Goal: Entertainment & Leisure: Browse casually

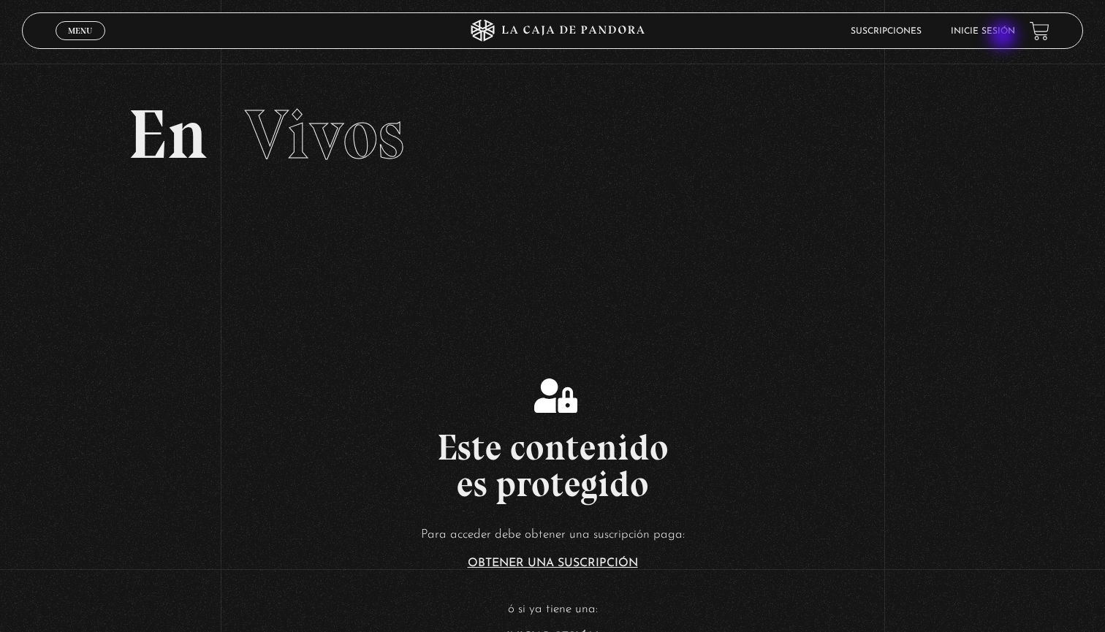
click at [1004, 37] on li "Inicie sesión" at bounding box center [983, 31] width 64 height 23
click at [993, 30] on link "Inicie sesión" at bounding box center [983, 31] width 64 height 9
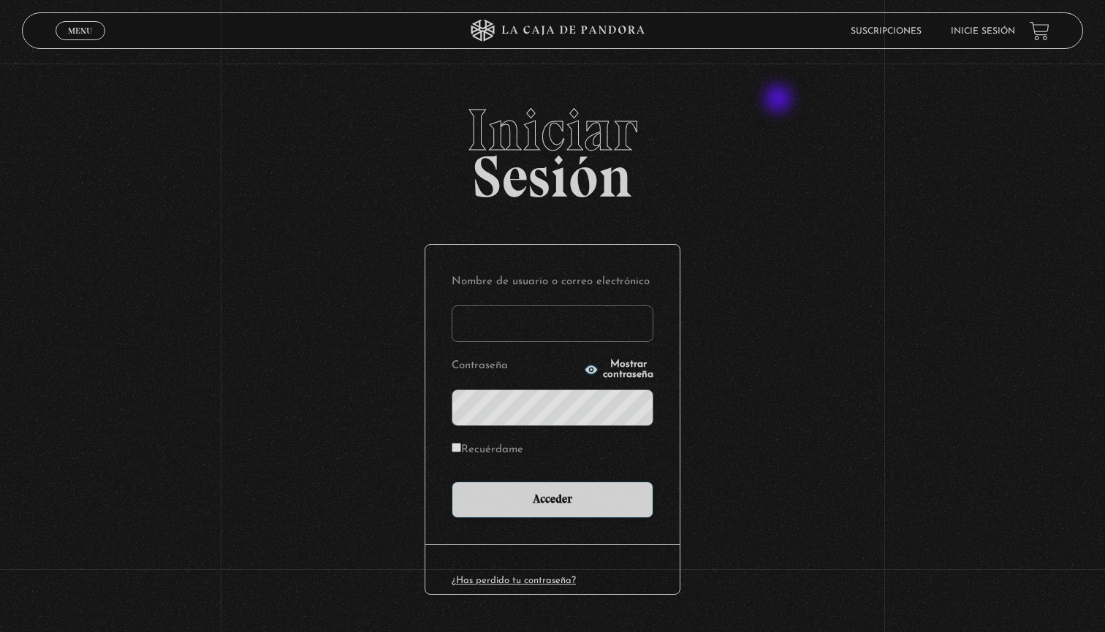
type input "carolina123"
click at [552, 498] on input "Acceder" at bounding box center [553, 499] width 202 height 37
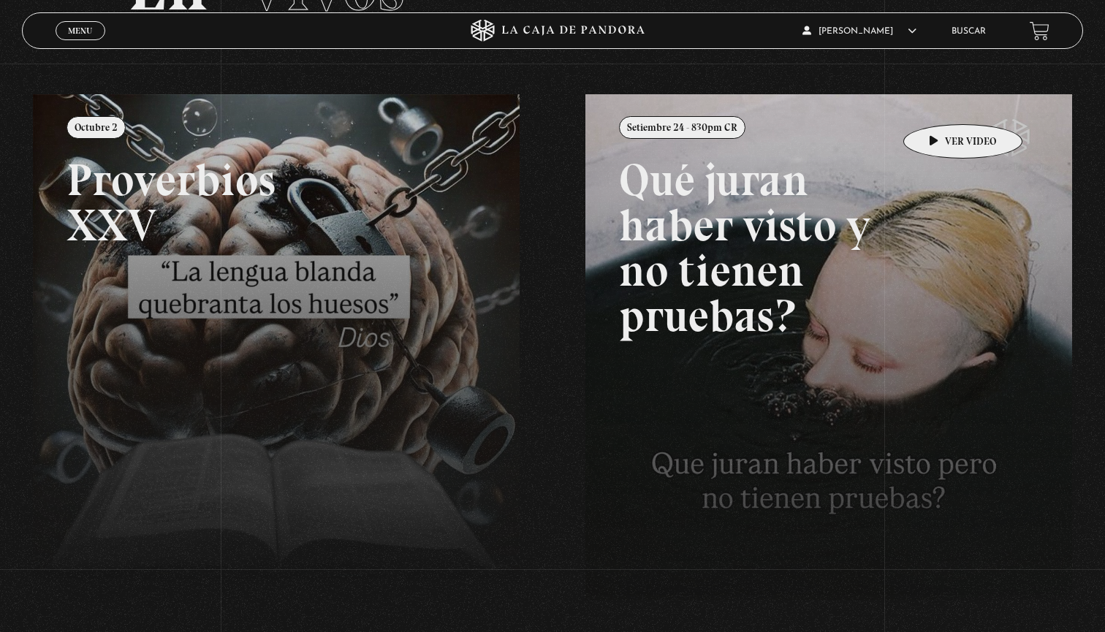
scroll to position [138, 0]
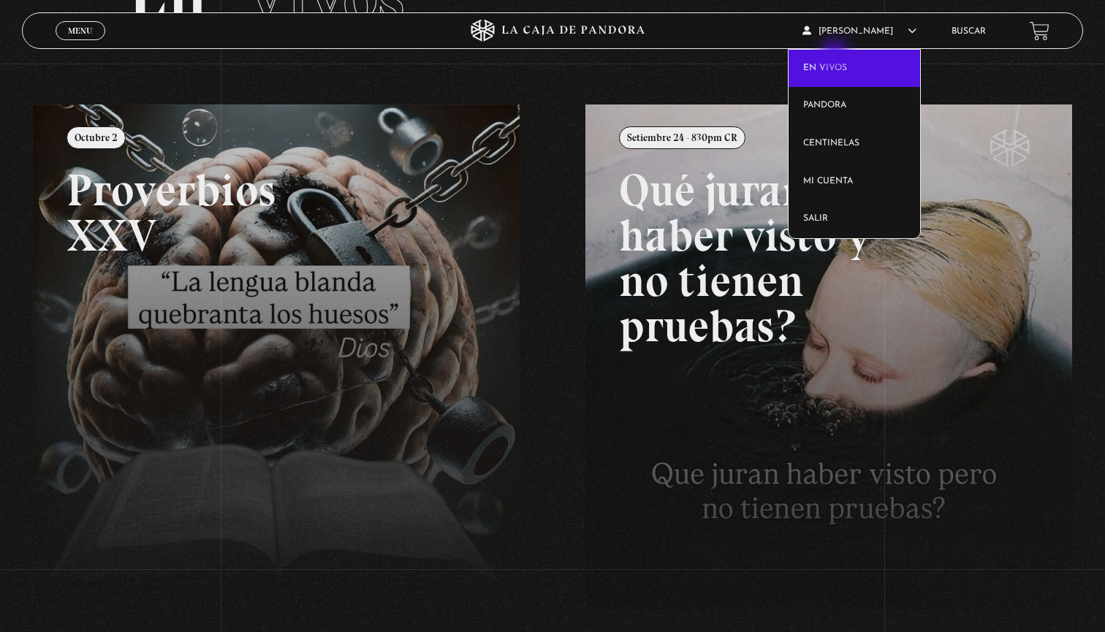
click at [835, 58] on link "En vivos" at bounding box center [853, 69] width 131 height 38
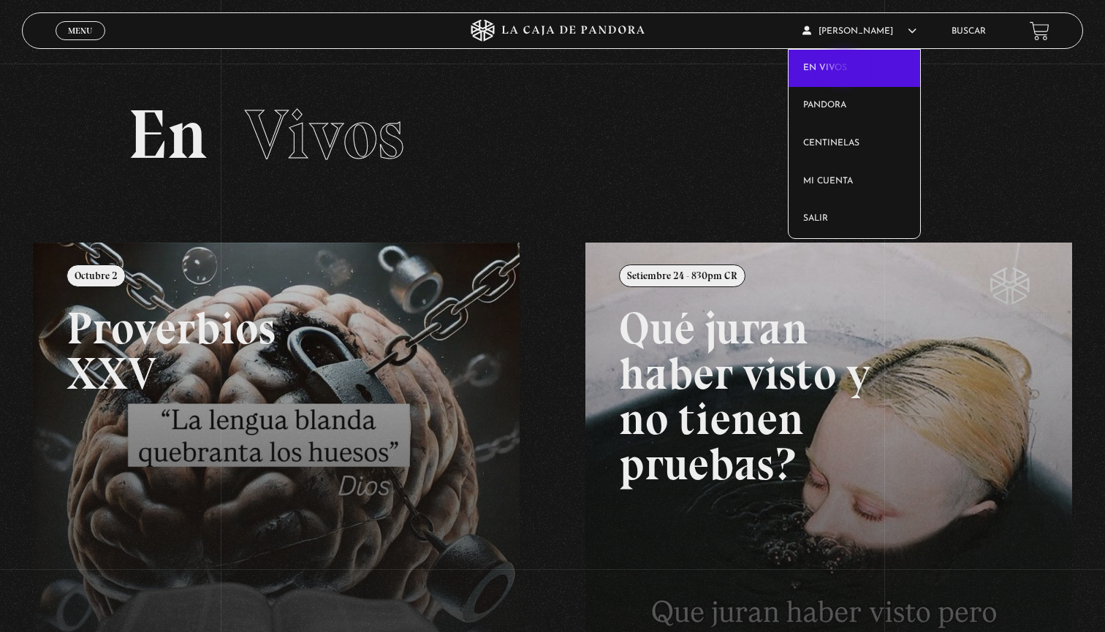
click at [844, 69] on link "En vivos" at bounding box center [853, 69] width 131 height 38
click at [851, 59] on link "En vivos" at bounding box center [853, 69] width 131 height 38
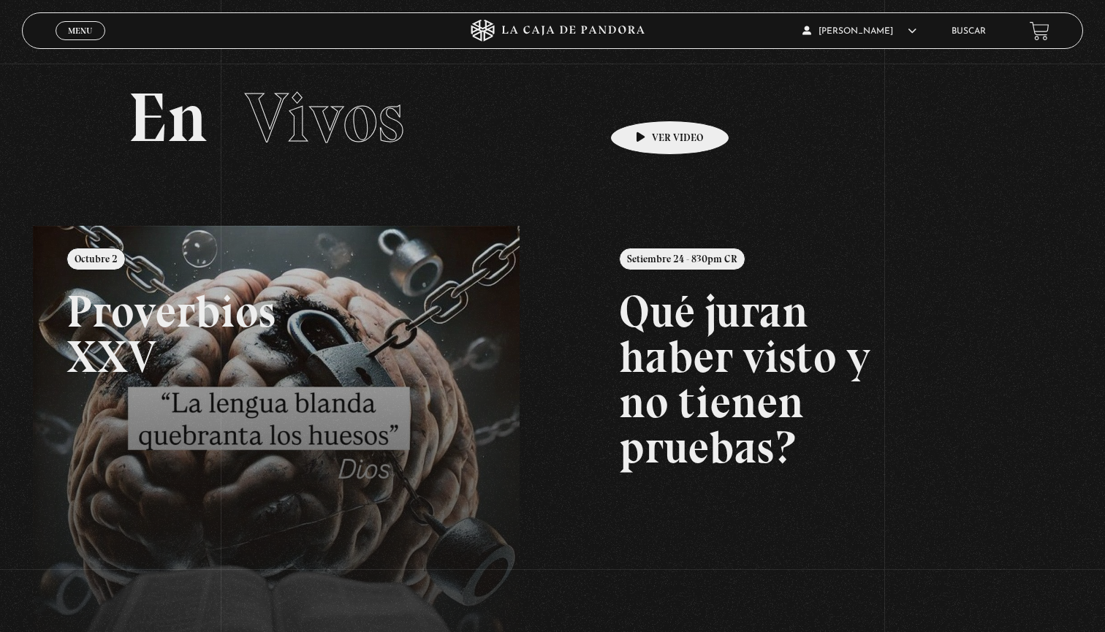
scroll to position [7, 0]
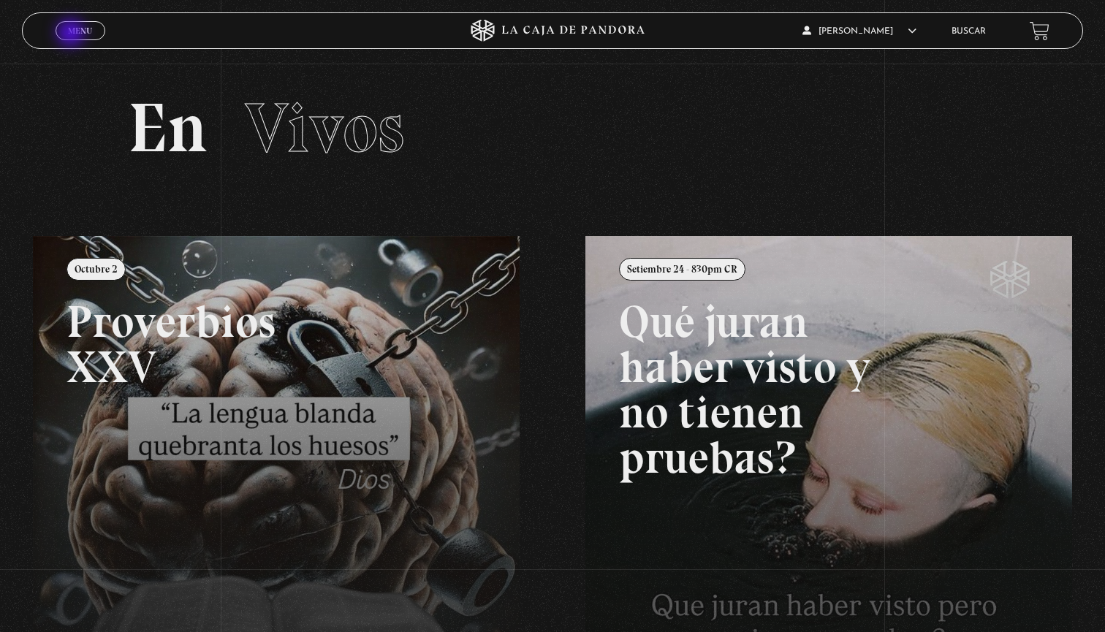
click at [72, 34] on span "Menu" at bounding box center [80, 30] width 24 height 9
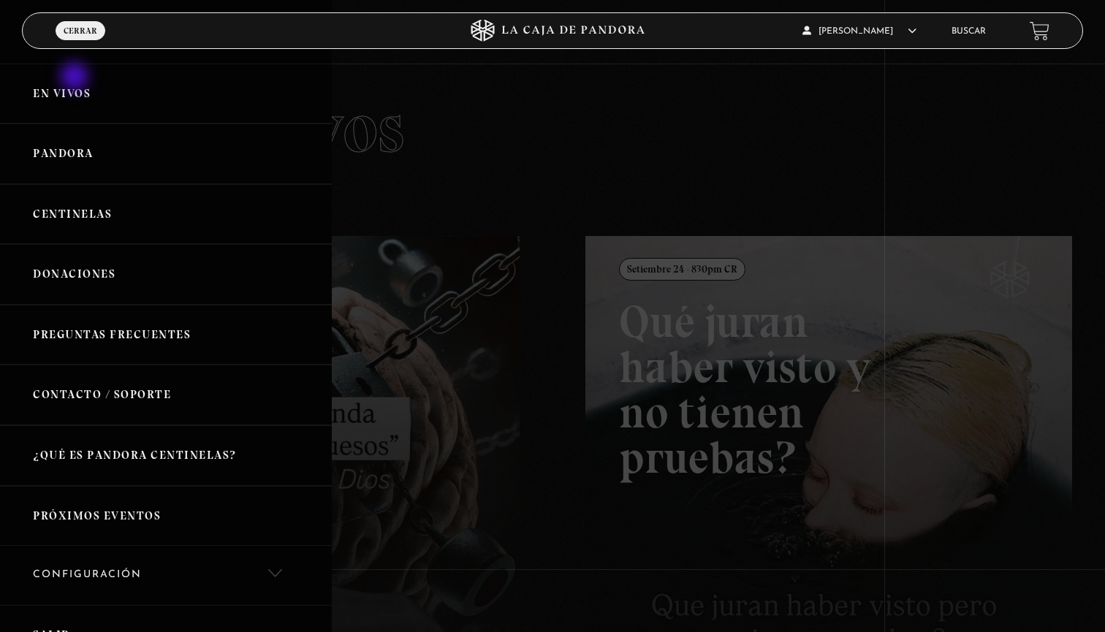
click at [77, 81] on link "En vivos" at bounding box center [166, 94] width 332 height 61
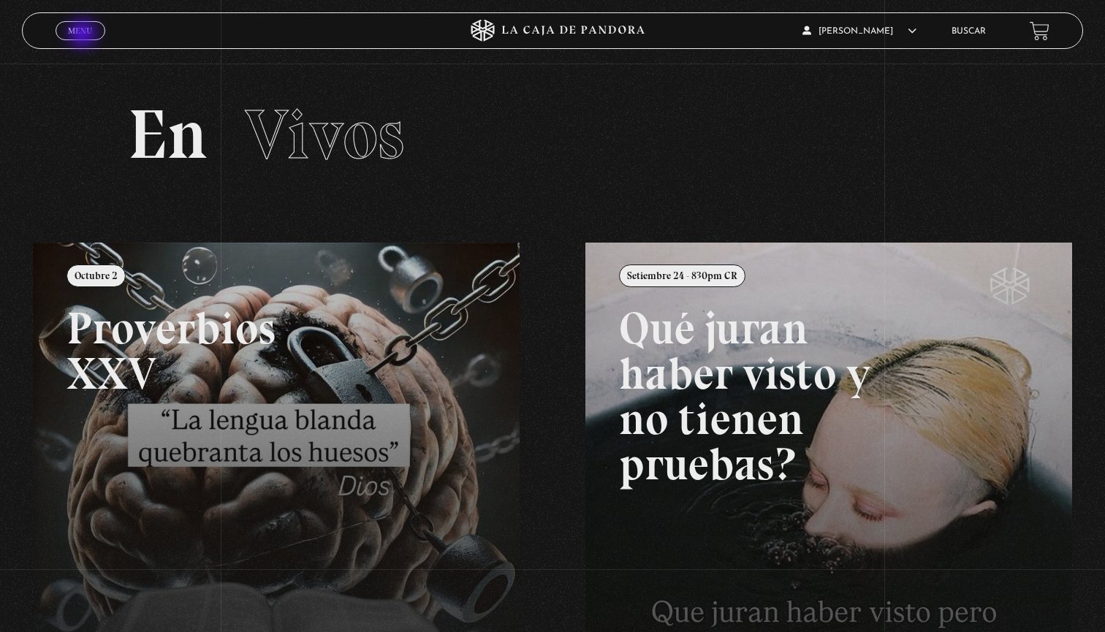
click at [84, 35] on span "Menu" at bounding box center [80, 30] width 24 height 9
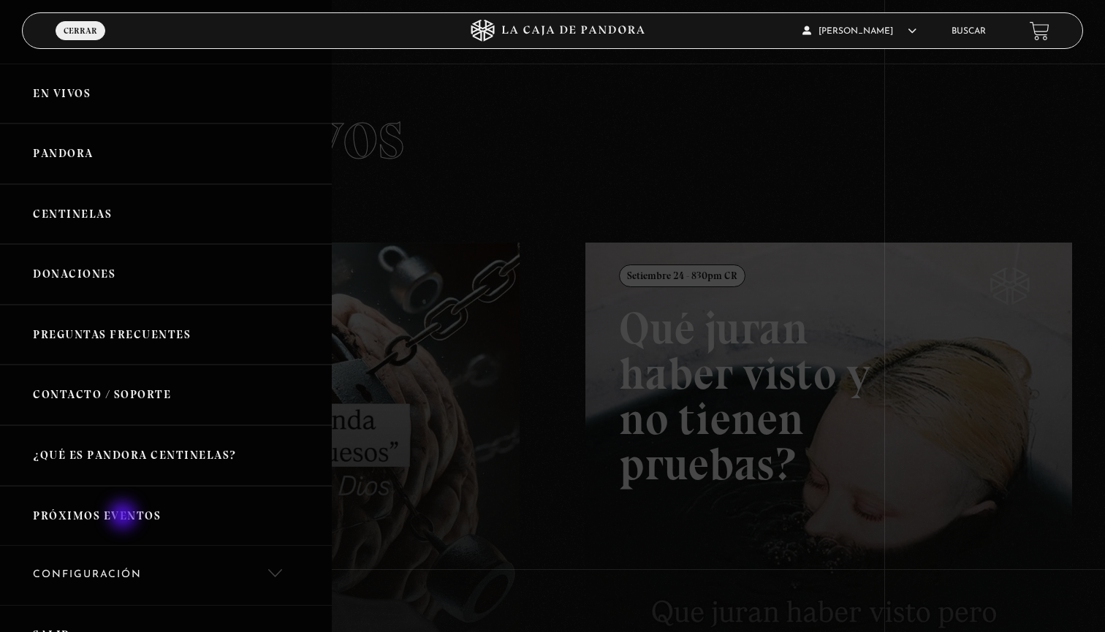
click at [124, 517] on link "Próximos Eventos" at bounding box center [166, 516] width 332 height 61
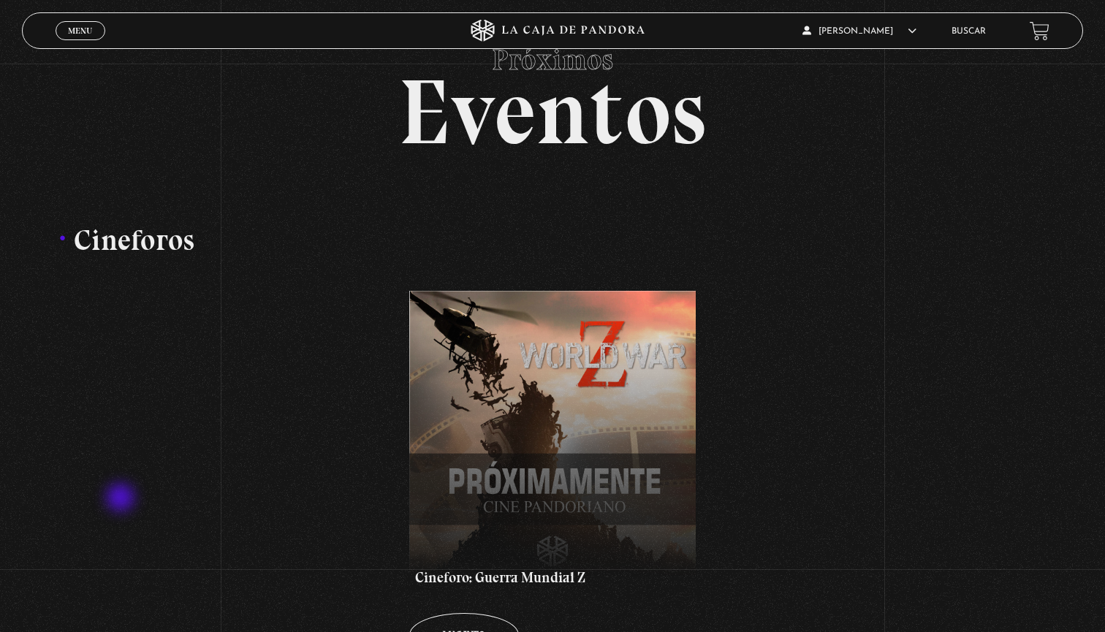
scroll to position [112, 0]
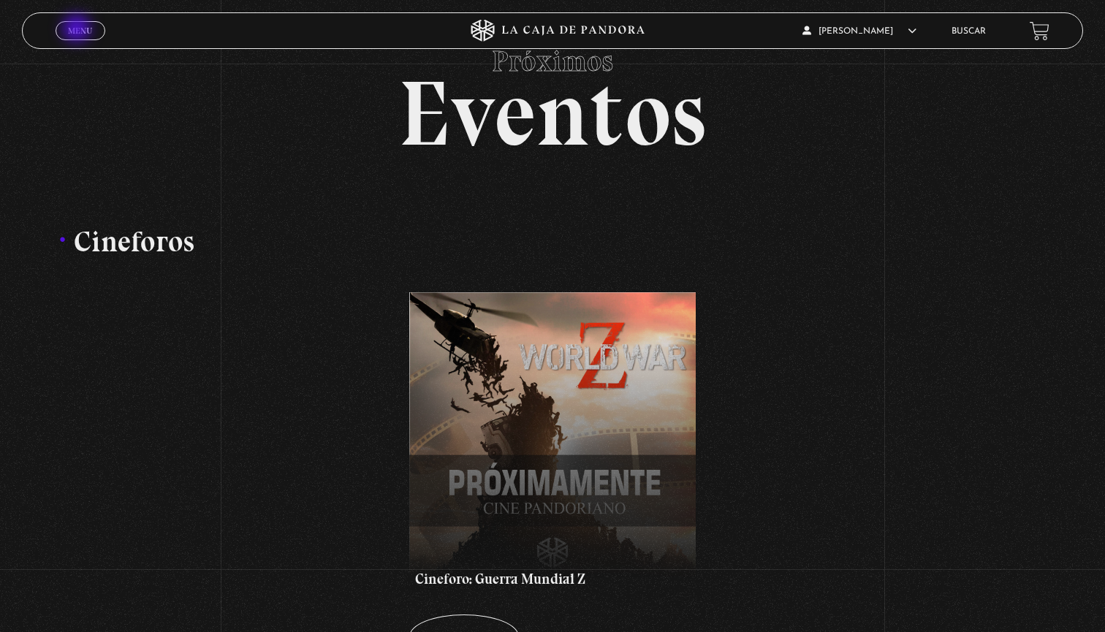
click at [87, 26] on span "Menu" at bounding box center [80, 30] width 24 height 9
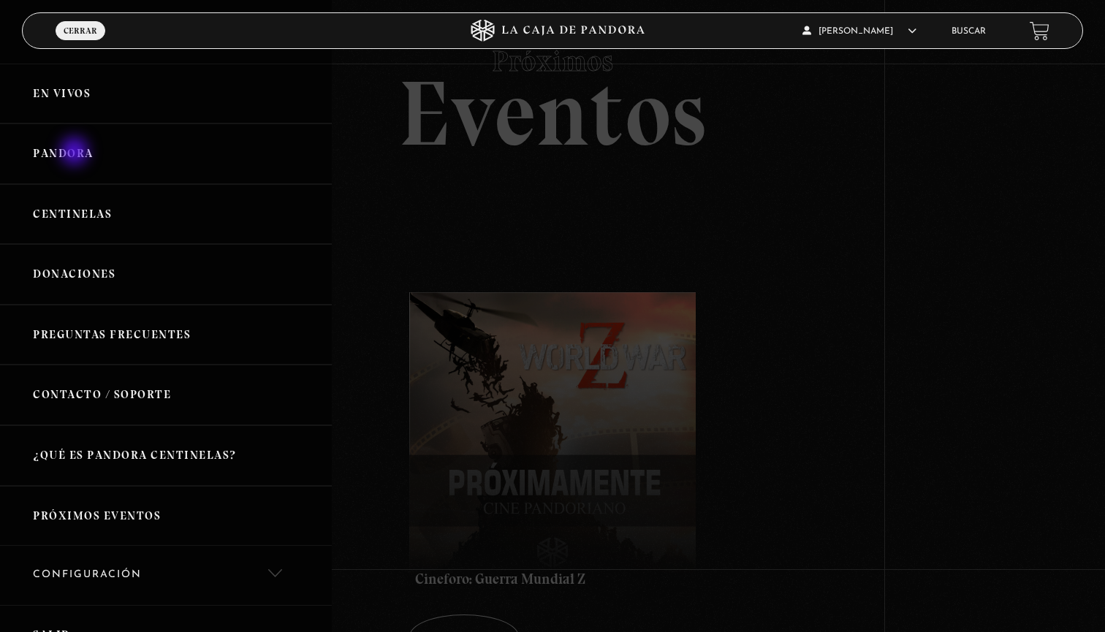
click at [76, 153] on link "Pandora" at bounding box center [166, 153] width 332 height 61
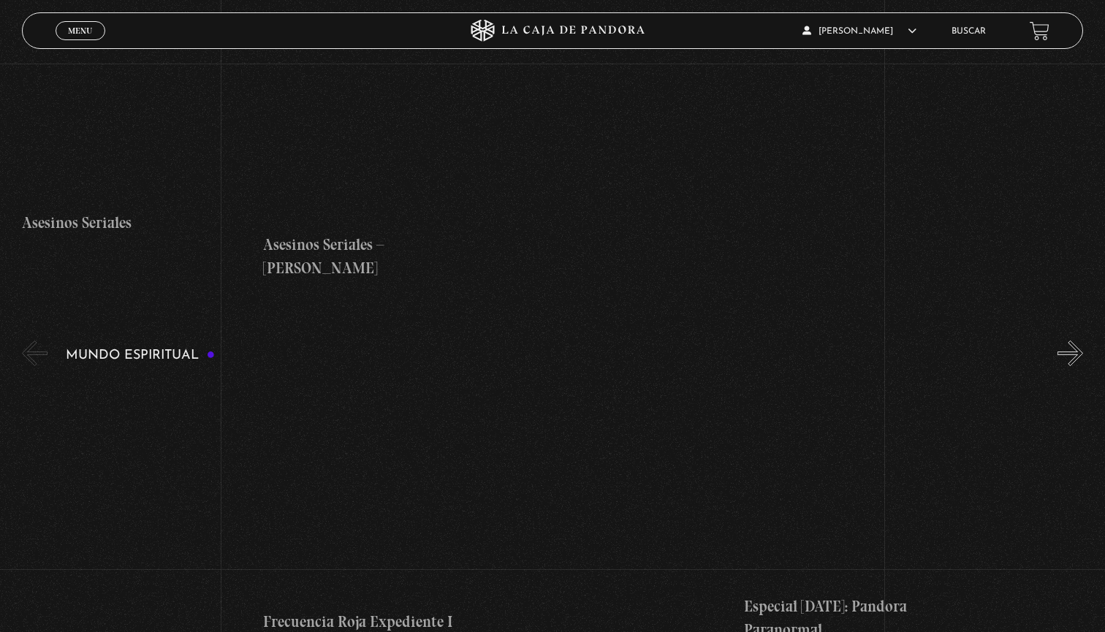
scroll to position [4903, 0]
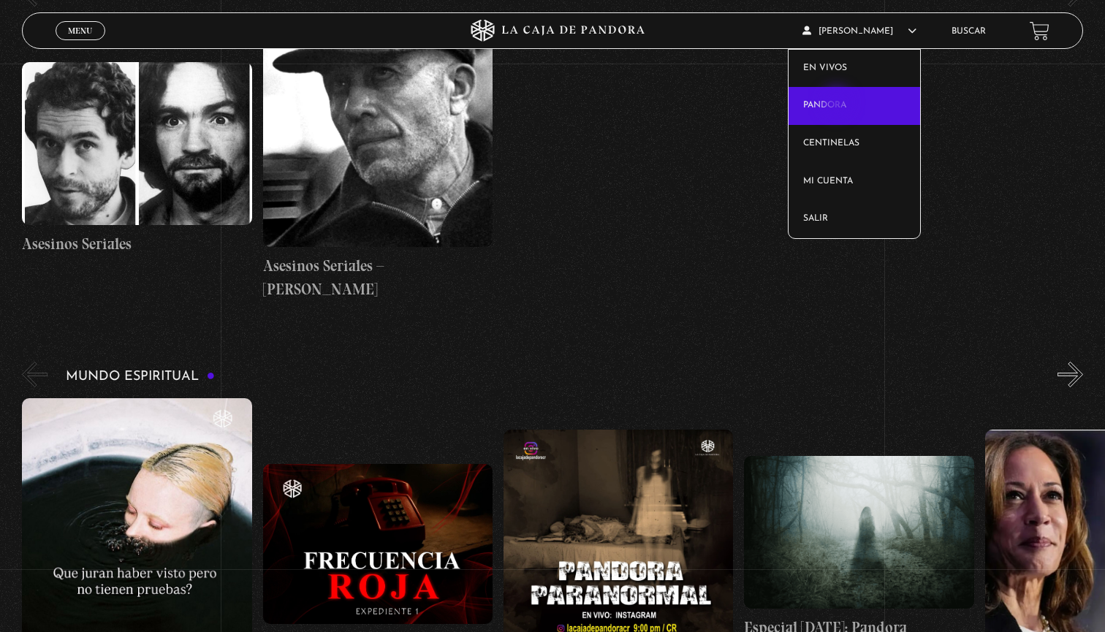
click at [838, 104] on link "Pandora" at bounding box center [853, 106] width 131 height 38
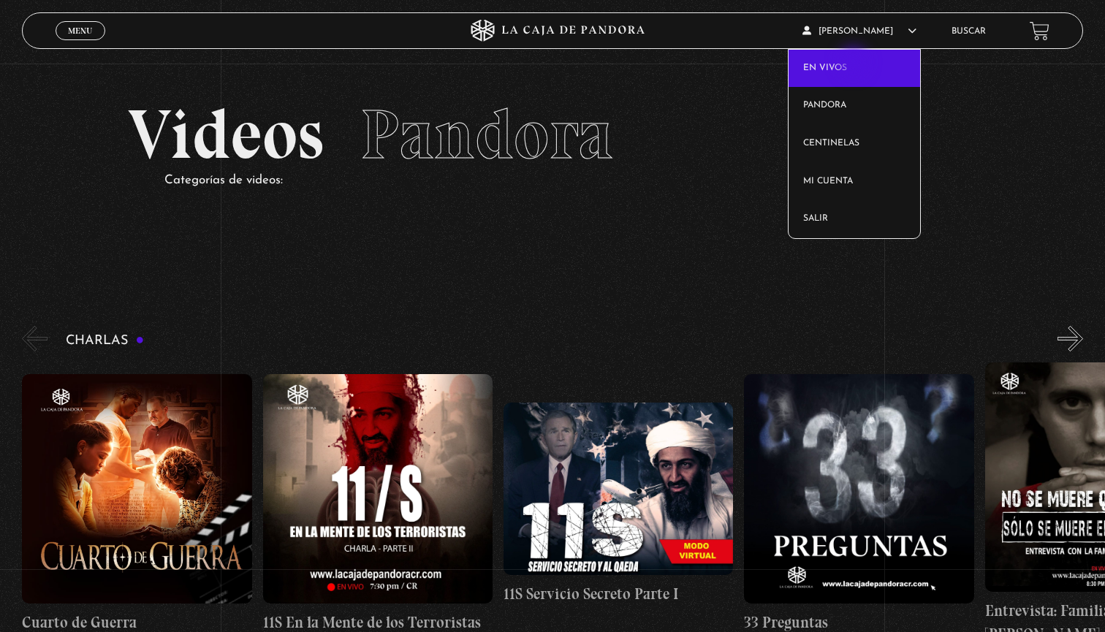
click at [855, 64] on link "En vivos" at bounding box center [853, 69] width 131 height 38
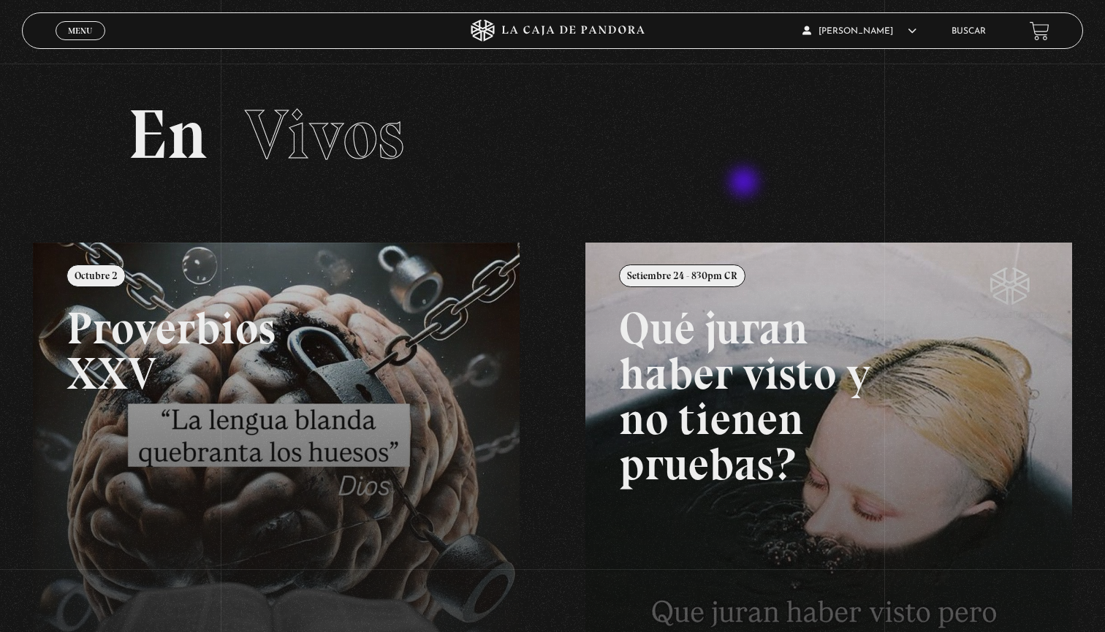
click at [745, 183] on section "En Vivos" at bounding box center [552, 153] width 1105 height 179
drag, startPoint x: 319, startPoint y: 147, endPoint x: 624, endPoint y: 197, distance: 308.8
click at [624, 199] on section "En Vivos" at bounding box center [552, 153] width 1105 height 179
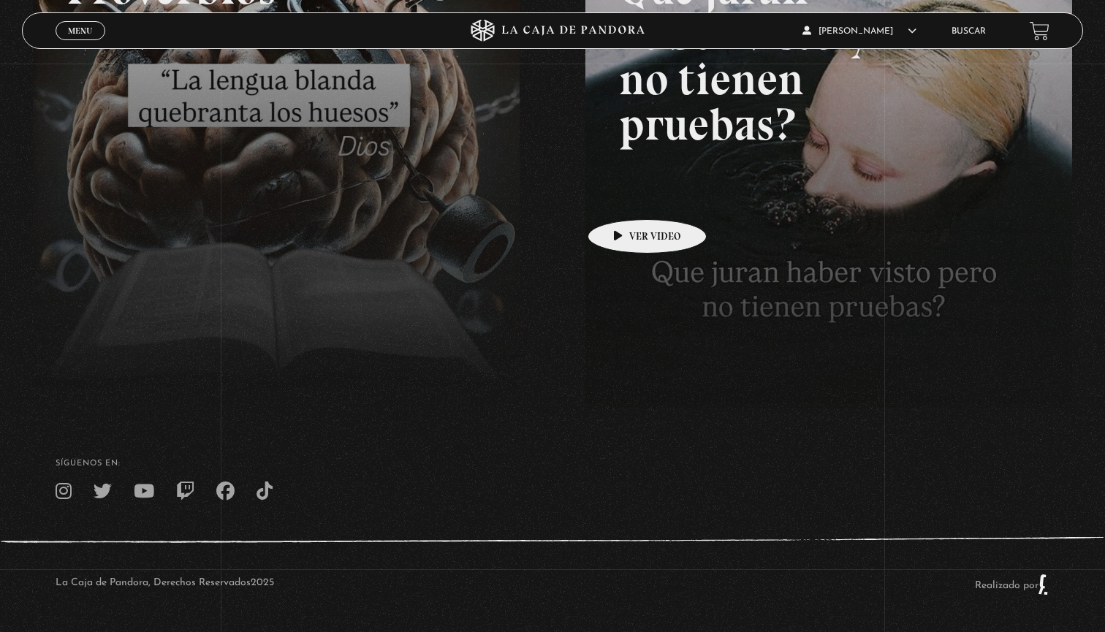
scroll to position [340, 0]
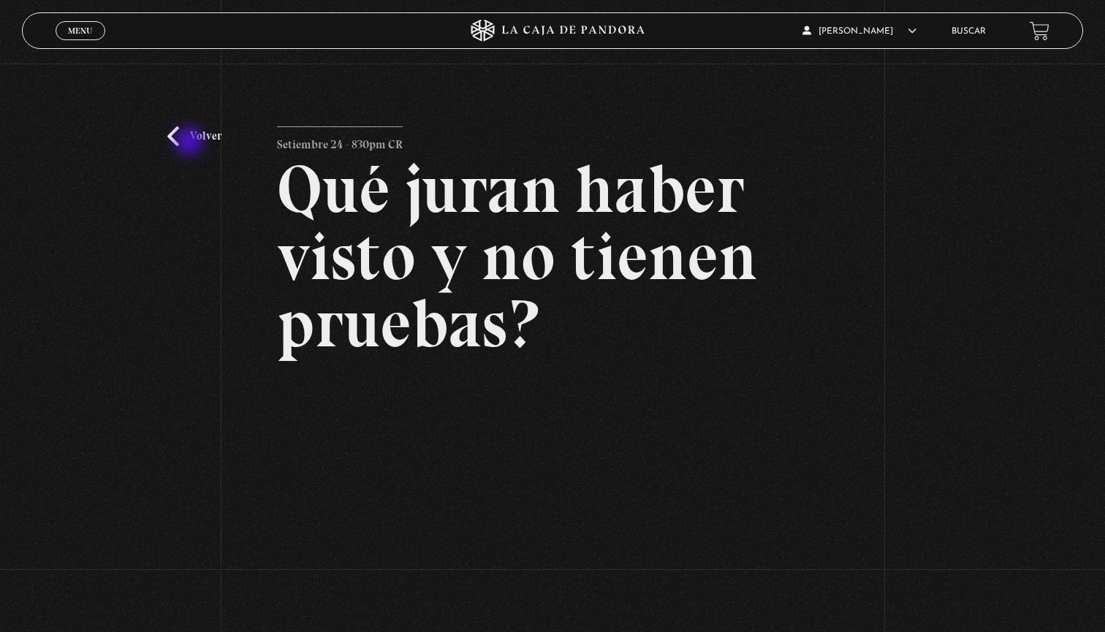
click at [191, 142] on link "Volver" at bounding box center [194, 136] width 54 height 20
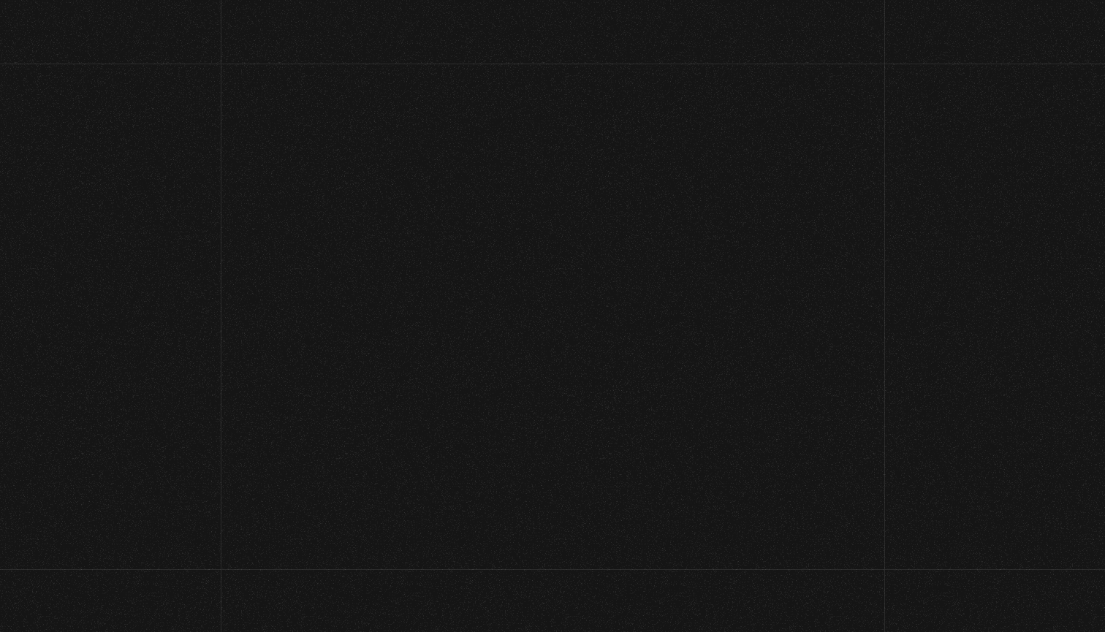
scroll to position [340, 0]
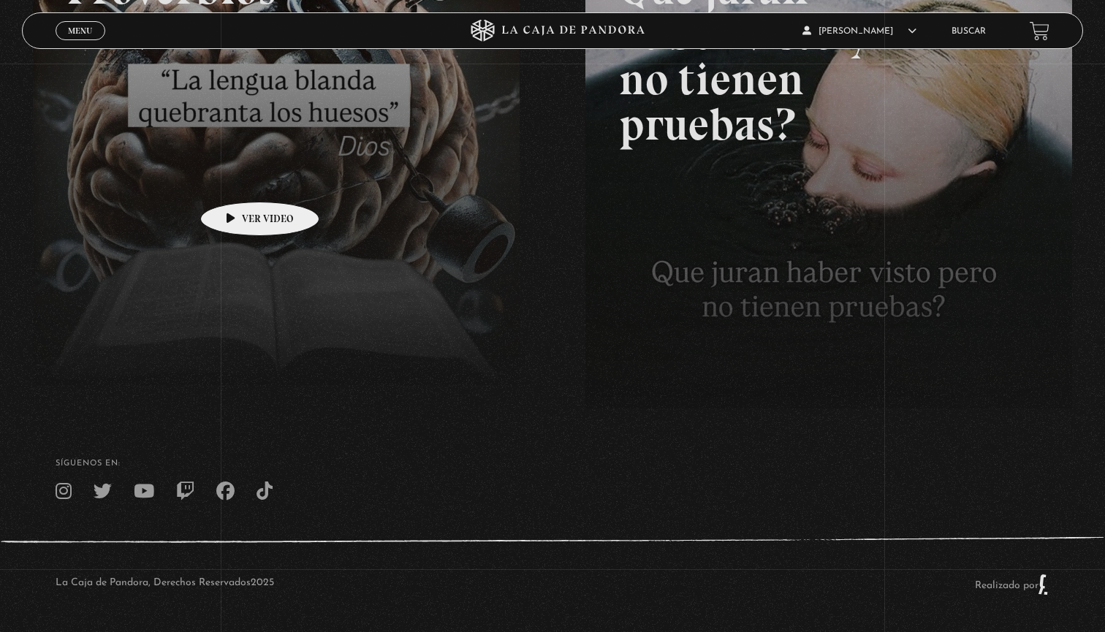
click at [240, 178] on link at bounding box center [585, 219] width 1105 height 632
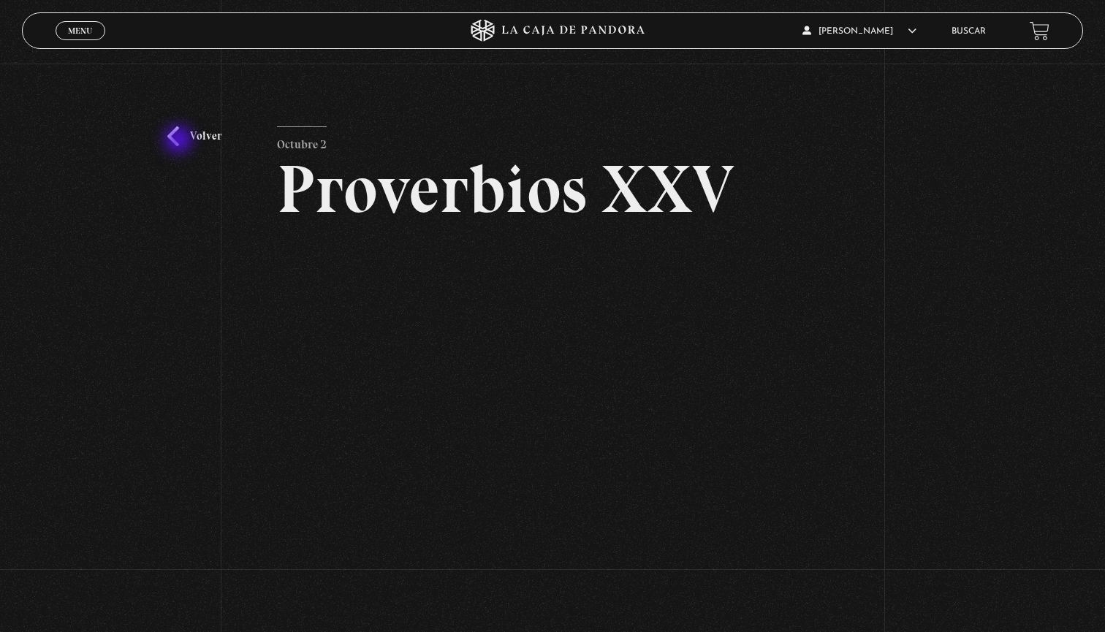
click at [180, 141] on link "Volver" at bounding box center [194, 136] width 54 height 20
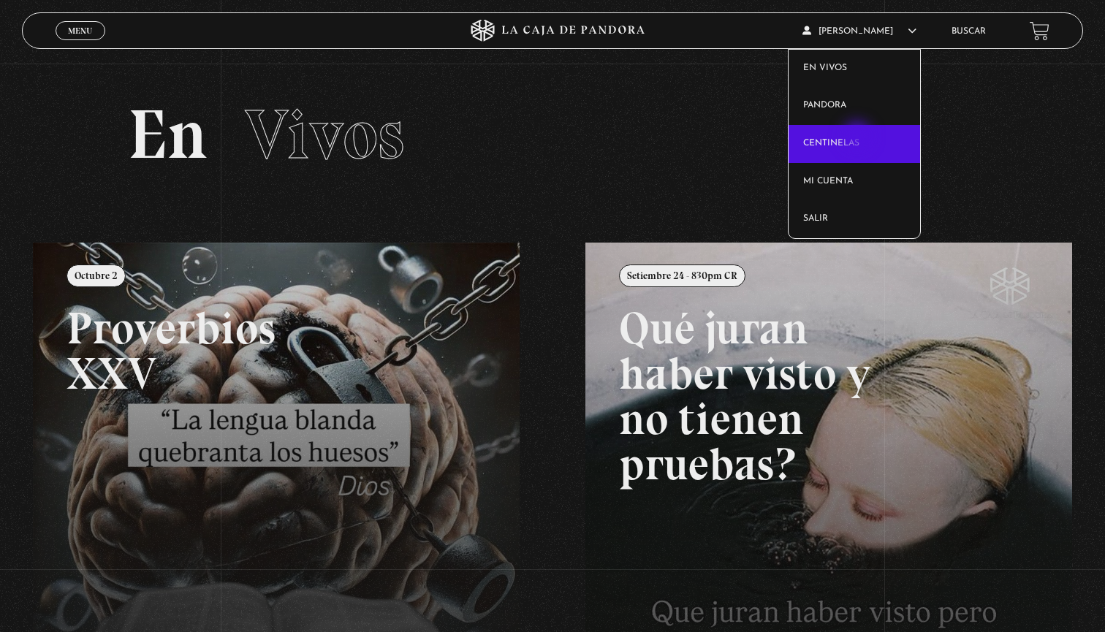
click at [858, 137] on link "Centinelas" at bounding box center [853, 144] width 131 height 38
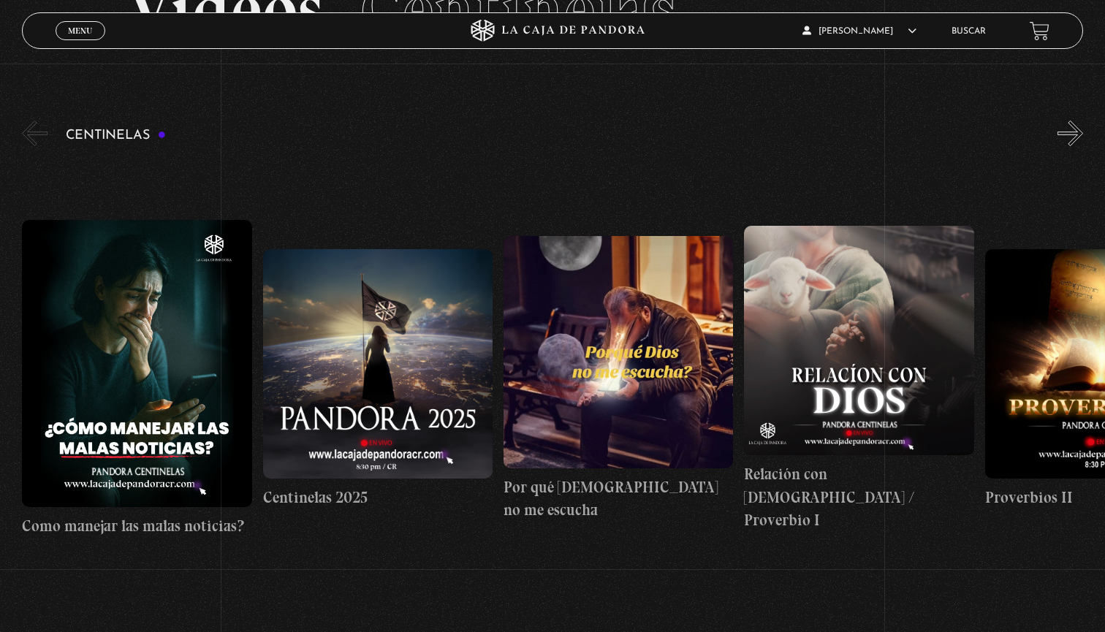
scroll to position [123, 0]
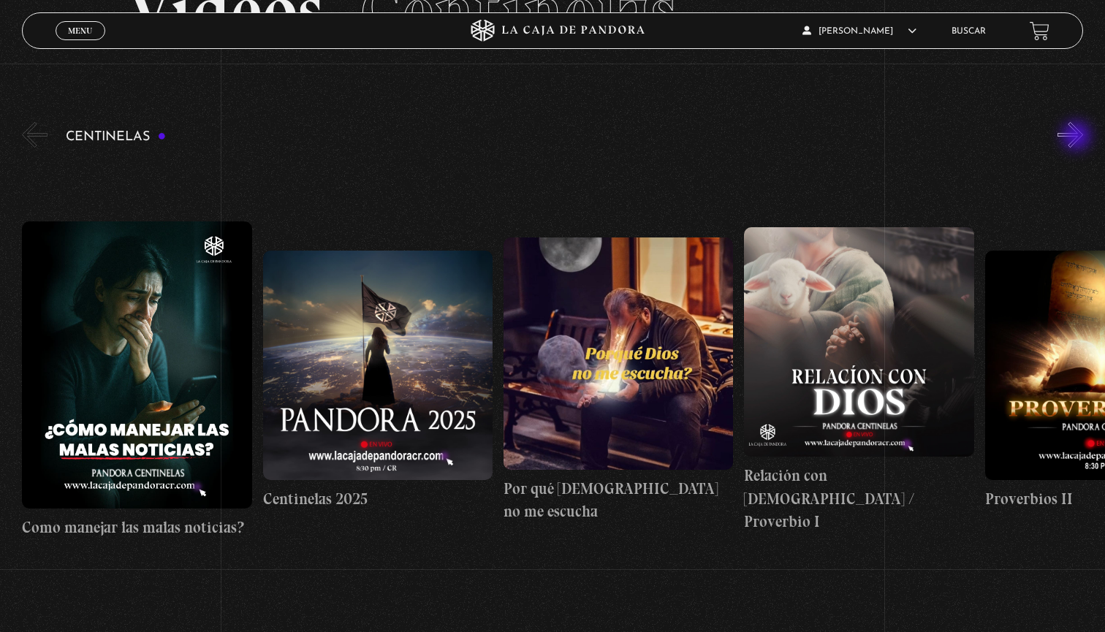
click at [1078, 137] on button "»" at bounding box center [1070, 135] width 26 height 26
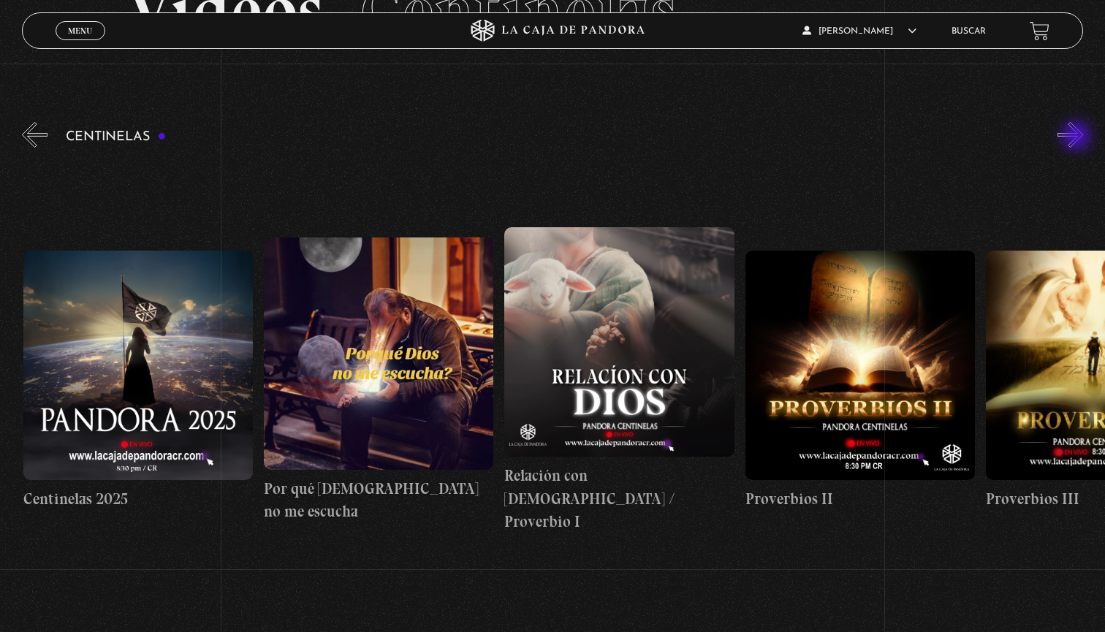
click at [1078, 137] on button "»" at bounding box center [1070, 135] width 26 height 26
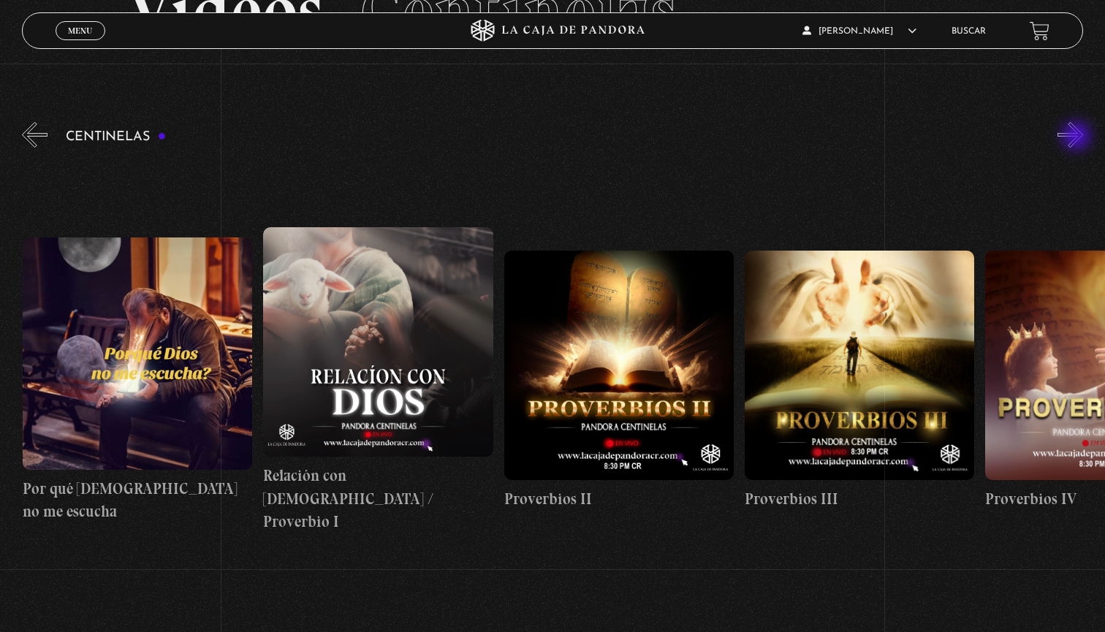
click at [1078, 137] on button "»" at bounding box center [1070, 135] width 26 height 26
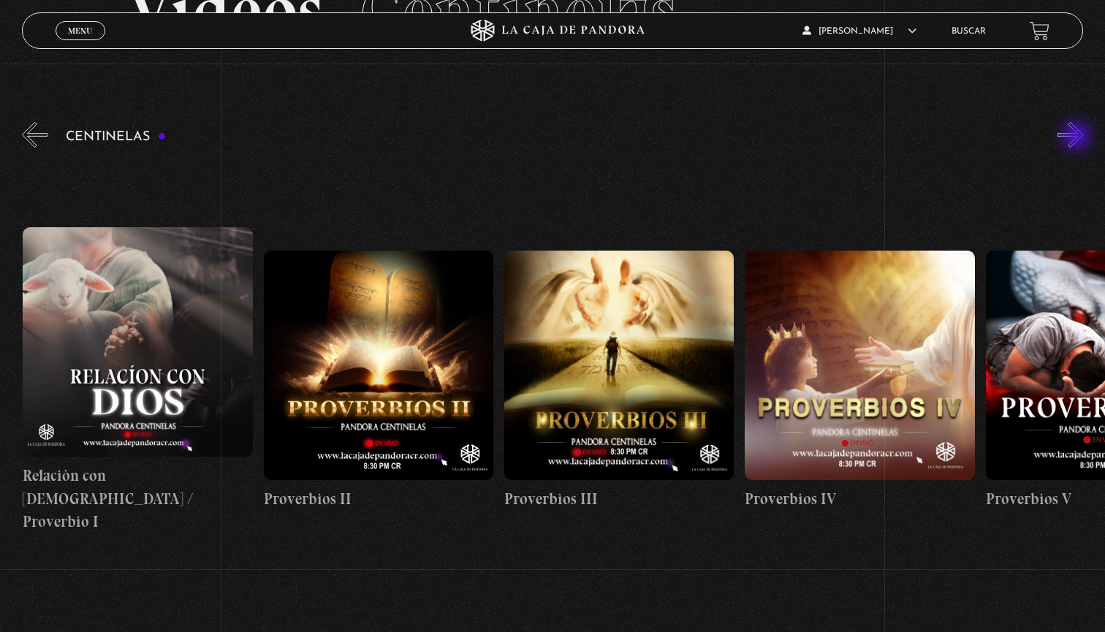
click at [1078, 137] on button "»" at bounding box center [1070, 135] width 26 height 26
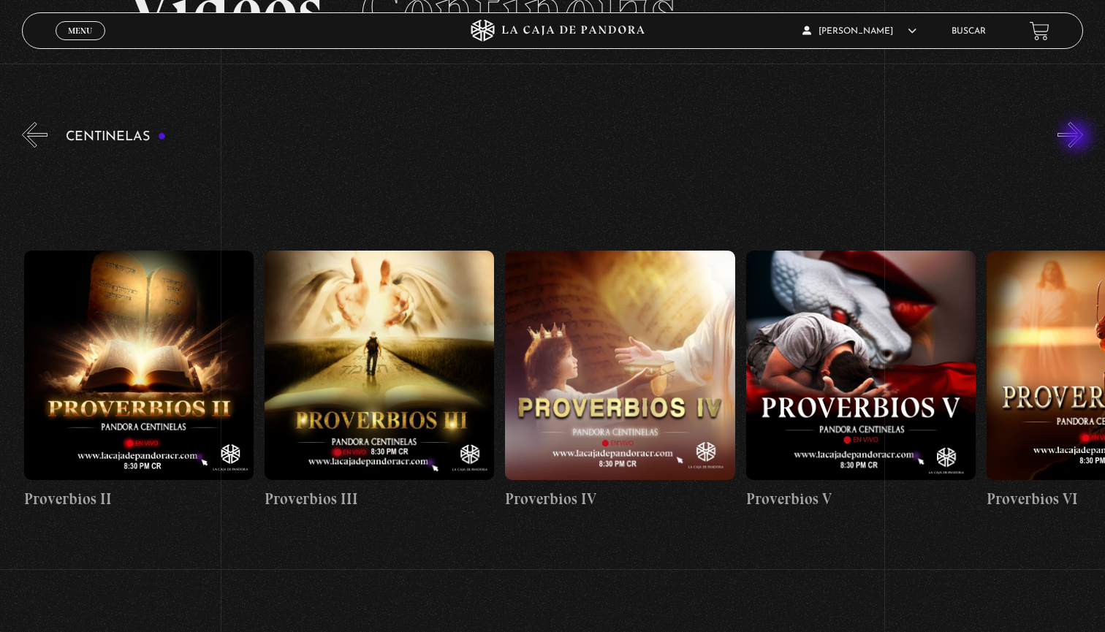
click at [1078, 137] on button "»" at bounding box center [1070, 135] width 26 height 26
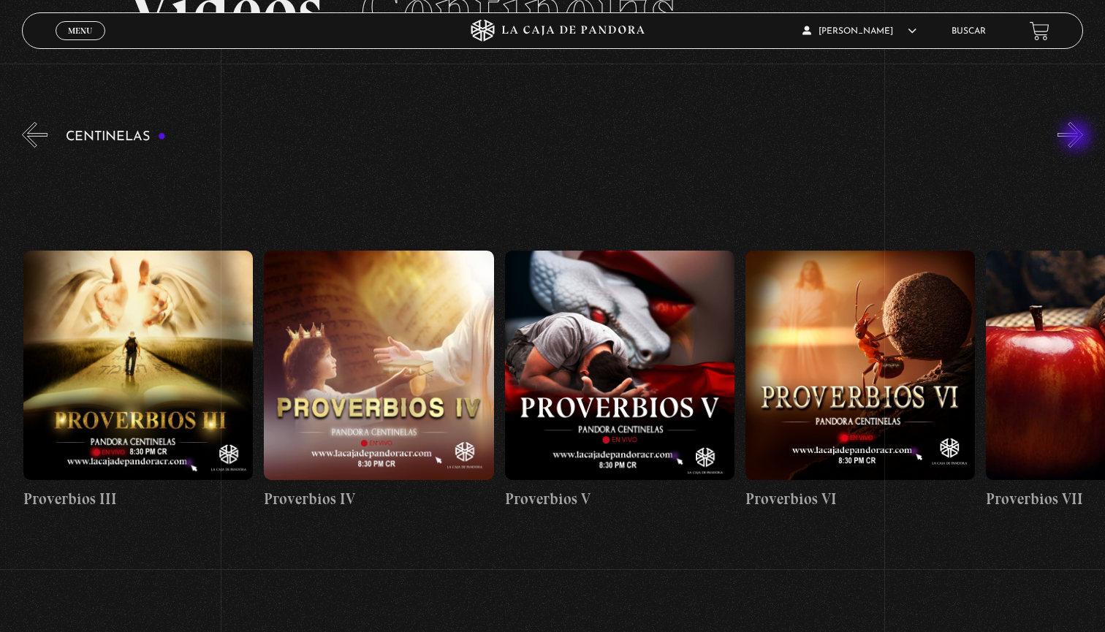
click at [1078, 137] on button "»" at bounding box center [1070, 135] width 26 height 26
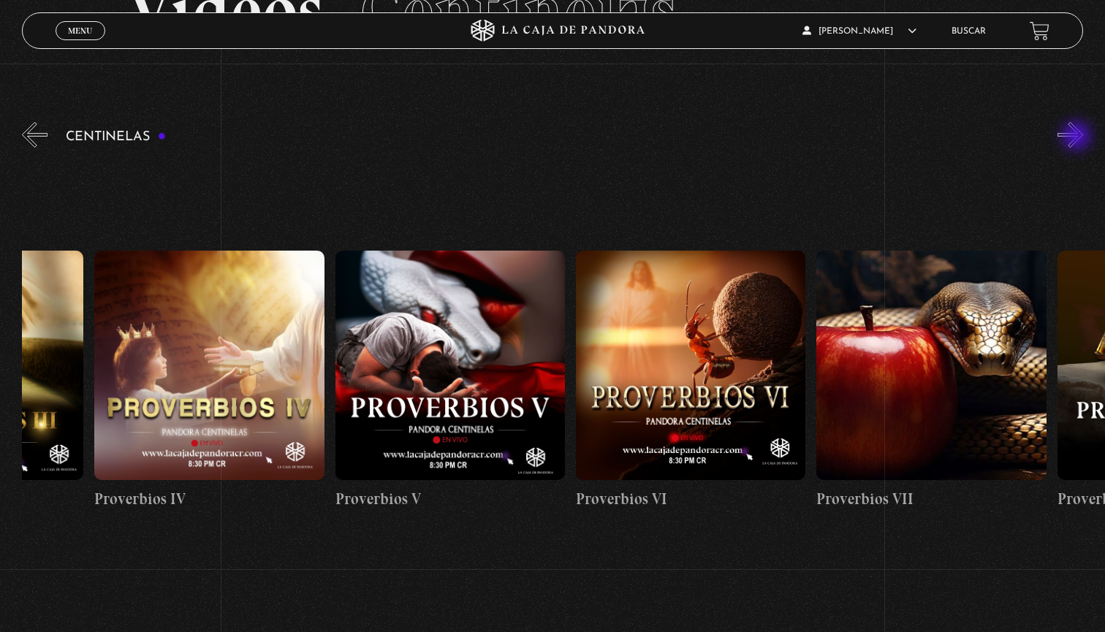
click at [1078, 137] on button "»" at bounding box center [1070, 135] width 26 height 26
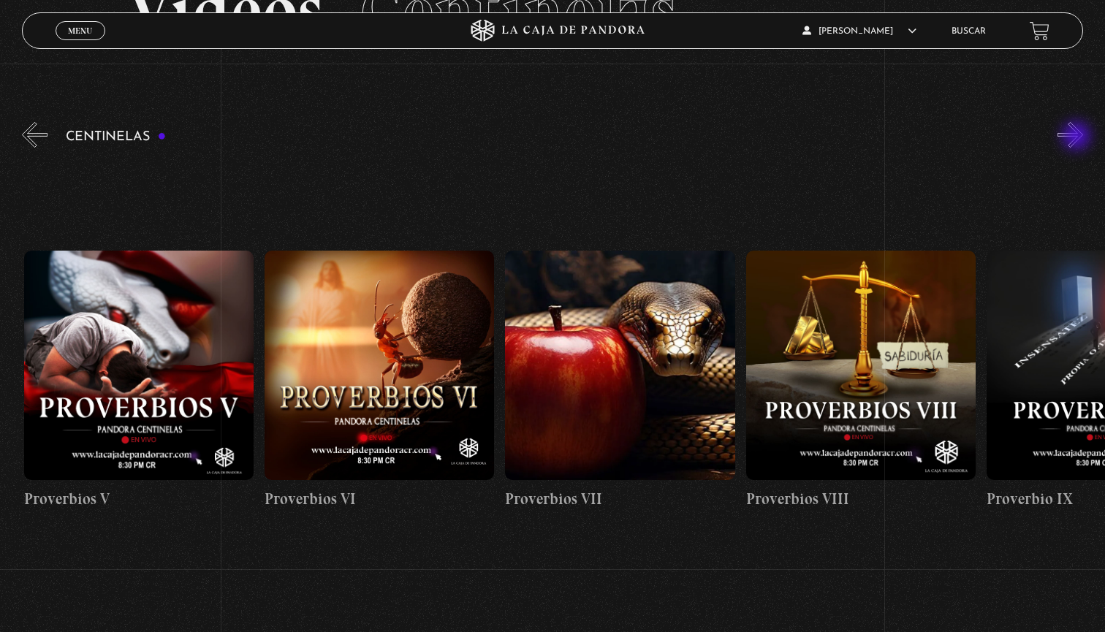
click at [1078, 137] on button "»" at bounding box center [1070, 135] width 26 height 26
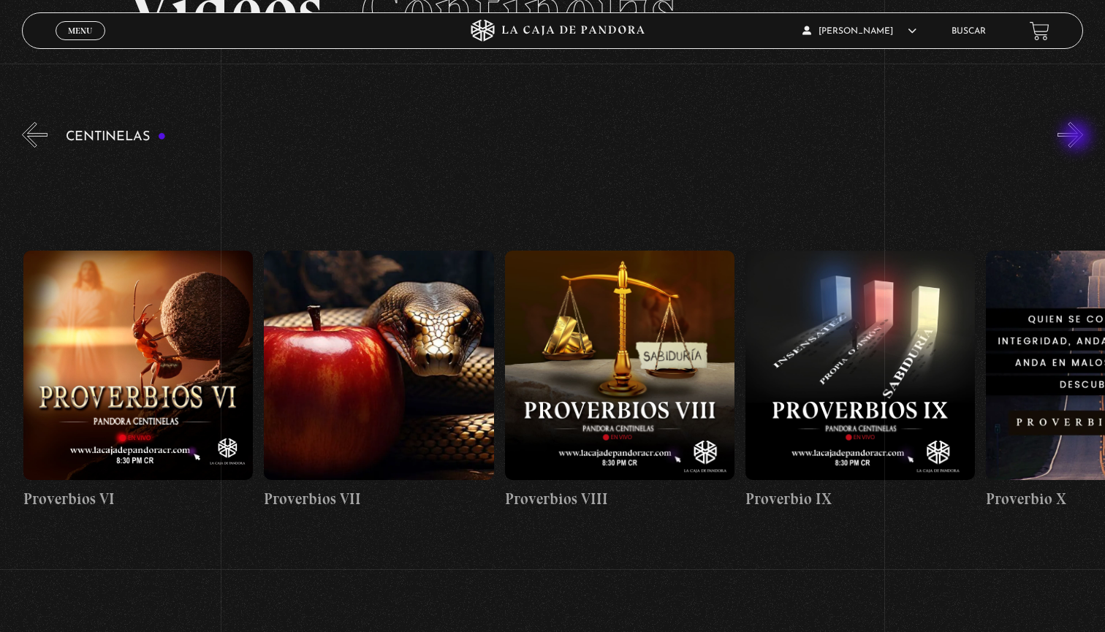
scroll to position [0, 1924]
click at [1078, 137] on button "»" at bounding box center [1070, 135] width 26 height 26
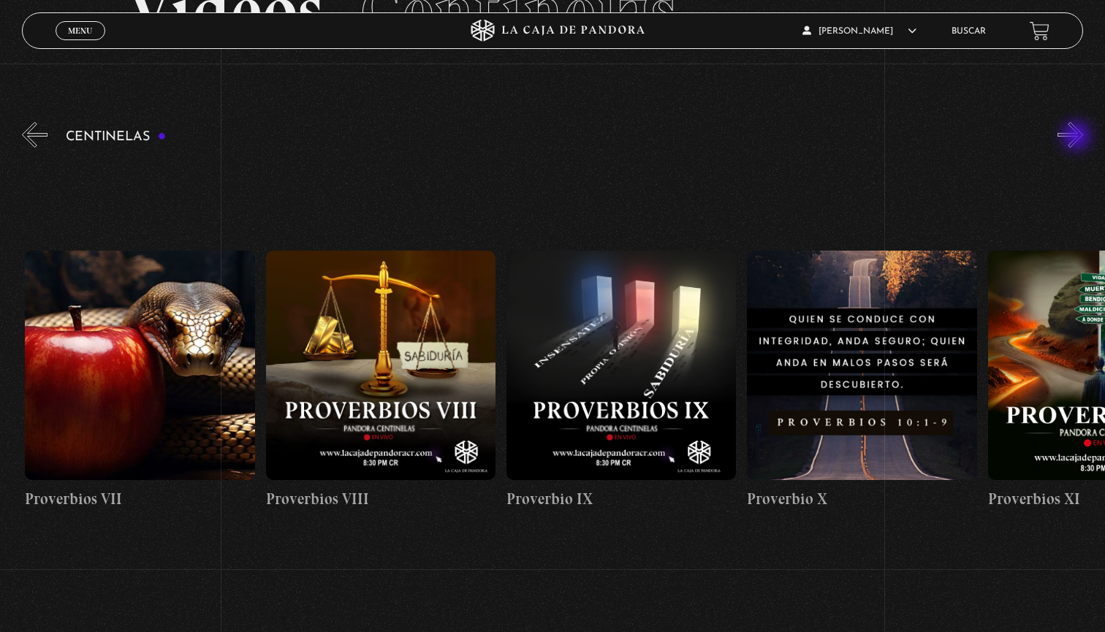
click at [1078, 137] on button "»" at bounding box center [1070, 135] width 26 height 26
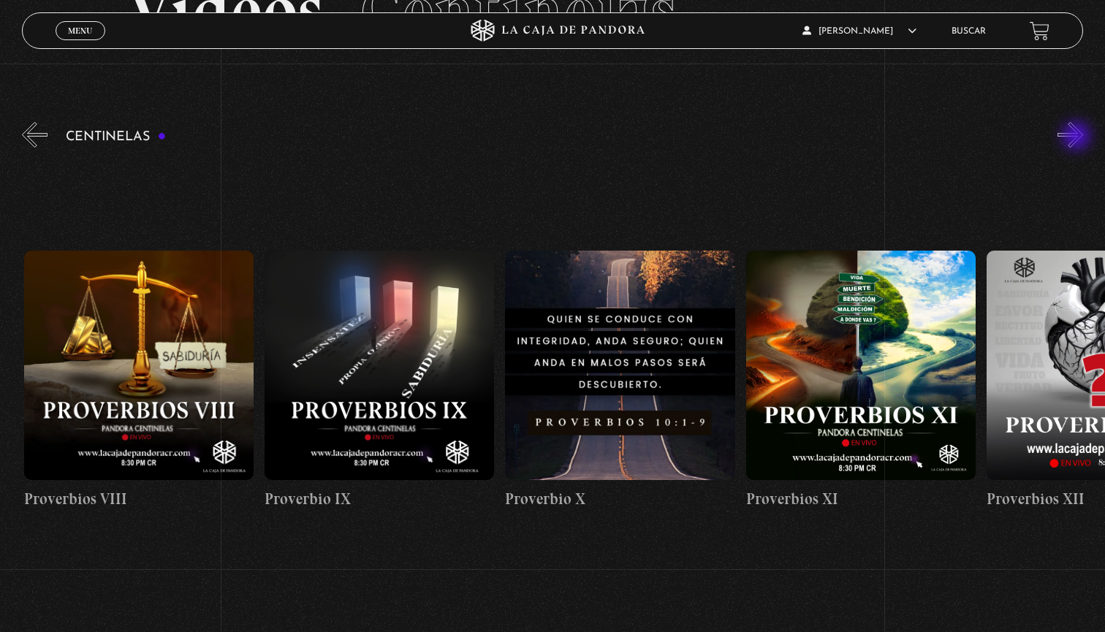
click at [1078, 137] on button "»" at bounding box center [1070, 135] width 26 height 26
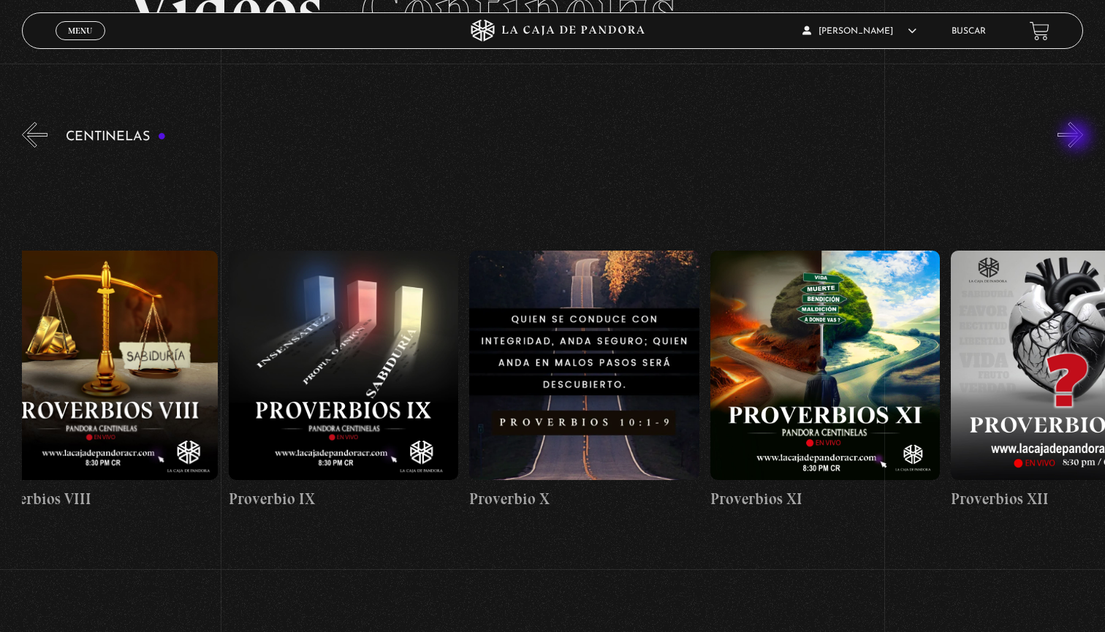
scroll to position [0, 2646]
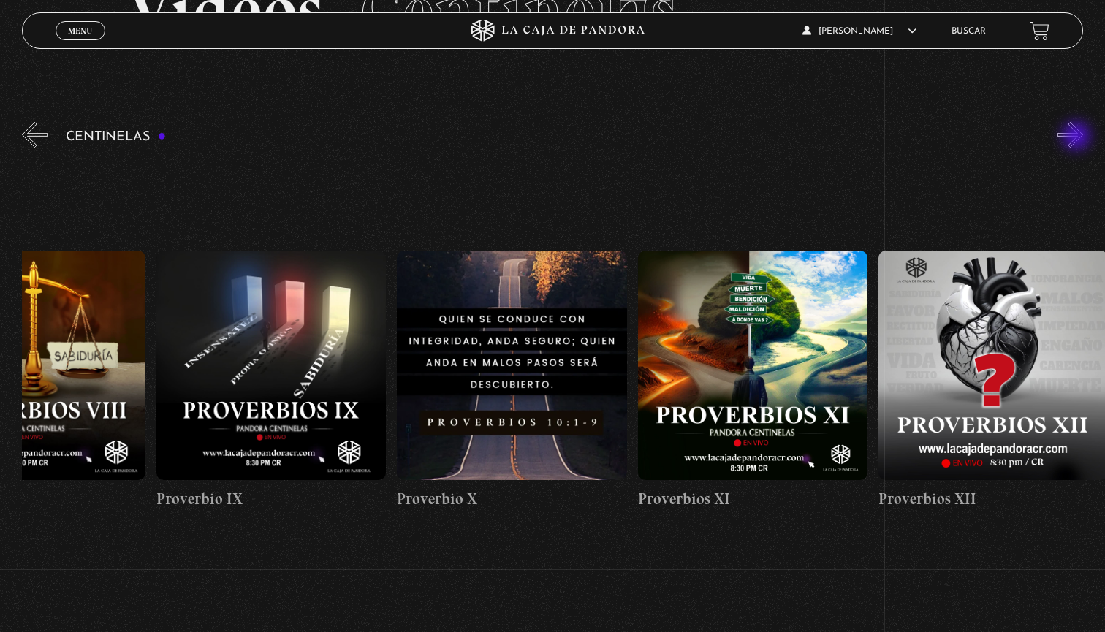
click at [1078, 137] on button "»" at bounding box center [1070, 135] width 26 height 26
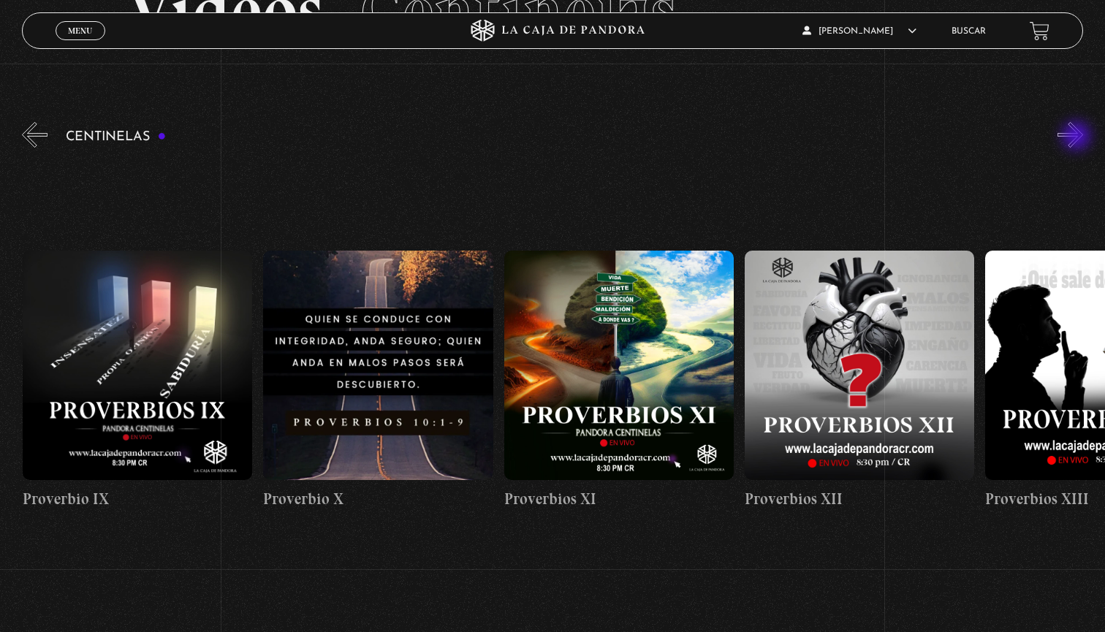
click at [1078, 137] on button "»" at bounding box center [1070, 135] width 26 height 26
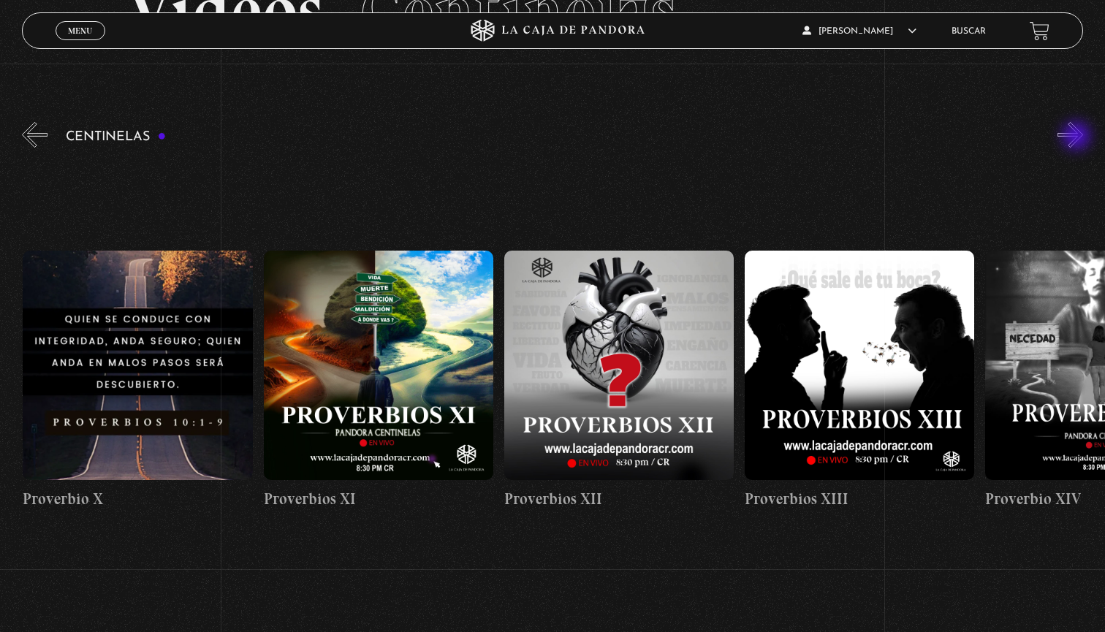
click at [1078, 137] on button "»" at bounding box center [1070, 135] width 26 height 26
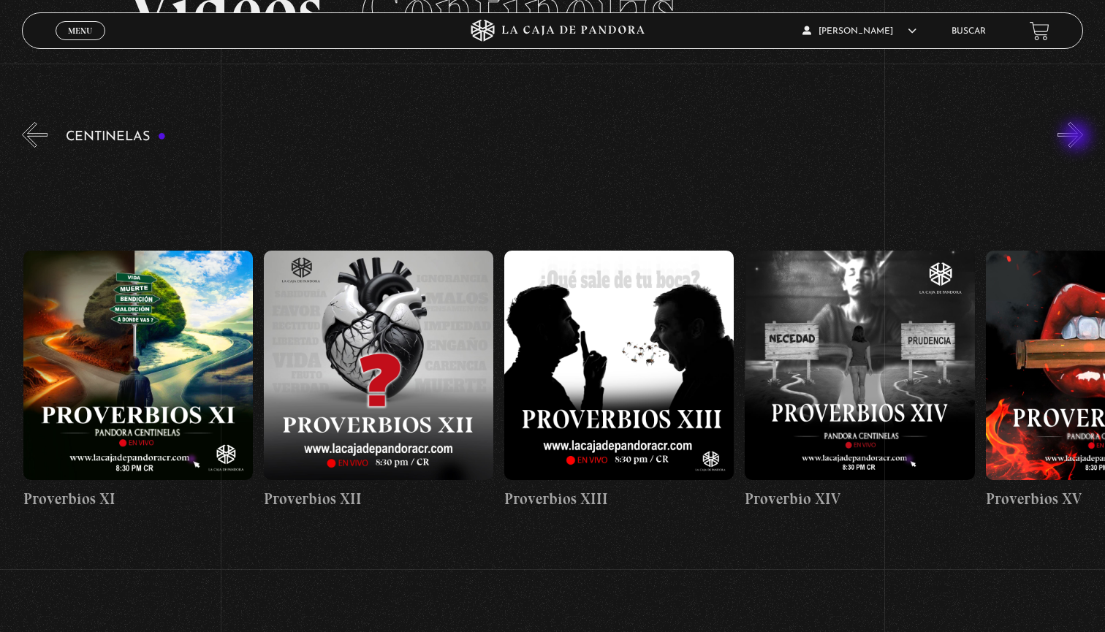
scroll to position [0, 3128]
click at [1078, 137] on button "»" at bounding box center [1070, 135] width 26 height 26
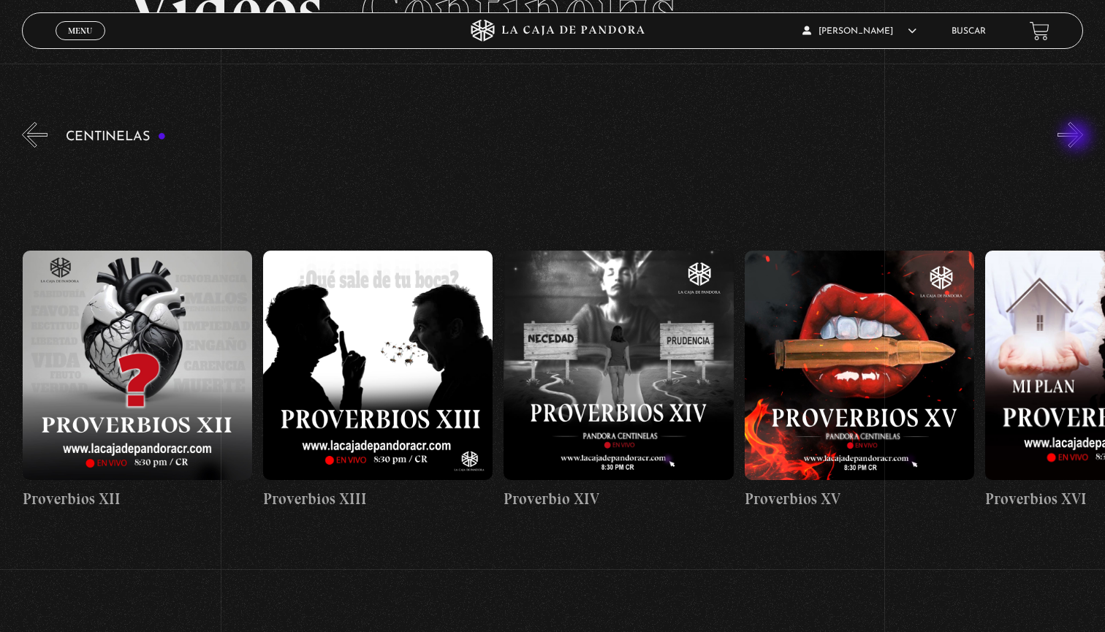
click at [1078, 137] on button "»" at bounding box center [1070, 135] width 26 height 26
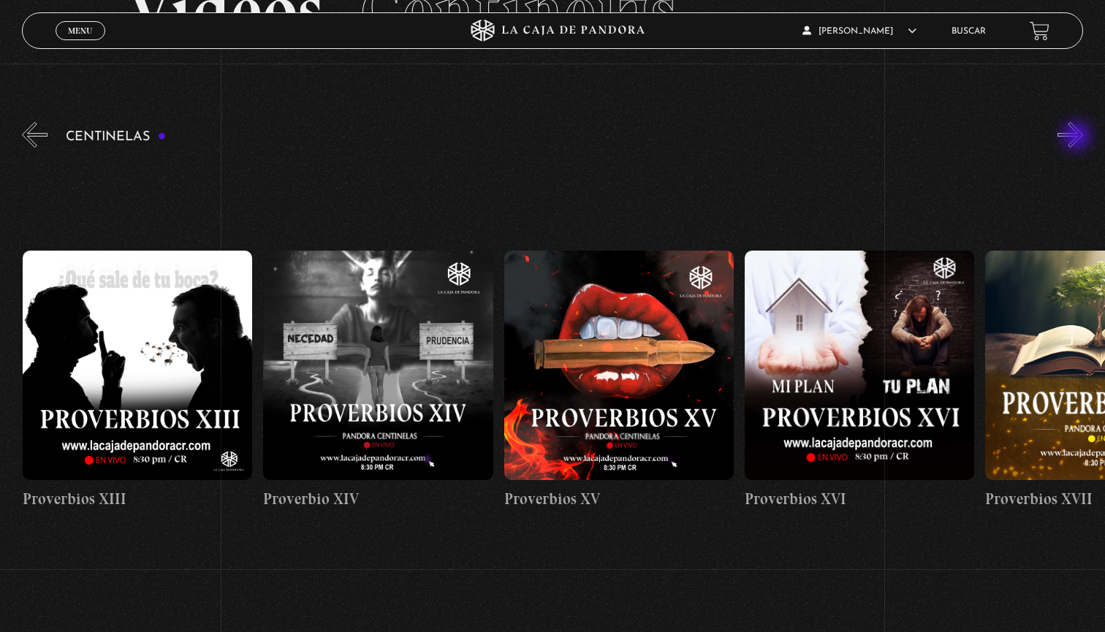
click at [1078, 137] on button "»" at bounding box center [1070, 135] width 26 height 26
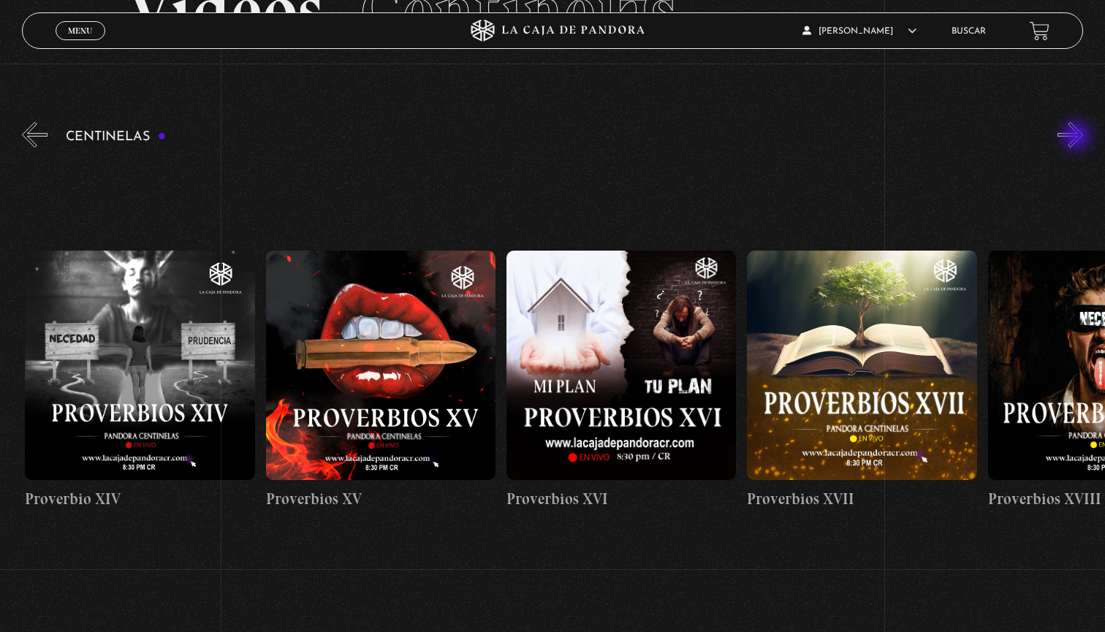
click at [1078, 137] on button "»" at bounding box center [1070, 135] width 26 height 26
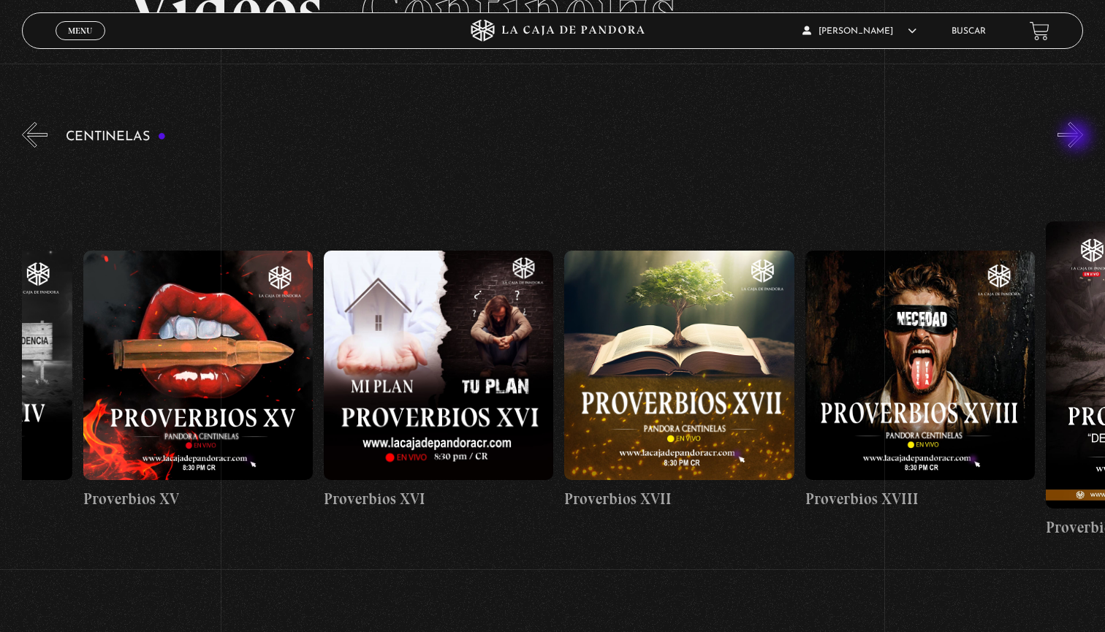
click at [1078, 137] on button "»" at bounding box center [1070, 135] width 26 height 26
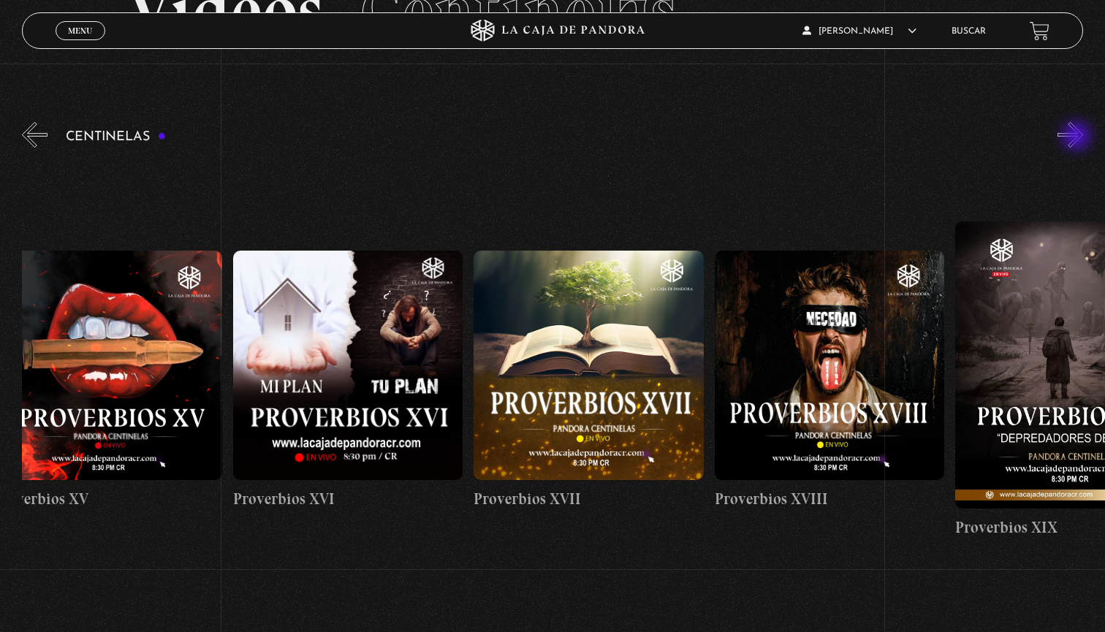
click at [1078, 137] on button "»" at bounding box center [1070, 135] width 26 height 26
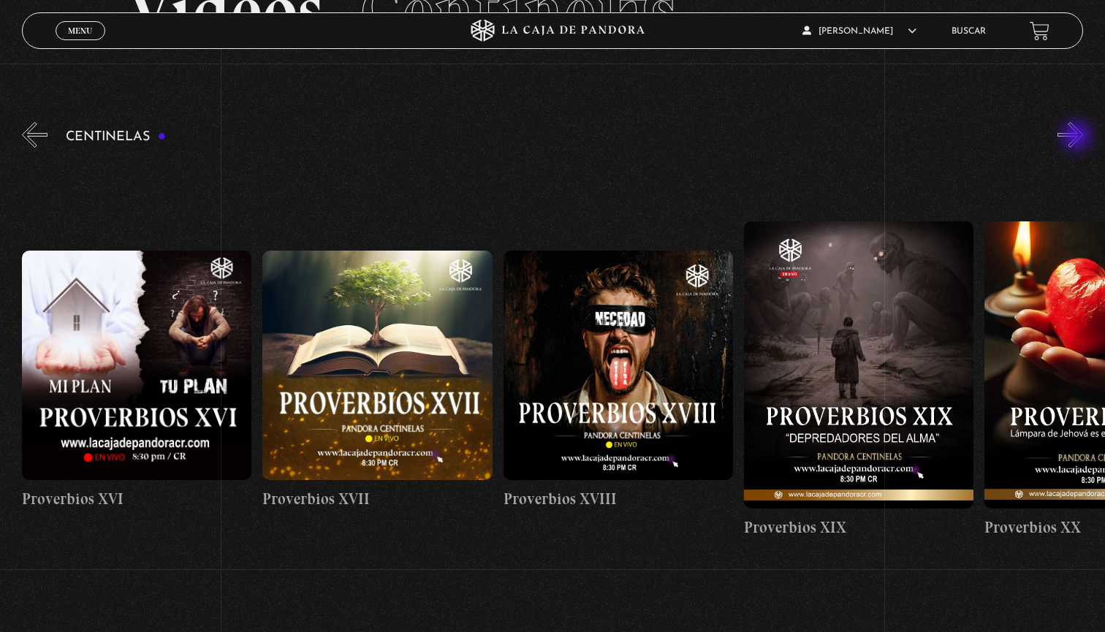
click at [1078, 137] on button "»" at bounding box center [1070, 135] width 26 height 26
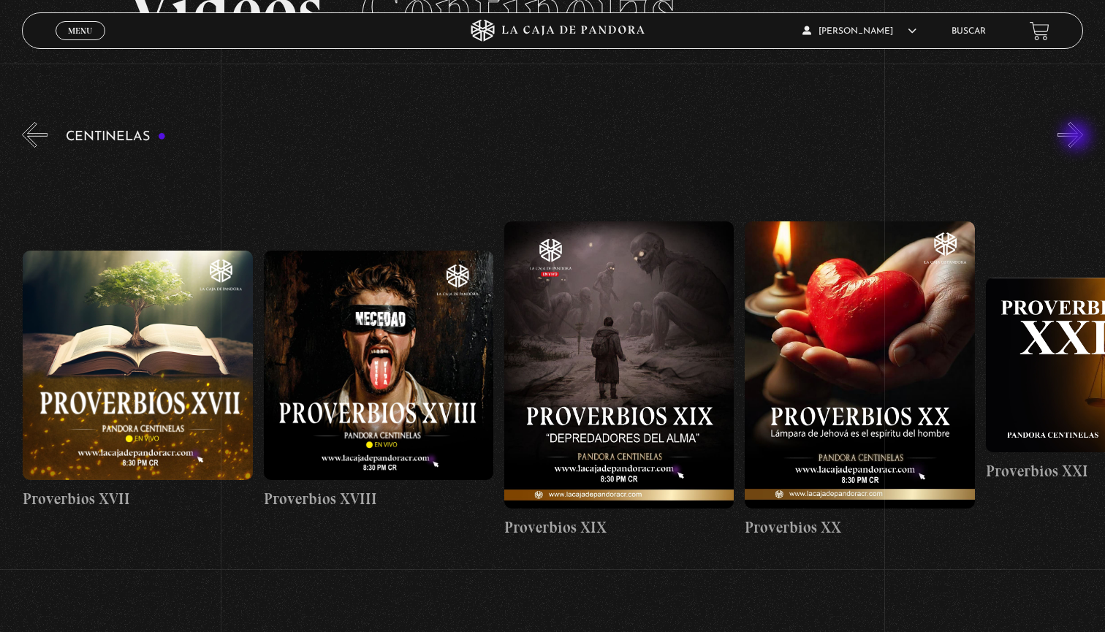
scroll to position [0, 4571]
click at [92, 34] on span "Menu" at bounding box center [80, 30] width 24 height 9
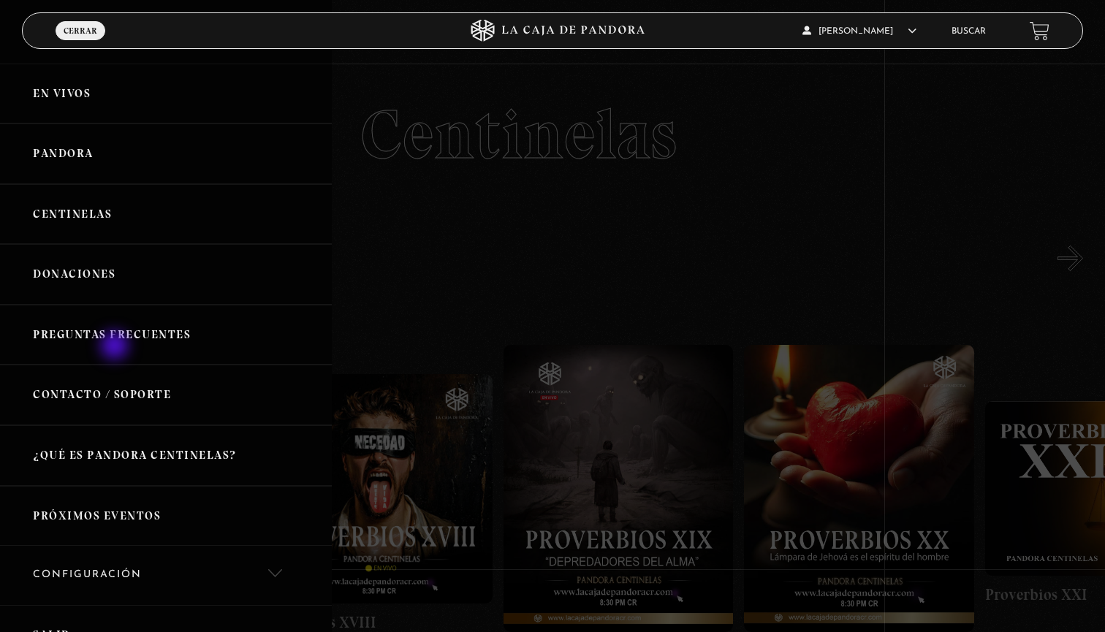
scroll to position [0, 0]
click at [68, 83] on link "En vivos" at bounding box center [166, 94] width 332 height 61
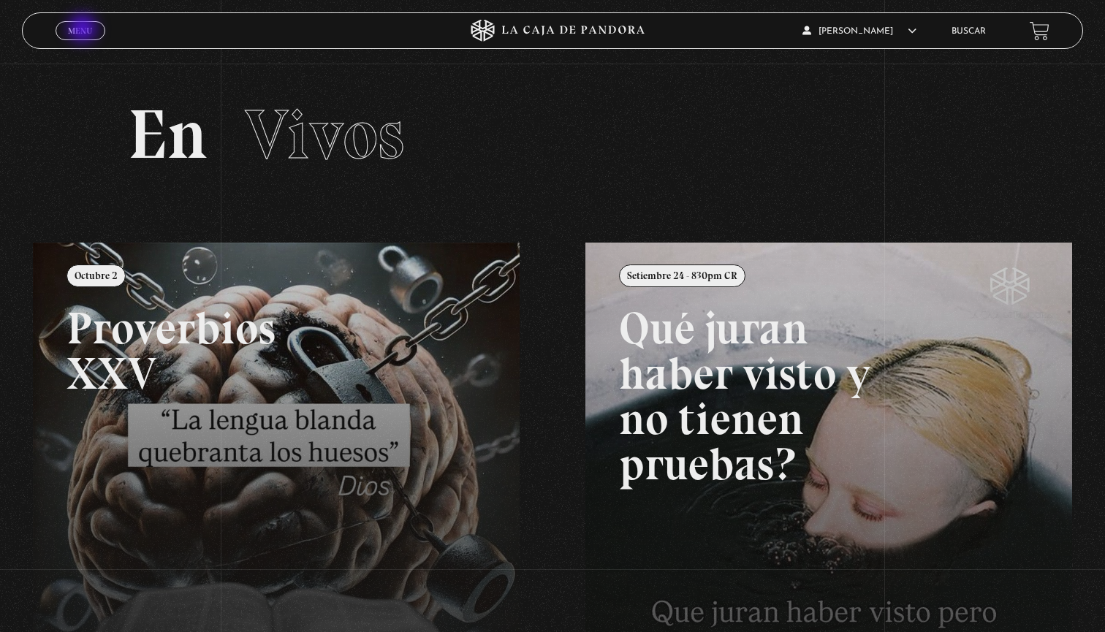
click at [84, 30] on span "Menu" at bounding box center [80, 30] width 24 height 9
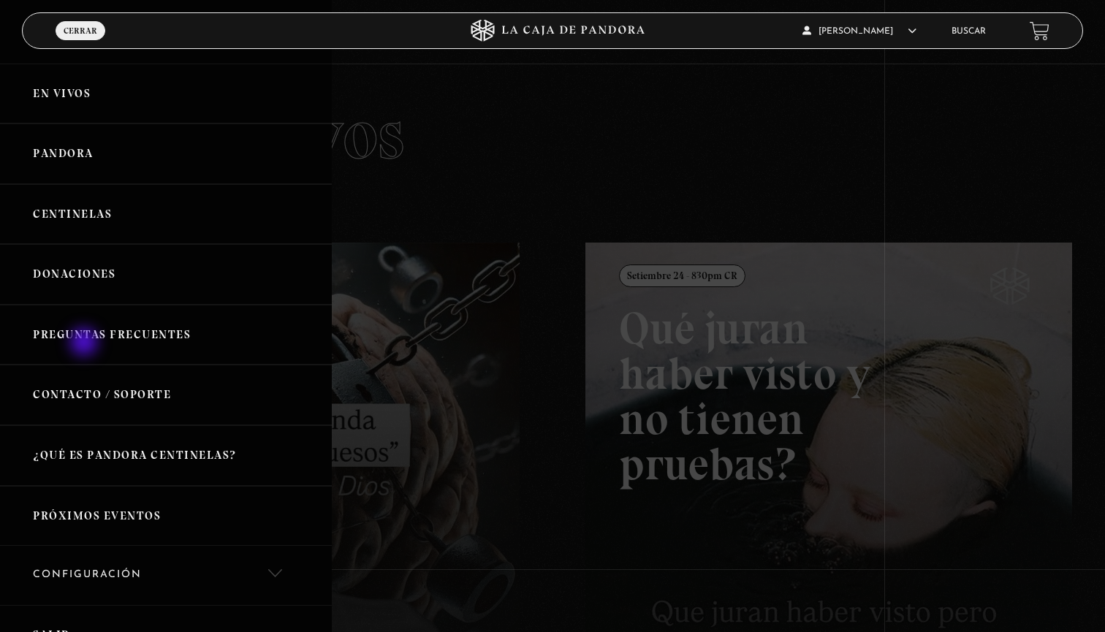
click at [85, 343] on link "Preguntas Frecuentes" at bounding box center [166, 335] width 332 height 61
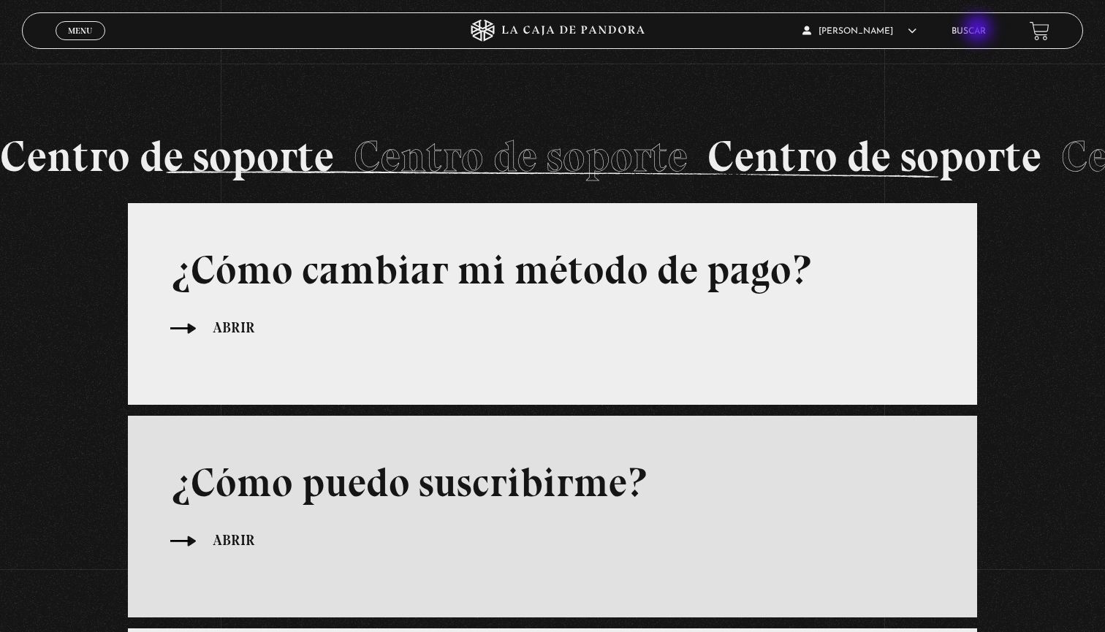
click at [979, 30] on link "Buscar" at bounding box center [968, 31] width 34 height 9
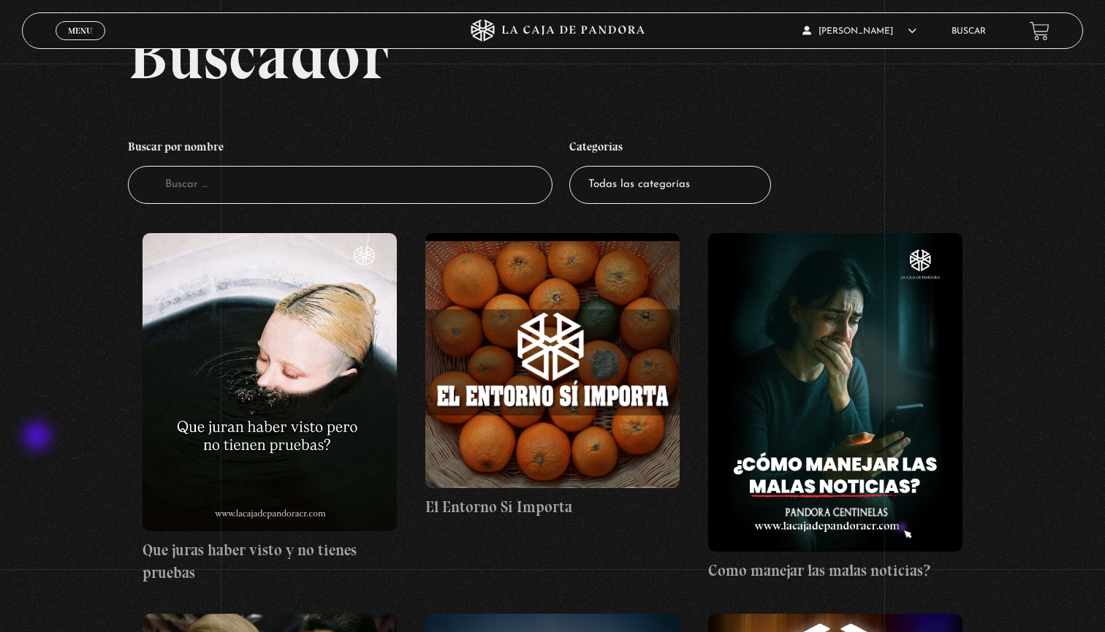
scroll to position [106, 0]
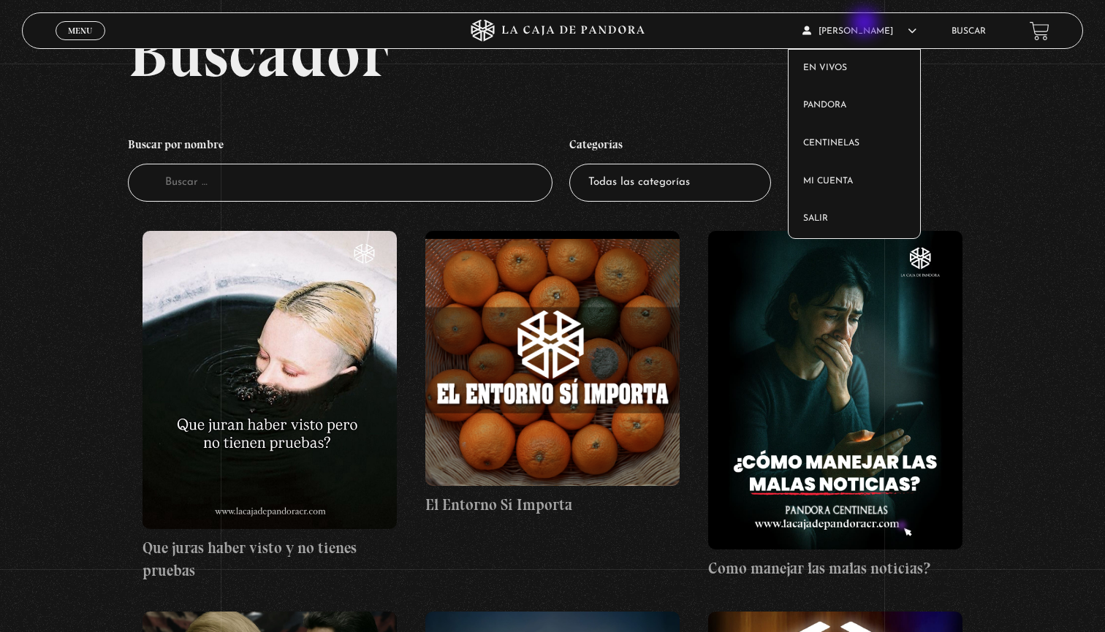
click at [842, 36] on span "[PERSON_NAME]" at bounding box center [859, 31] width 114 height 9
click at [831, 66] on link "En vivos" at bounding box center [853, 69] width 131 height 38
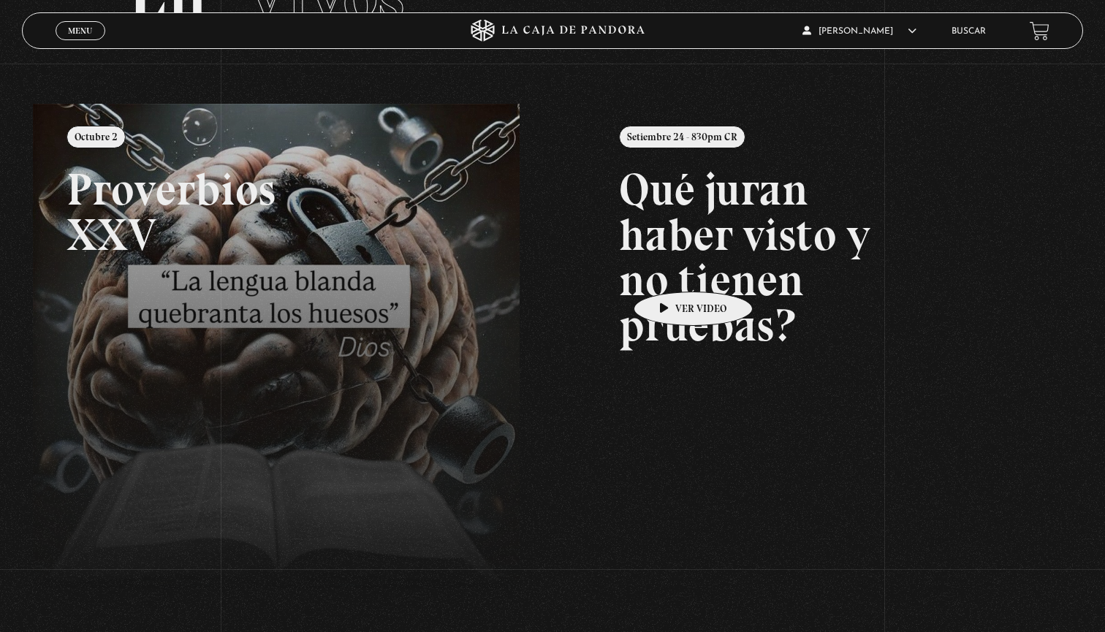
scroll to position [118, 0]
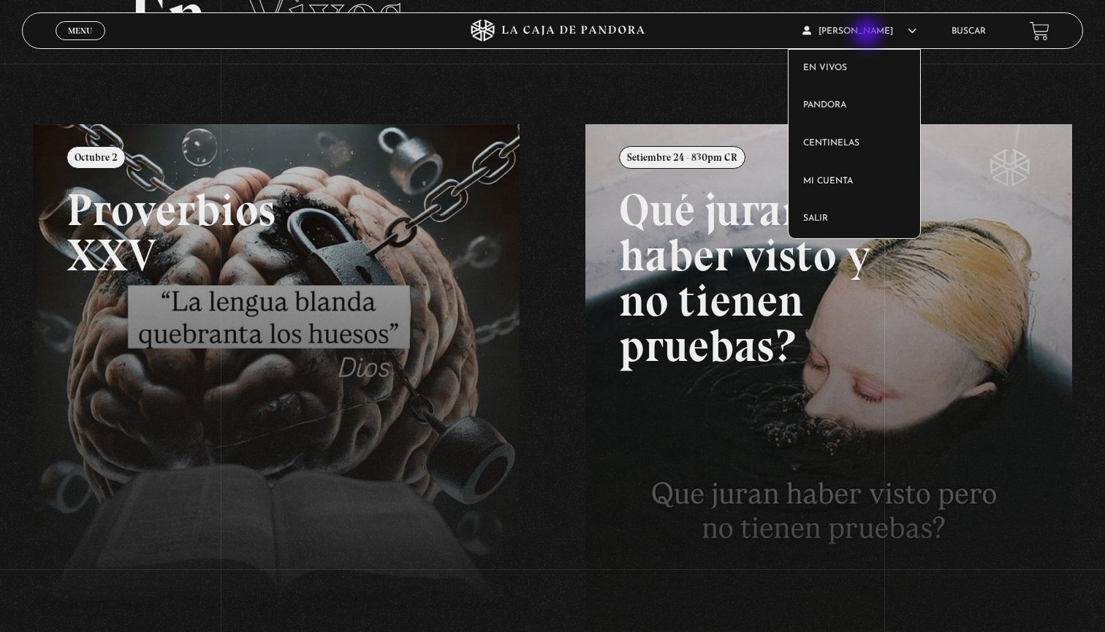
click at [868, 35] on article "[PERSON_NAME] En vivos Pandora Centinelas Mi cuenta Salir" at bounding box center [868, 31] width 132 height 34
click at [833, 216] on link "Salir" at bounding box center [853, 219] width 131 height 38
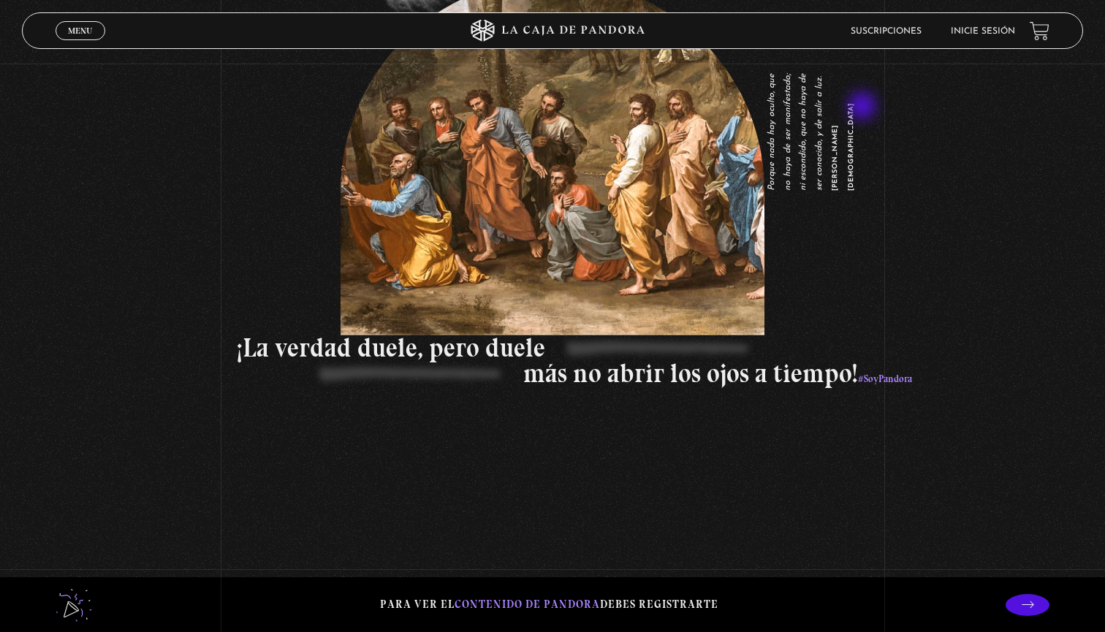
scroll to position [2379, 0]
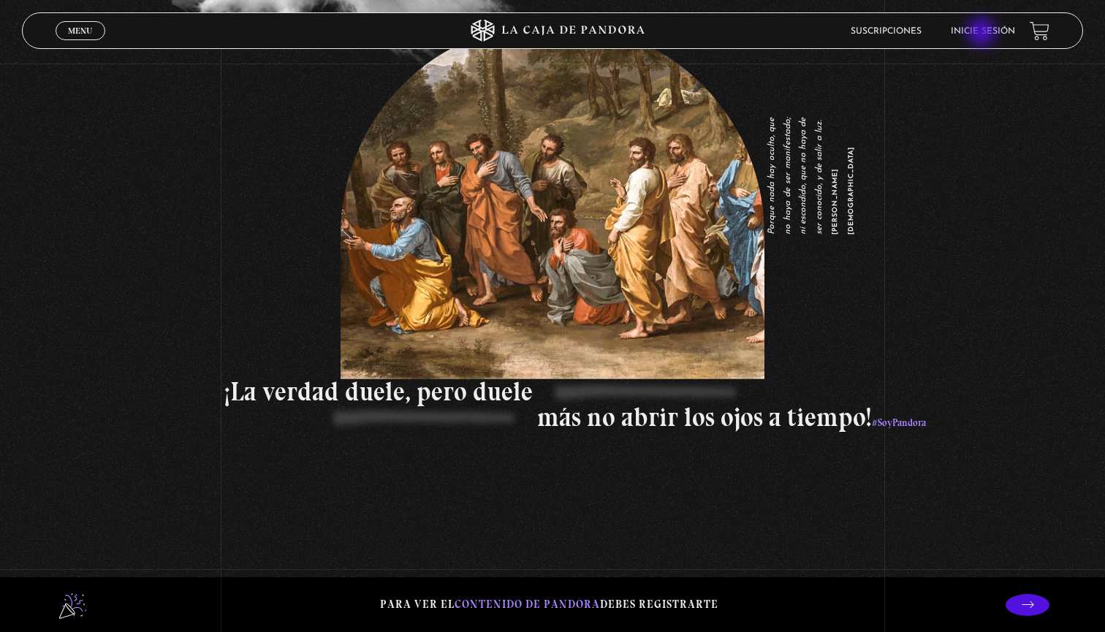
click at [983, 34] on link "Inicie sesión" at bounding box center [983, 31] width 64 height 9
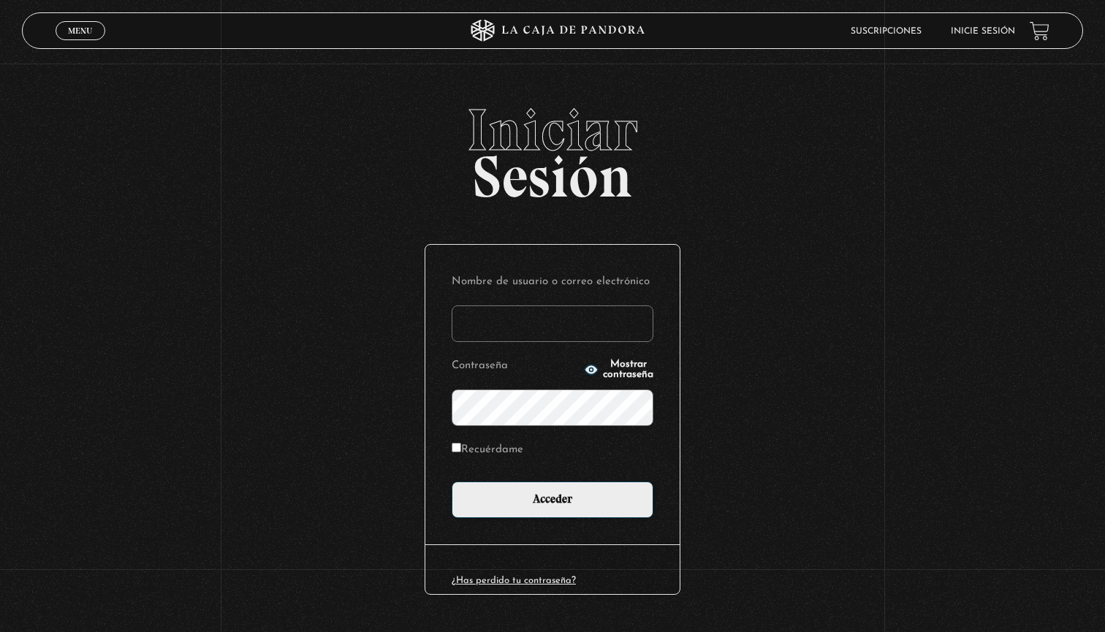
type input "carolina123"
click at [552, 498] on input "Acceder" at bounding box center [553, 499] width 202 height 37
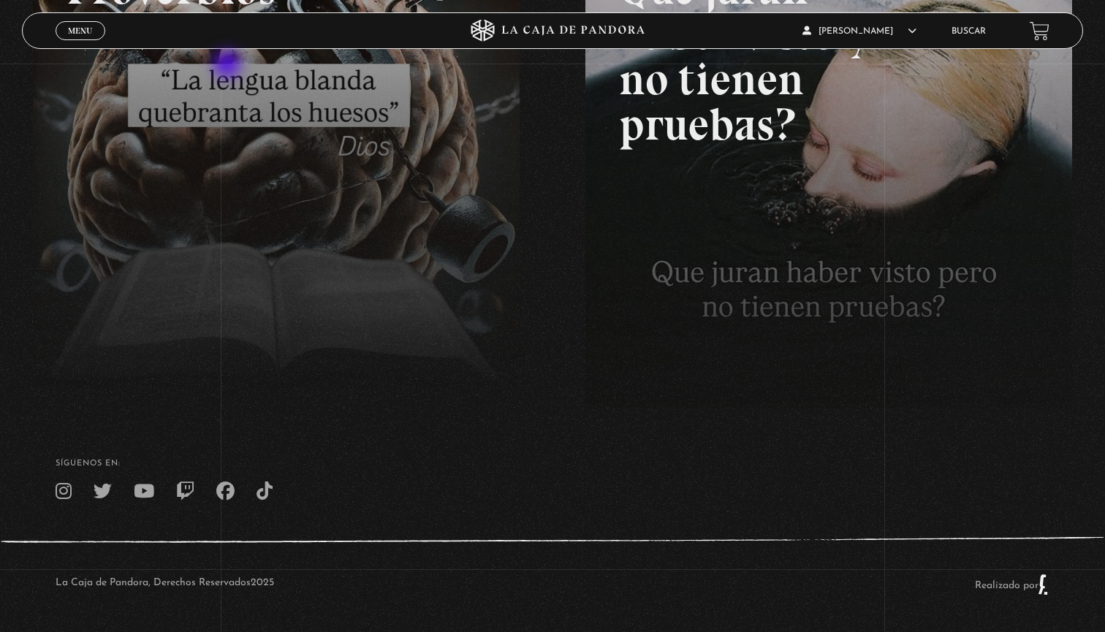
scroll to position [340, 0]
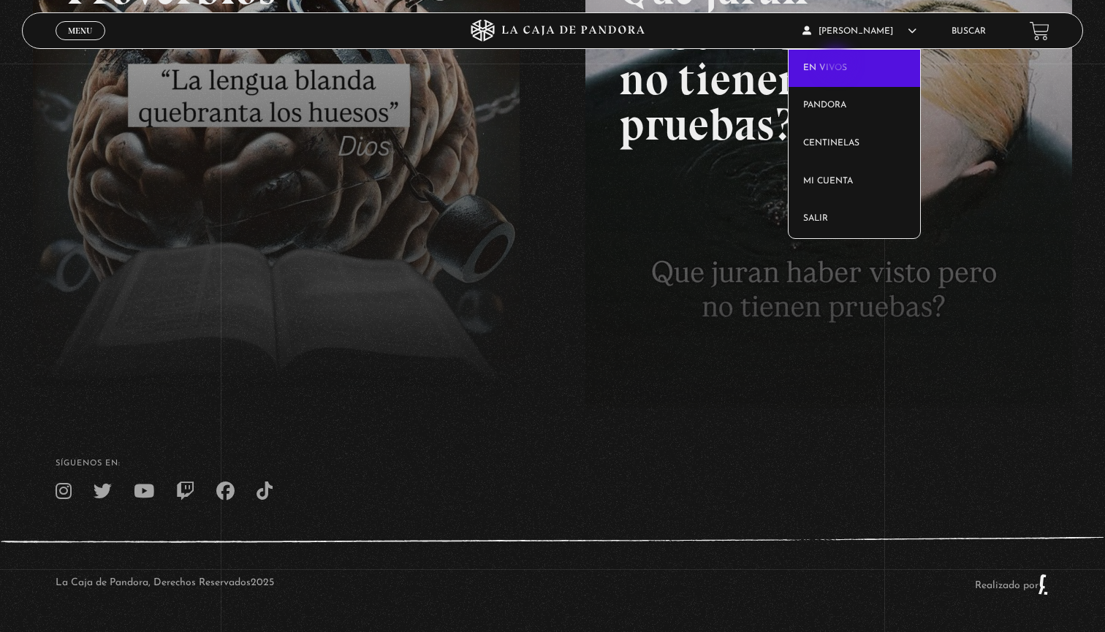
click at [837, 64] on link "En vivos" at bounding box center [853, 69] width 131 height 38
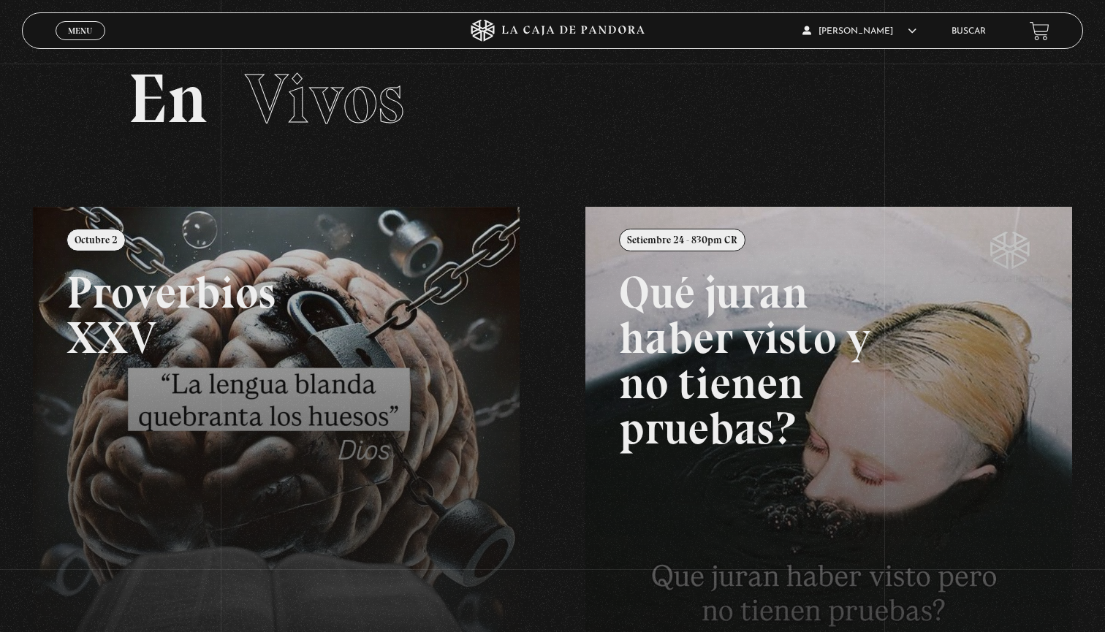
scroll to position [29, 0]
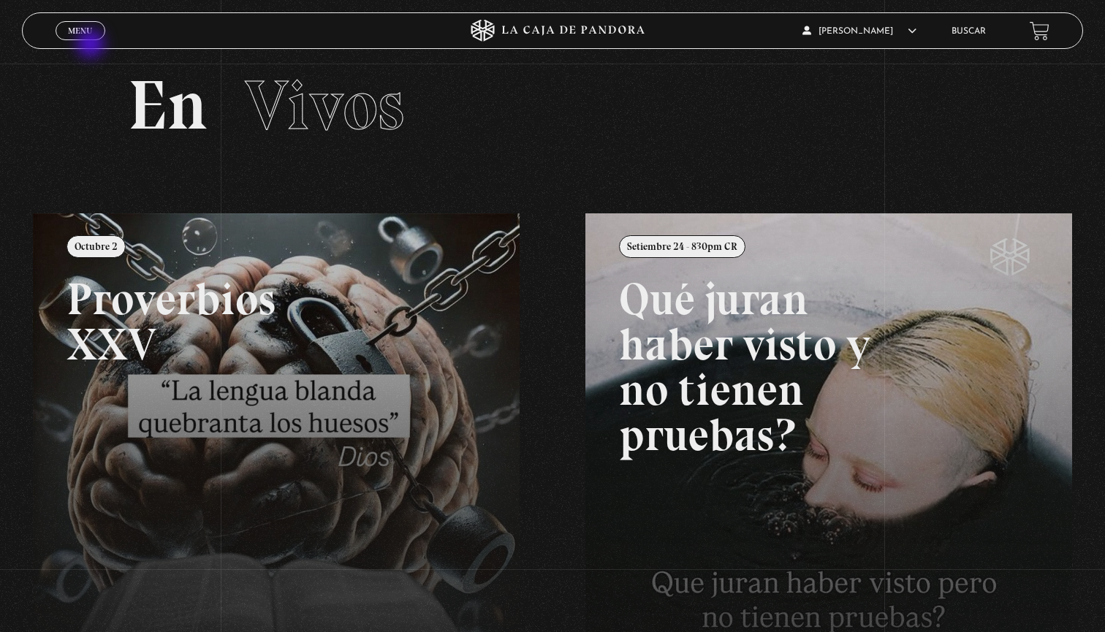
click at [83, 35] on span "Menu" at bounding box center [80, 30] width 24 height 9
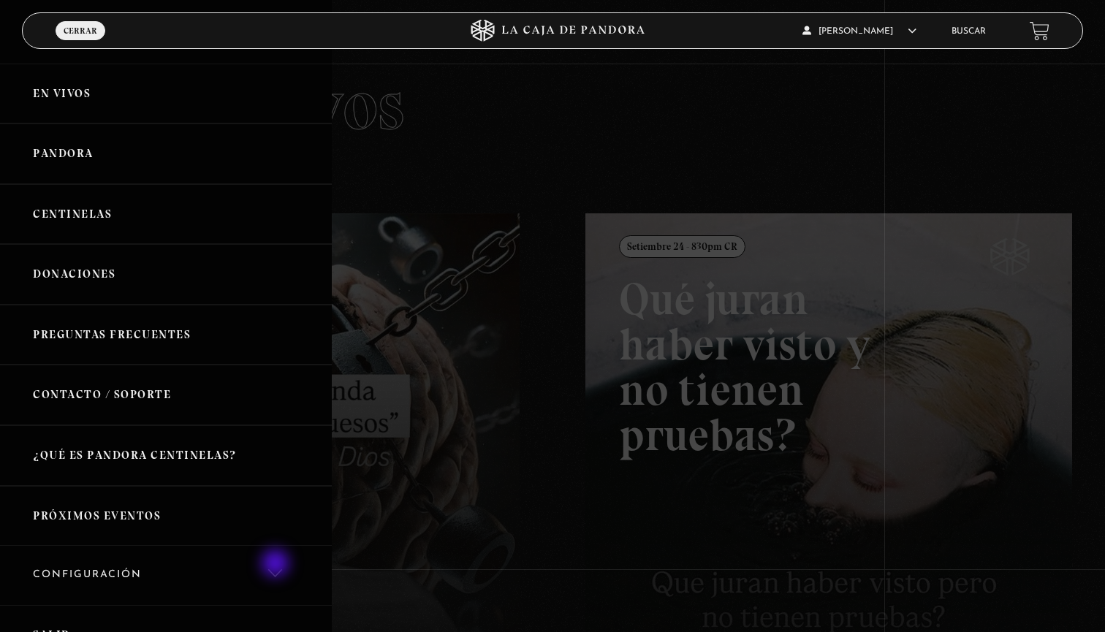
click at [277, 565] on link "Configuración" at bounding box center [166, 575] width 332 height 59
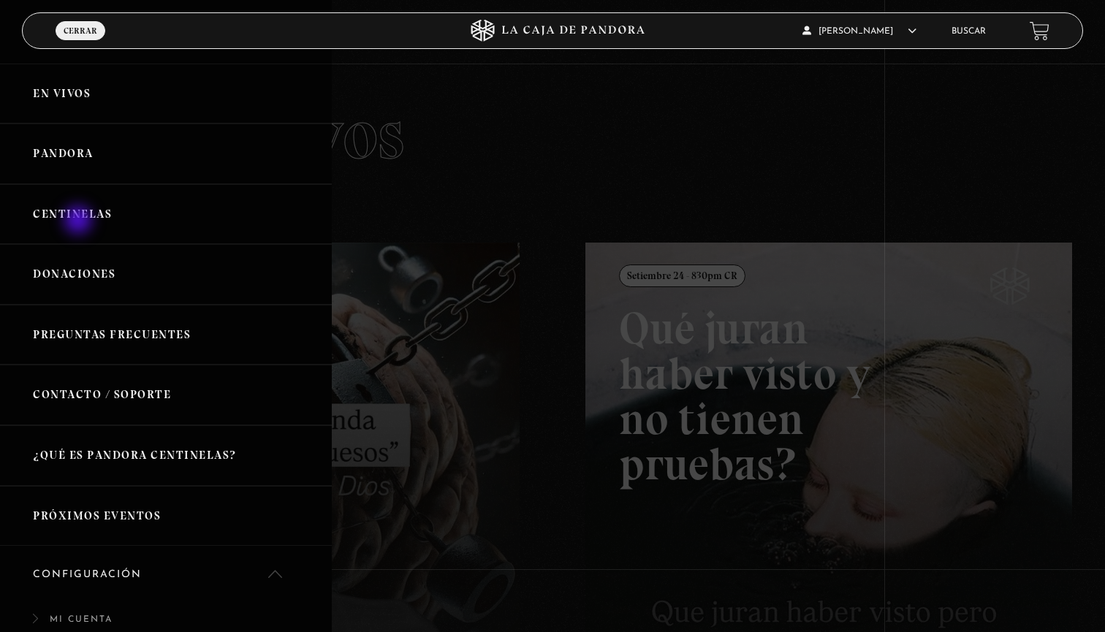
click at [80, 221] on link "Centinelas" at bounding box center [166, 214] width 332 height 61
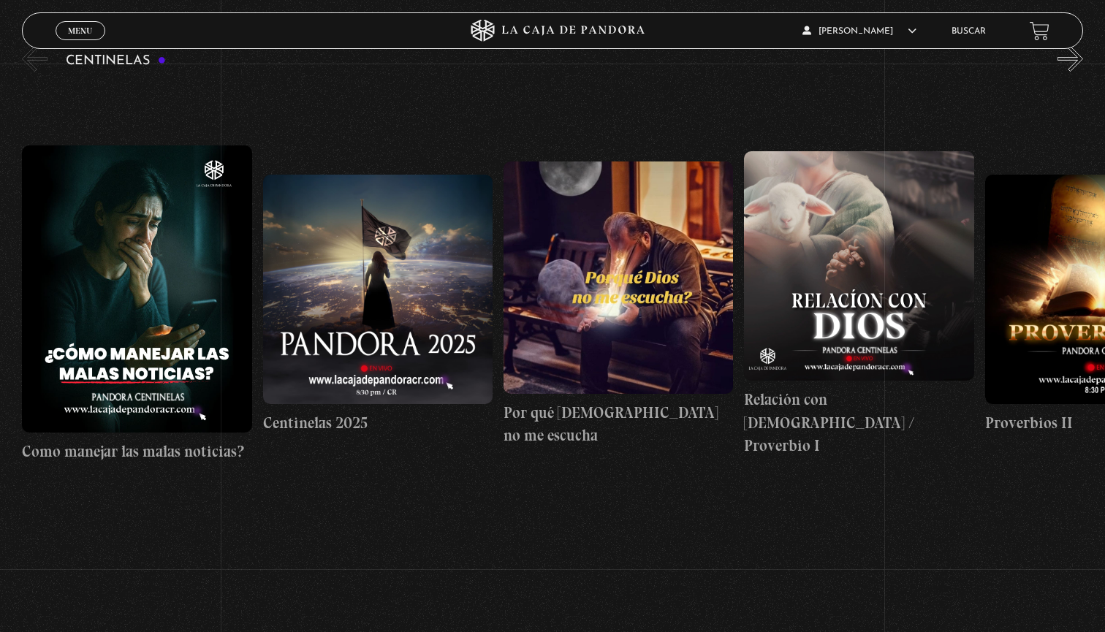
scroll to position [210, 0]
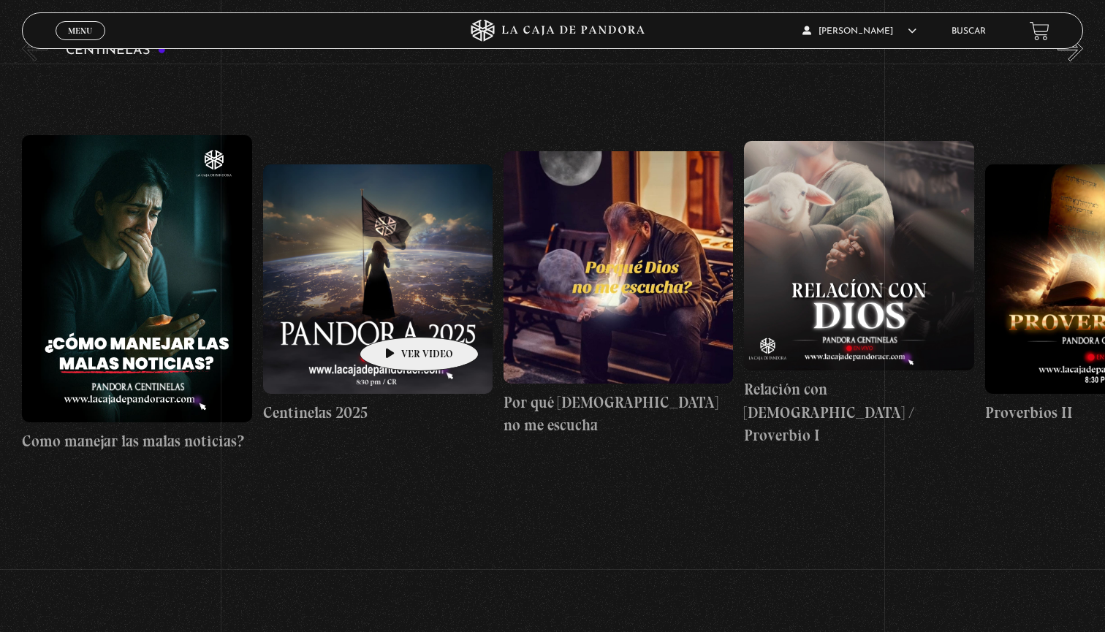
click at [396, 315] on figure at bounding box center [377, 278] width 229 height 229
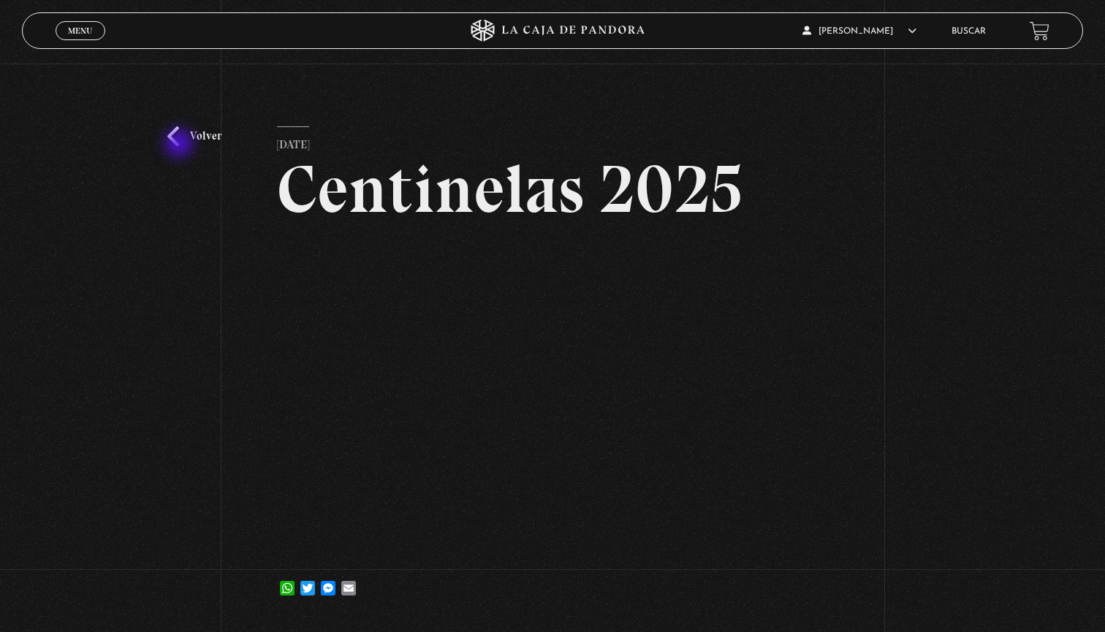
click at [180, 145] on link "Volver" at bounding box center [194, 136] width 54 height 20
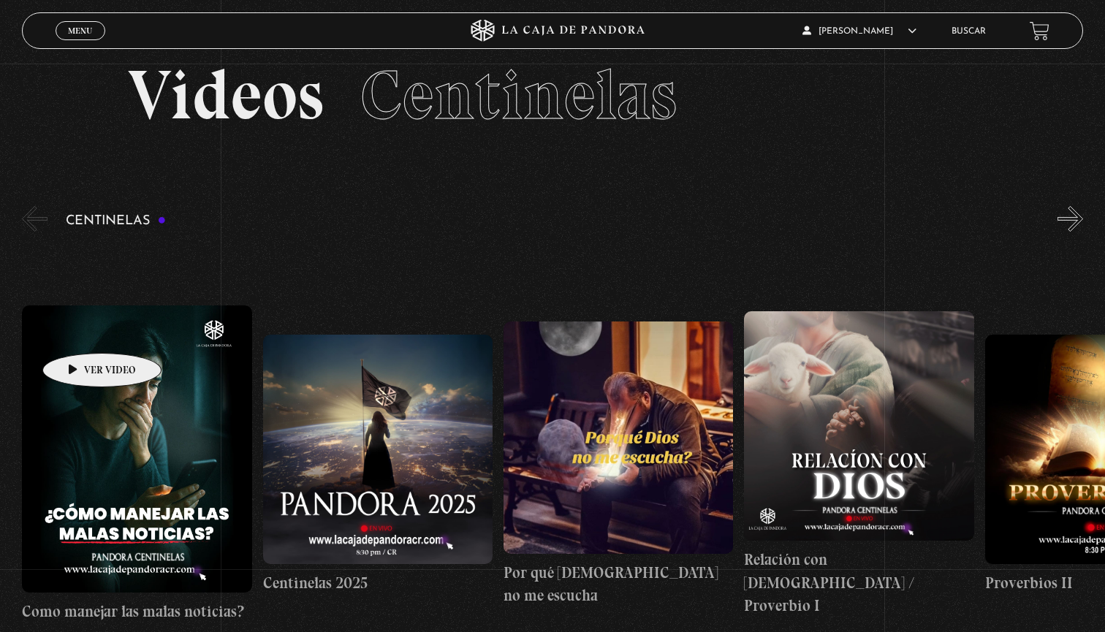
scroll to position [39, 0]
click at [49, 214] on div "Centinelas" at bounding box center [563, 446] width 1083 height 484
click at [29, 223] on button "«" at bounding box center [35, 220] width 26 height 26
click at [1073, 215] on button "»" at bounding box center [1070, 220] width 26 height 26
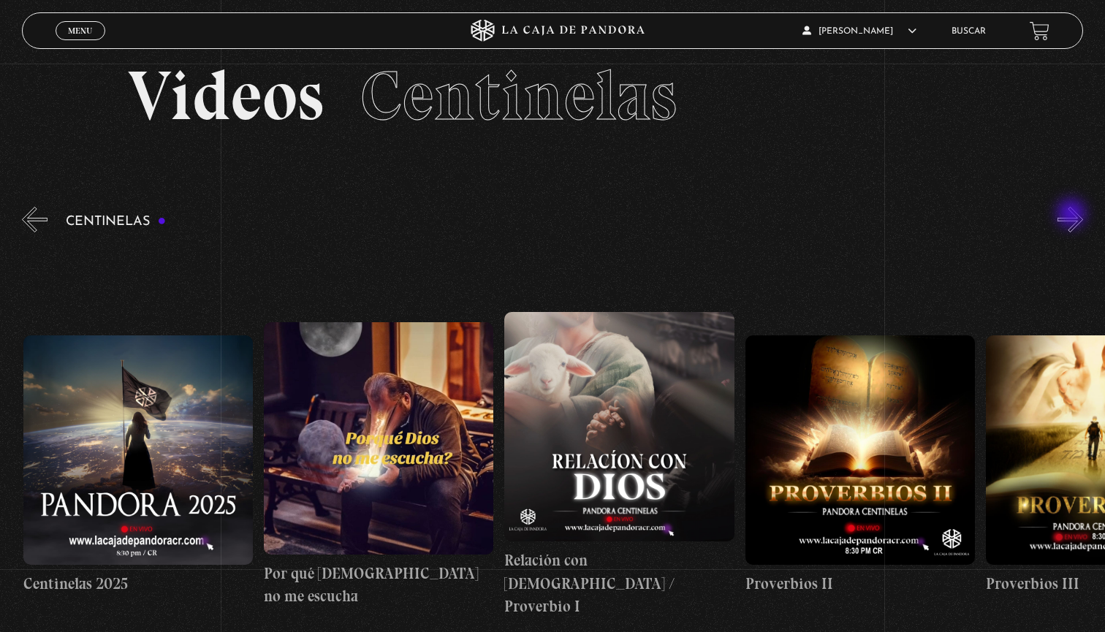
click at [1073, 215] on button "»" at bounding box center [1070, 220] width 26 height 26
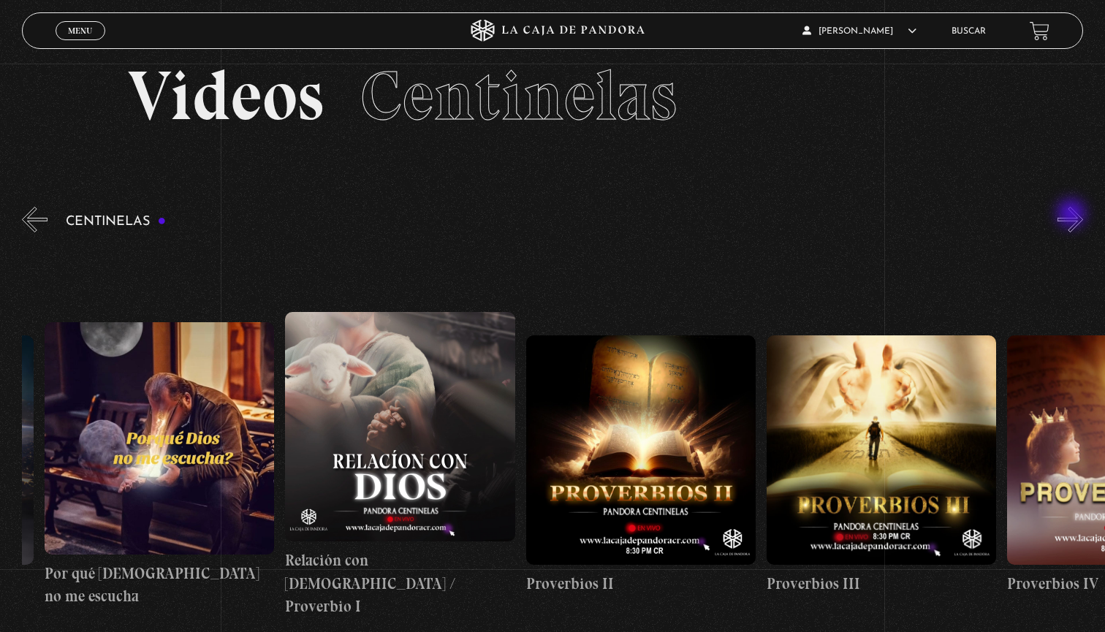
click at [1073, 215] on button "»" at bounding box center [1070, 220] width 26 height 26
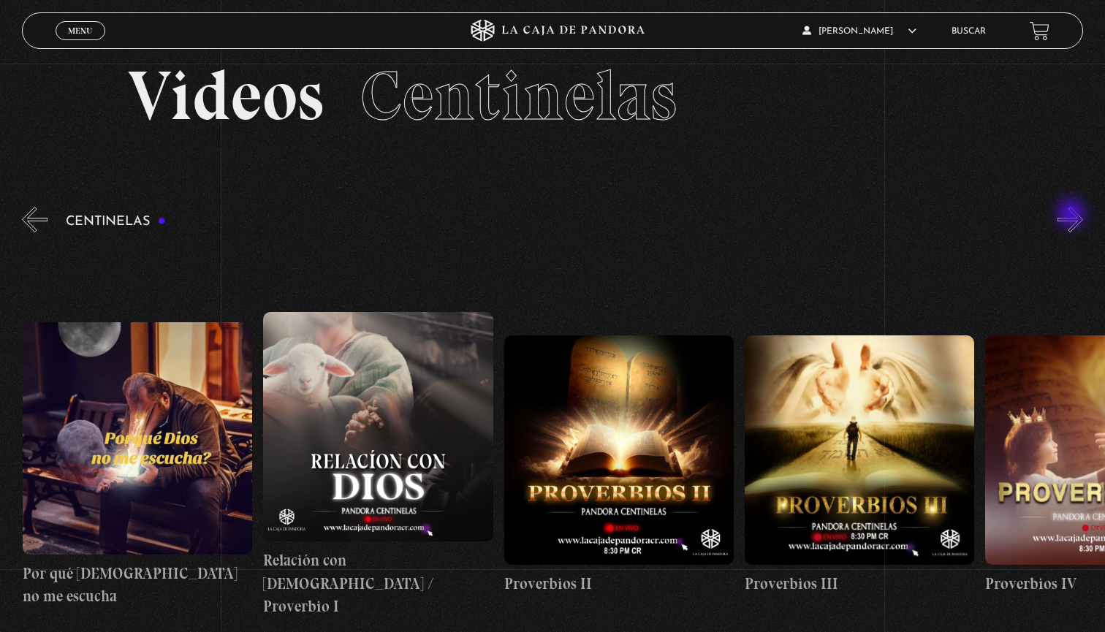
scroll to position [0, 481]
click at [1073, 215] on button "»" at bounding box center [1070, 220] width 26 height 26
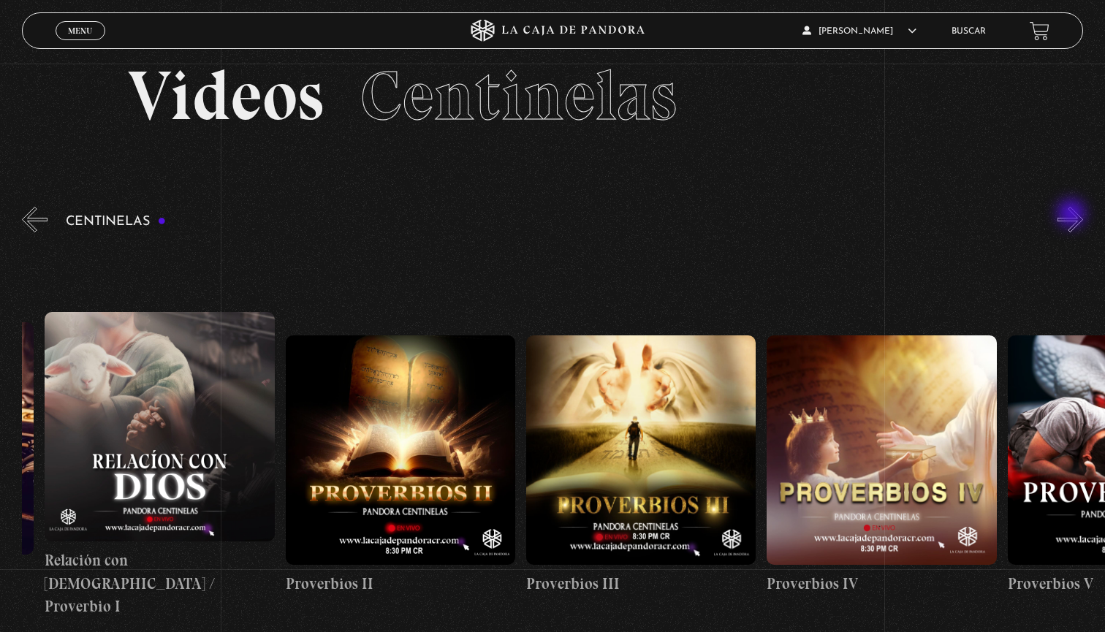
click at [1073, 215] on button "»" at bounding box center [1070, 220] width 26 height 26
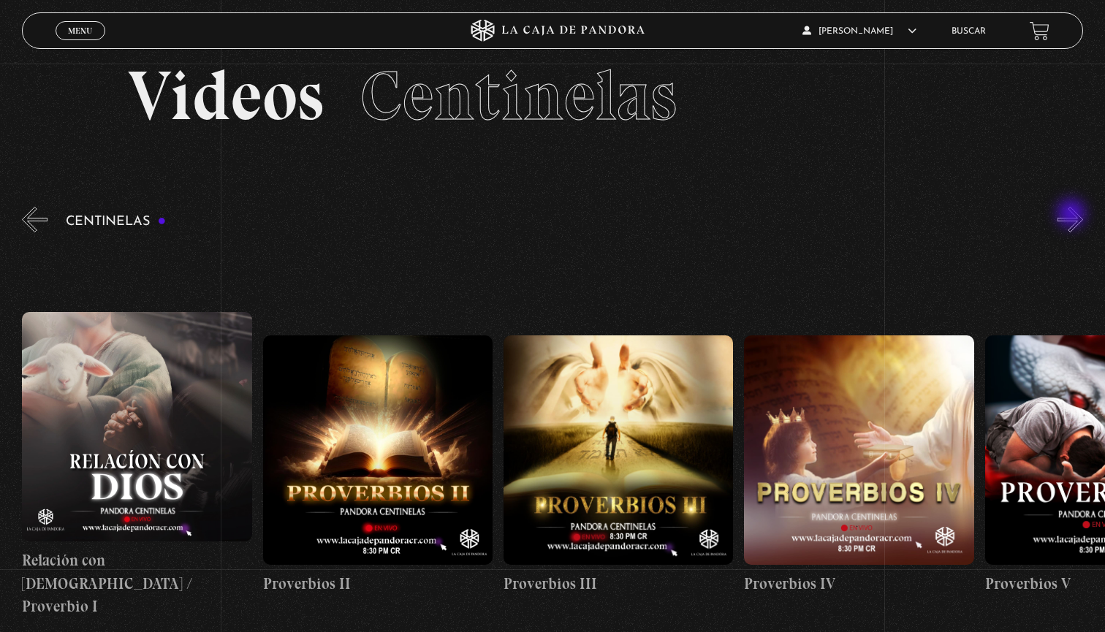
click at [1073, 215] on button "»" at bounding box center [1070, 220] width 26 height 26
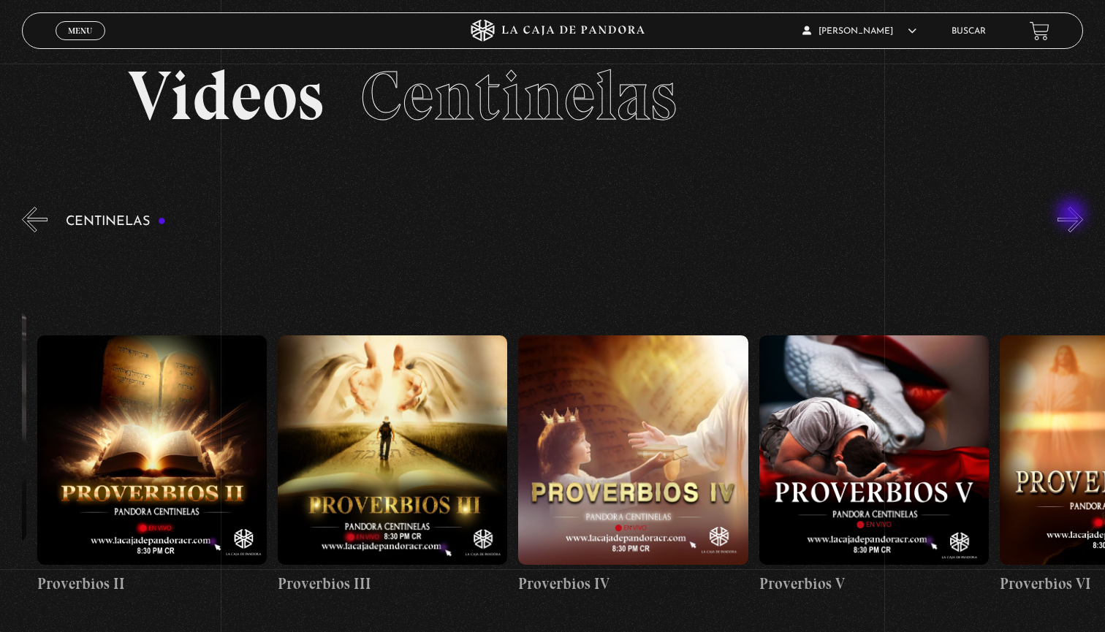
click at [1073, 215] on button "»" at bounding box center [1070, 220] width 26 height 26
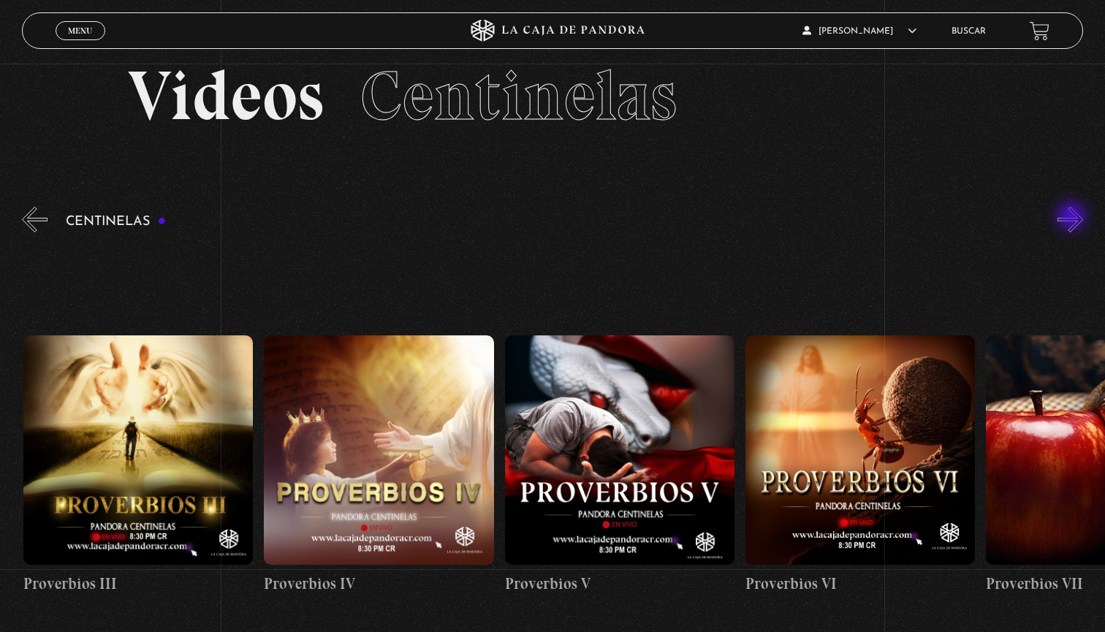
click at [1073, 218] on button "»" at bounding box center [1070, 220] width 26 height 26
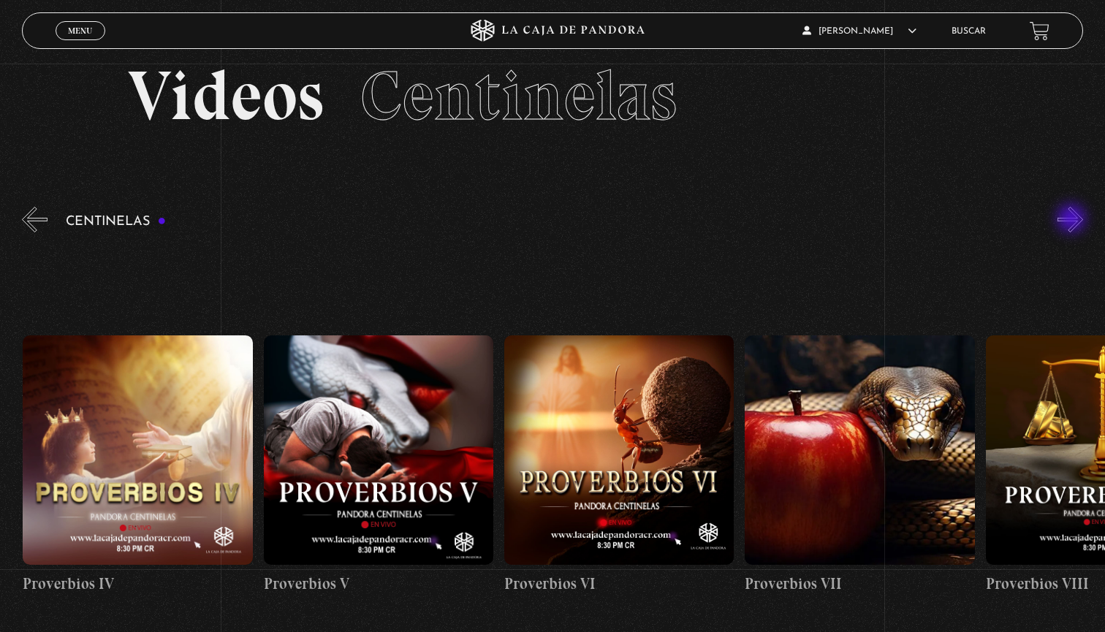
click at [1073, 220] on button "»" at bounding box center [1070, 220] width 26 height 26
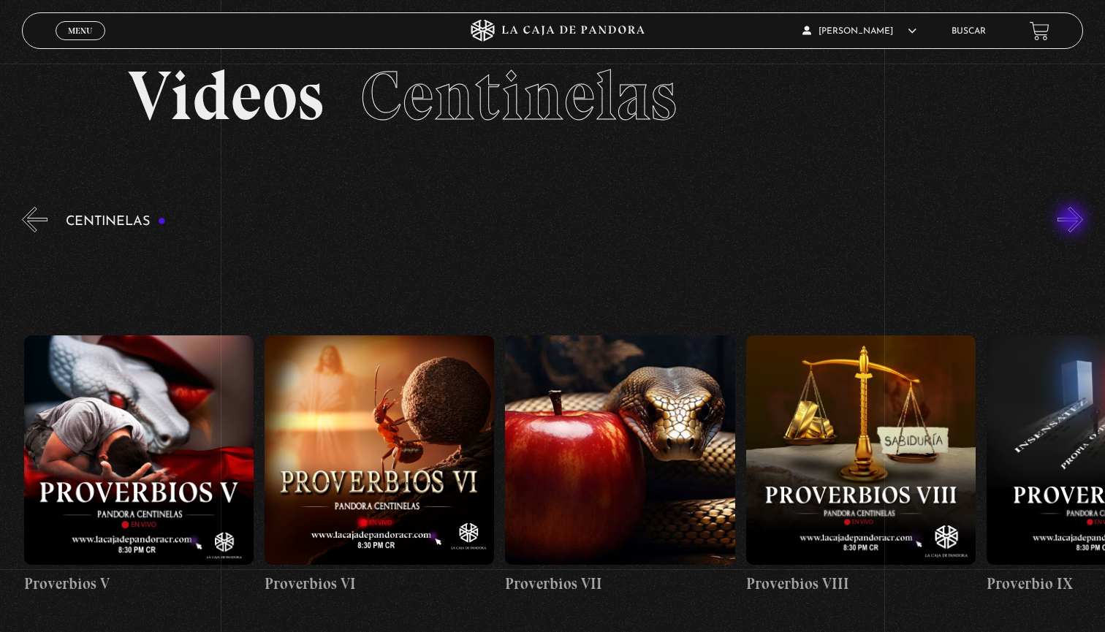
click at [1073, 221] on button "»" at bounding box center [1070, 220] width 26 height 26
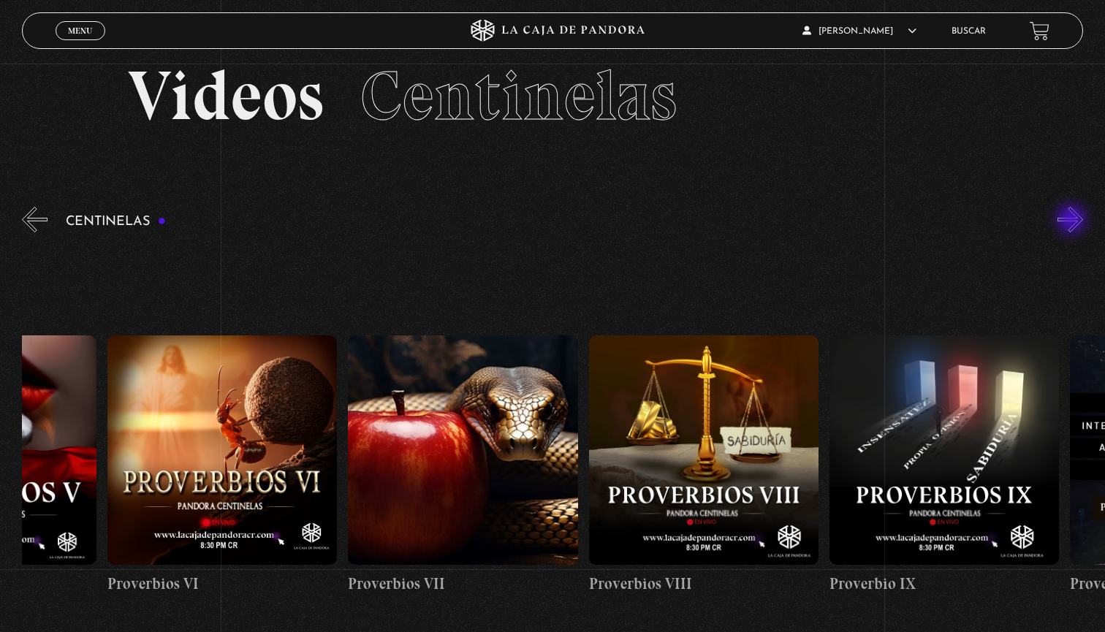
click at [1073, 221] on button "»" at bounding box center [1070, 220] width 26 height 26
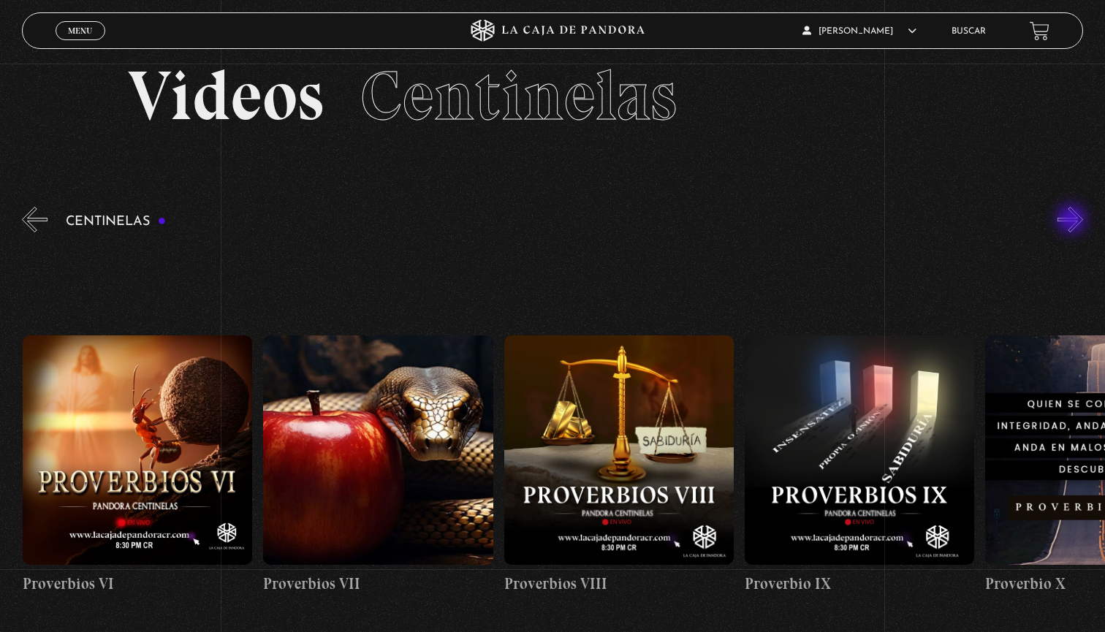
click at [1073, 221] on button "»" at bounding box center [1070, 220] width 26 height 26
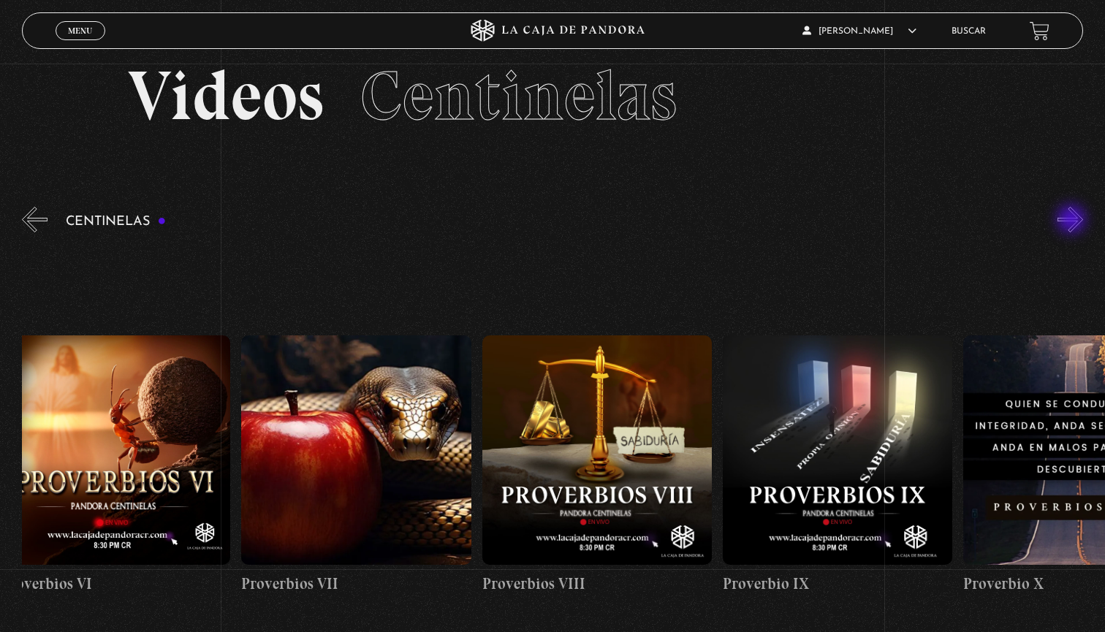
click at [1073, 221] on button "»" at bounding box center [1070, 220] width 26 height 26
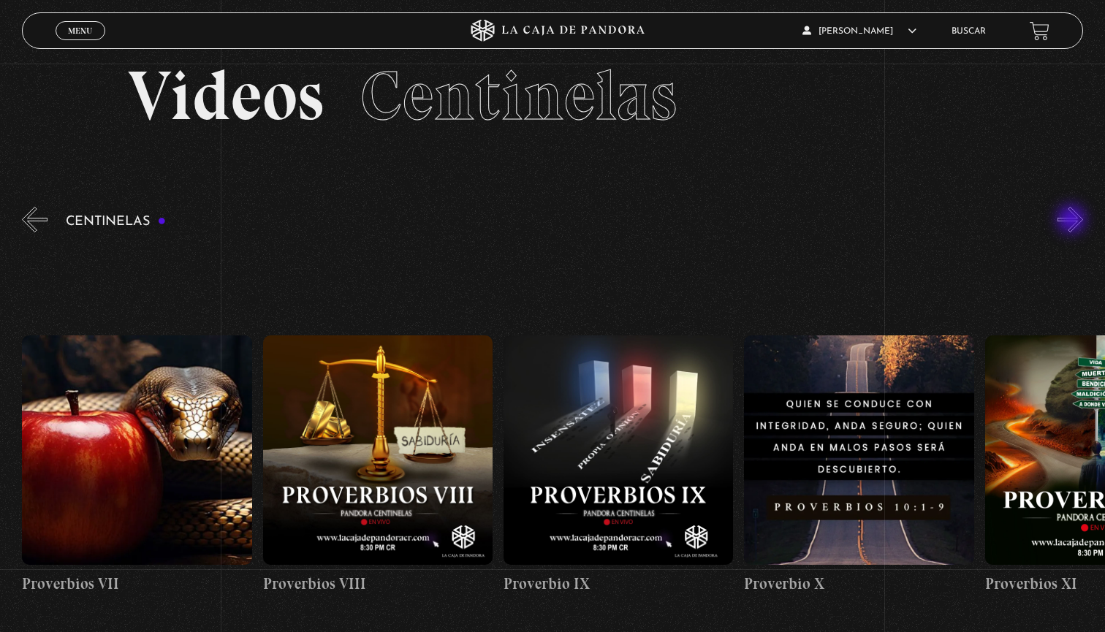
click at [1073, 221] on button "»" at bounding box center [1070, 220] width 26 height 26
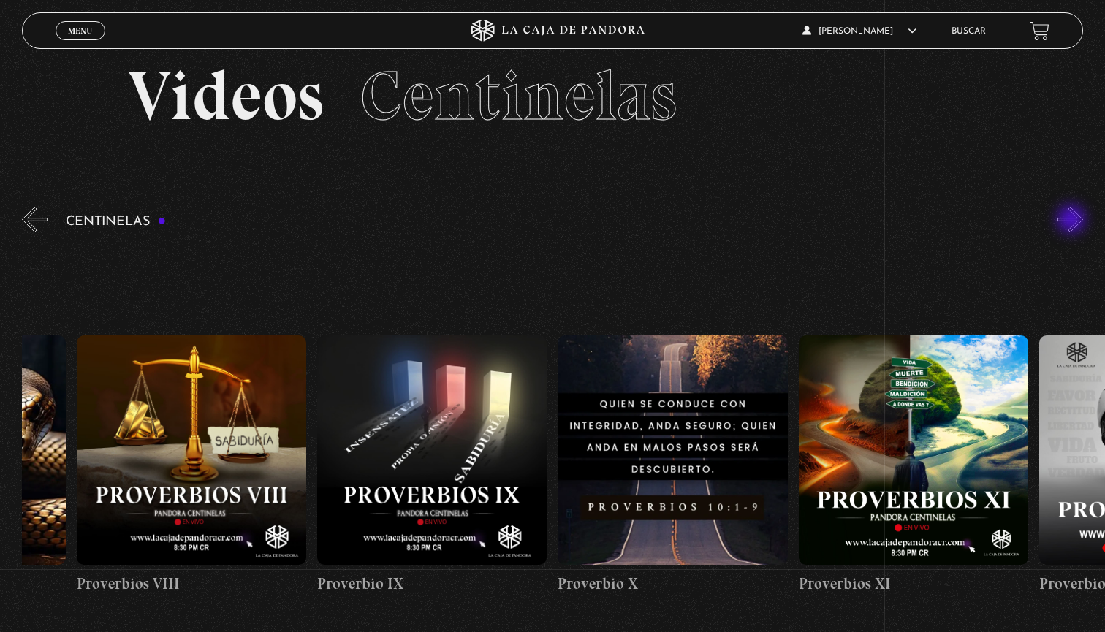
click at [1073, 221] on button "»" at bounding box center [1070, 220] width 26 height 26
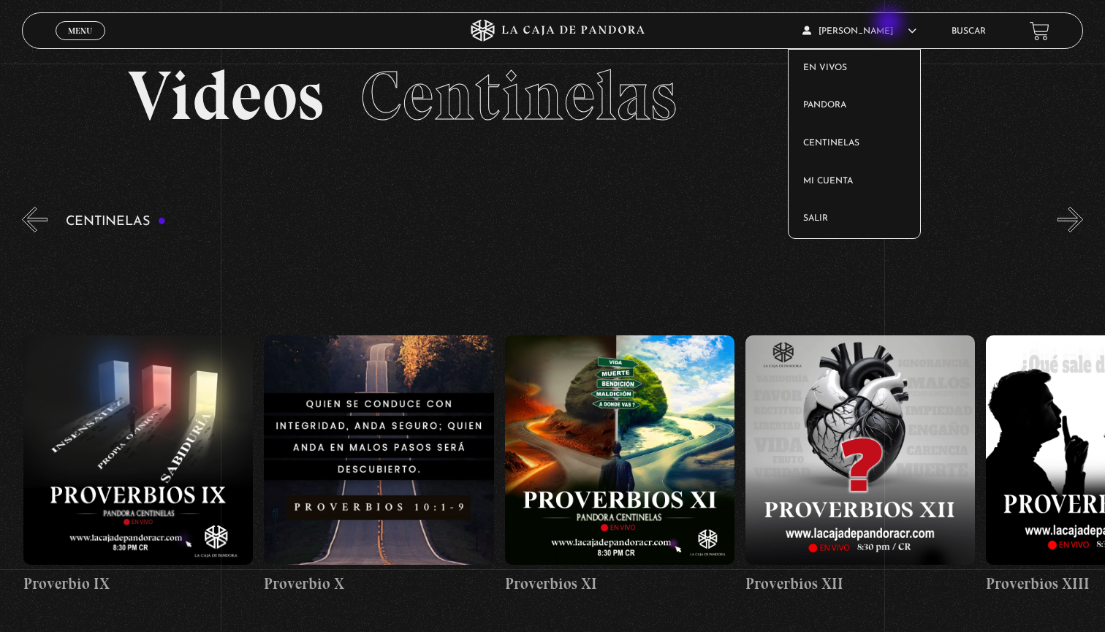
scroll to position [0, 2646]
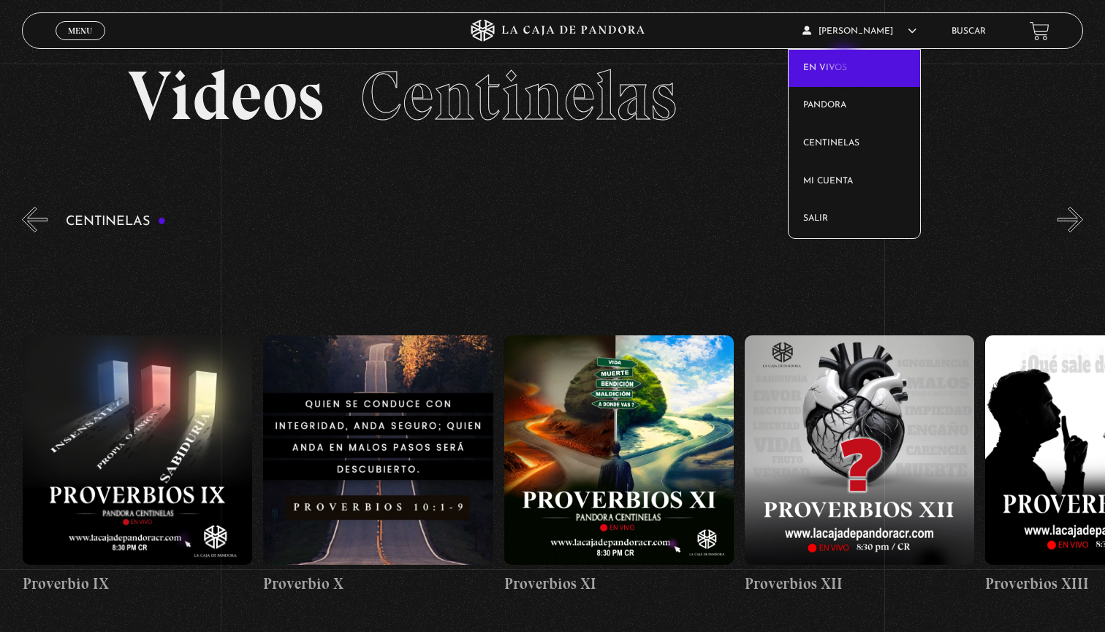
click at [845, 64] on link "En vivos" at bounding box center [853, 69] width 131 height 38
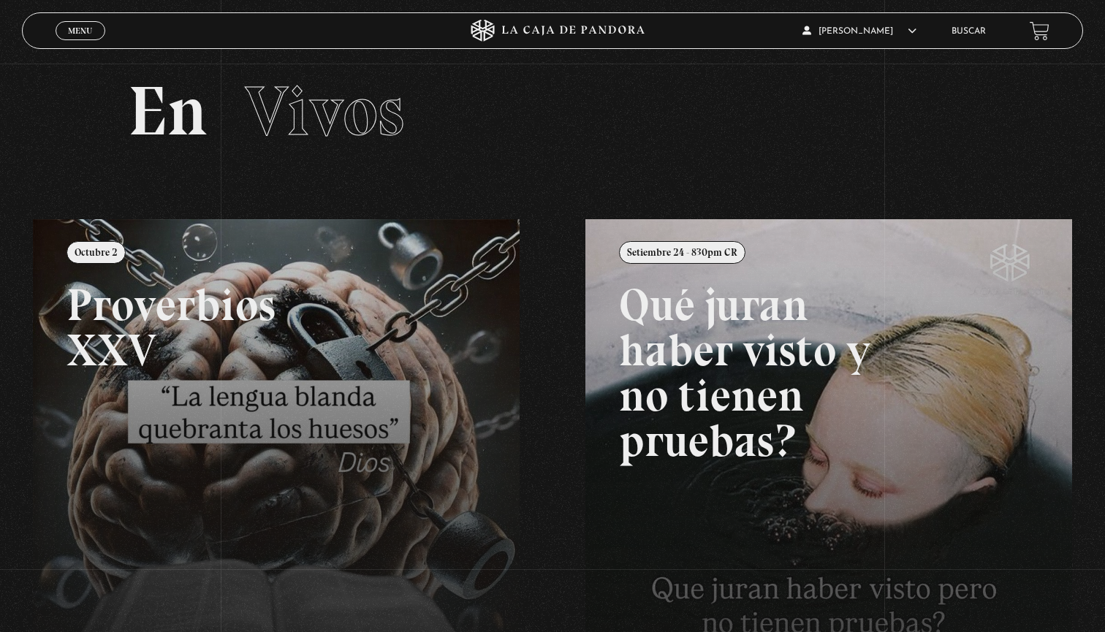
scroll to position [-3, 0]
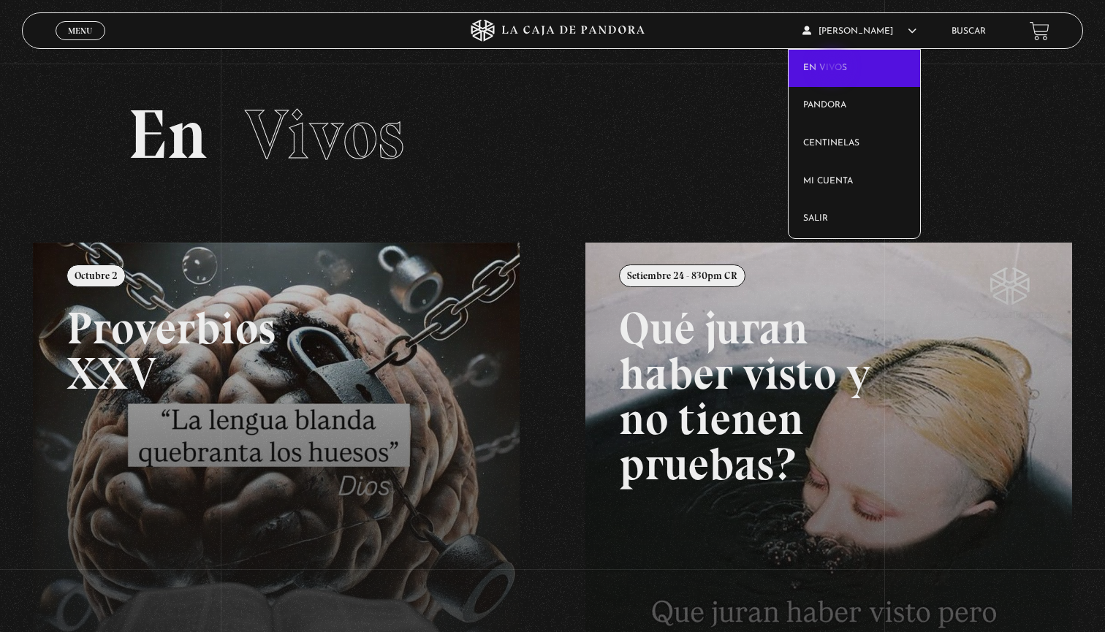
click at [834, 68] on link "En vivos" at bounding box center [853, 69] width 131 height 38
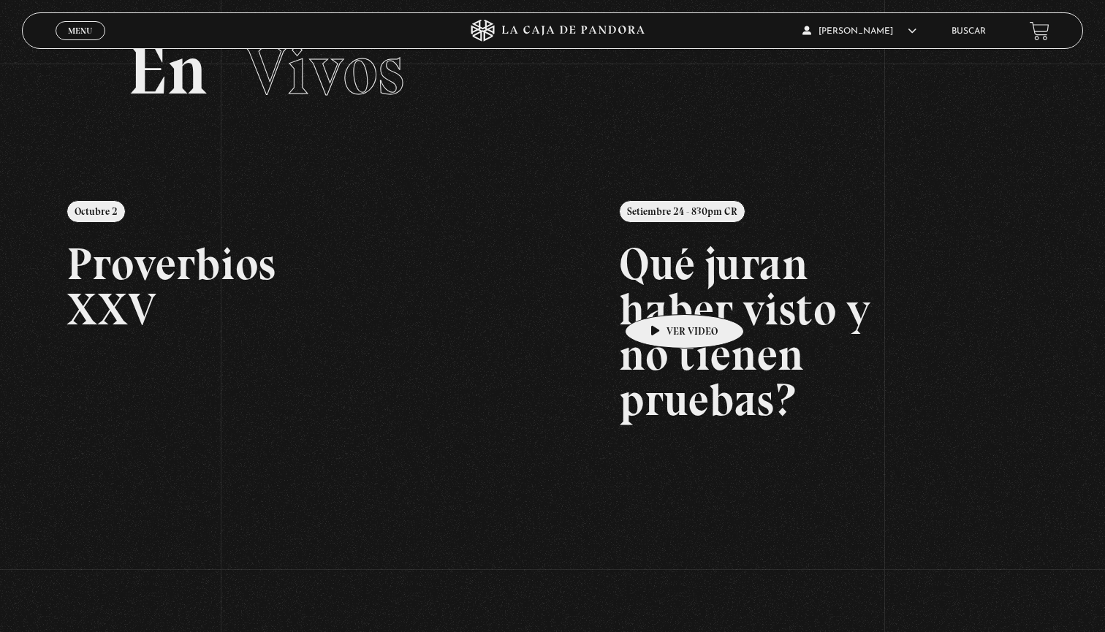
scroll to position [72, 0]
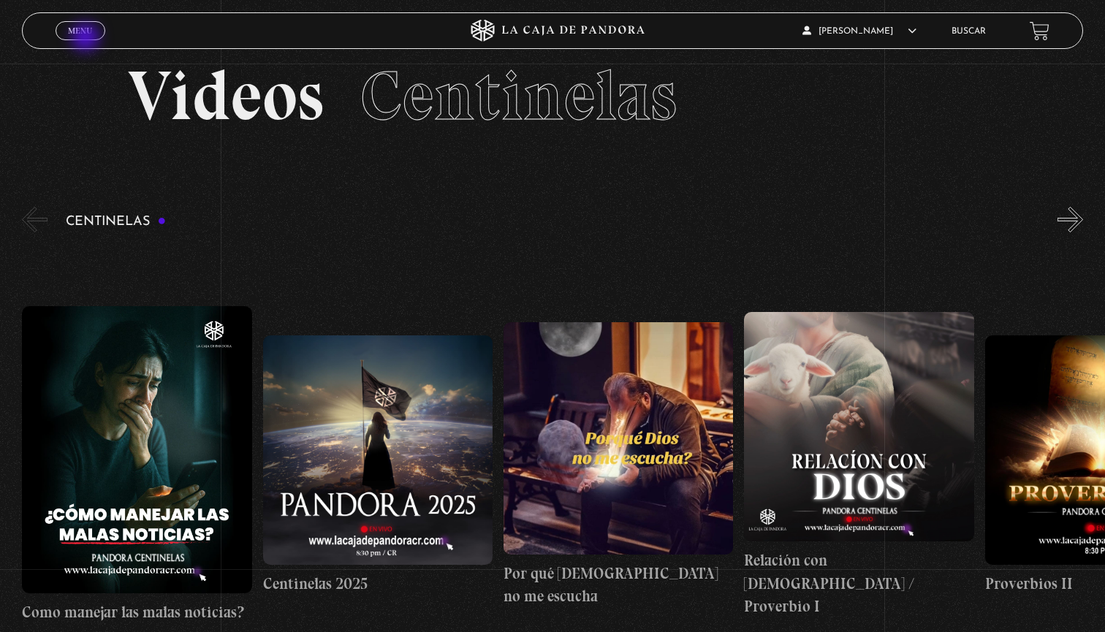
click at [88, 30] on span "Menu" at bounding box center [80, 30] width 24 height 9
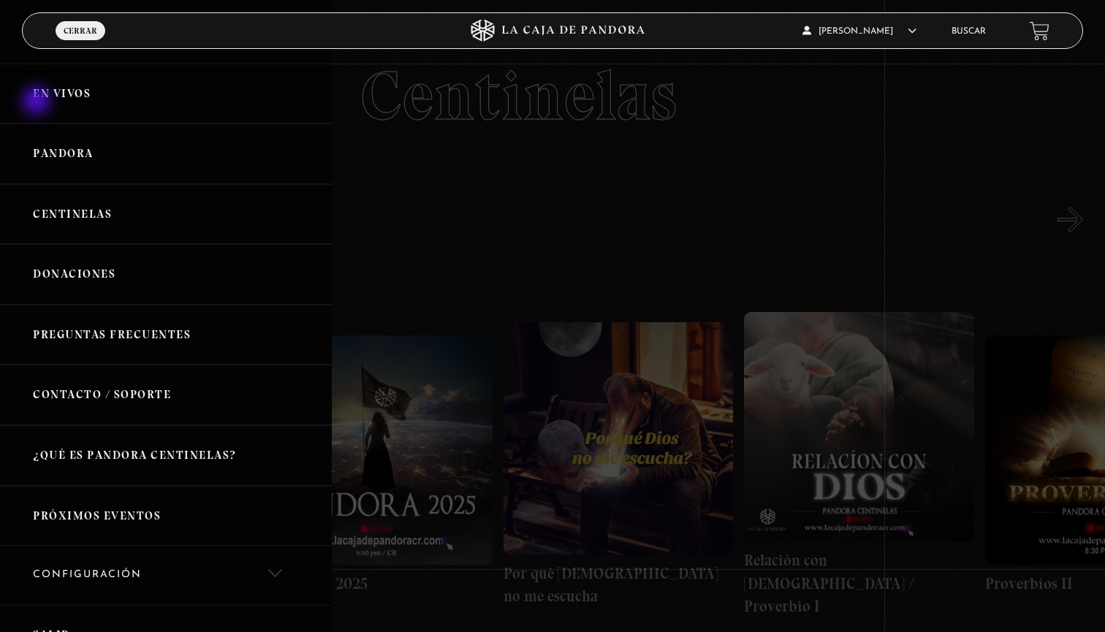
click at [39, 94] on link "En vivos" at bounding box center [166, 94] width 332 height 61
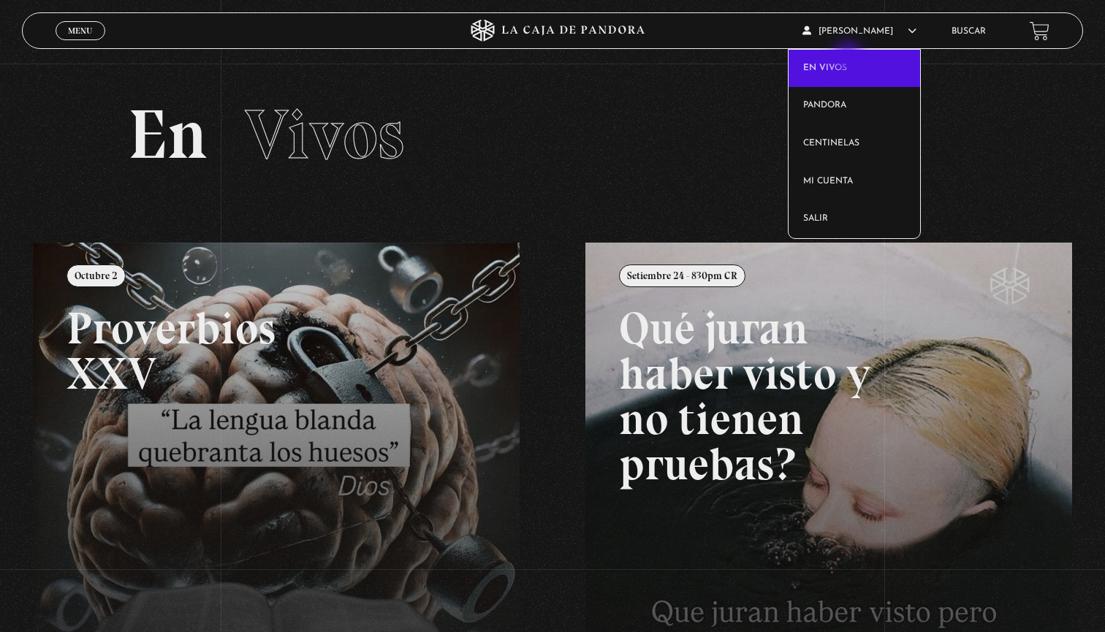
click at [847, 56] on link "En vivos" at bounding box center [853, 69] width 131 height 38
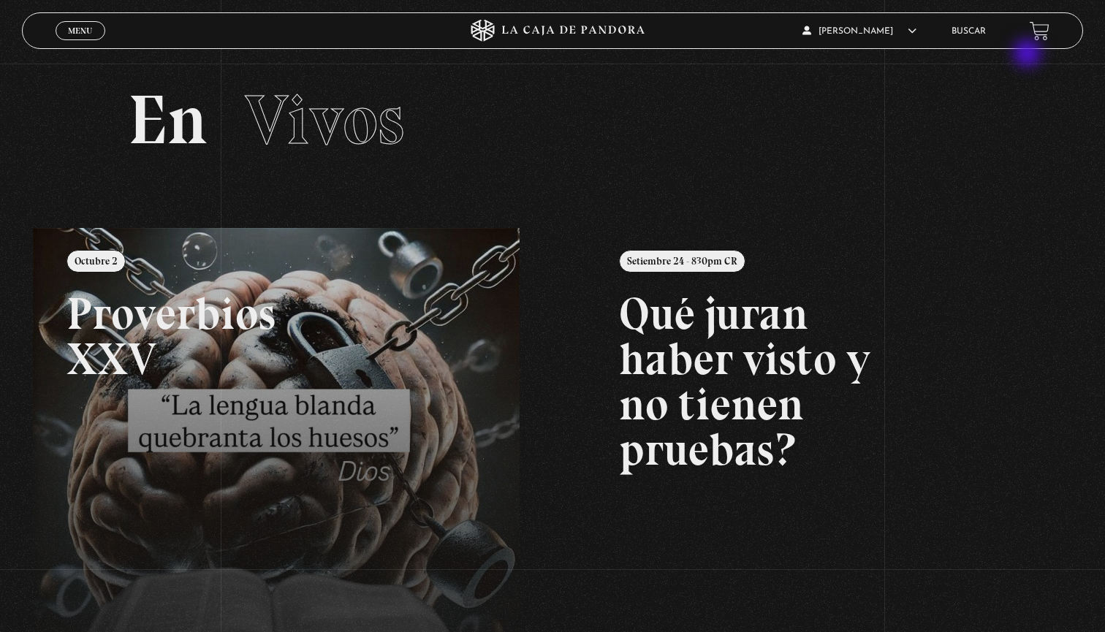
scroll to position [15, 0]
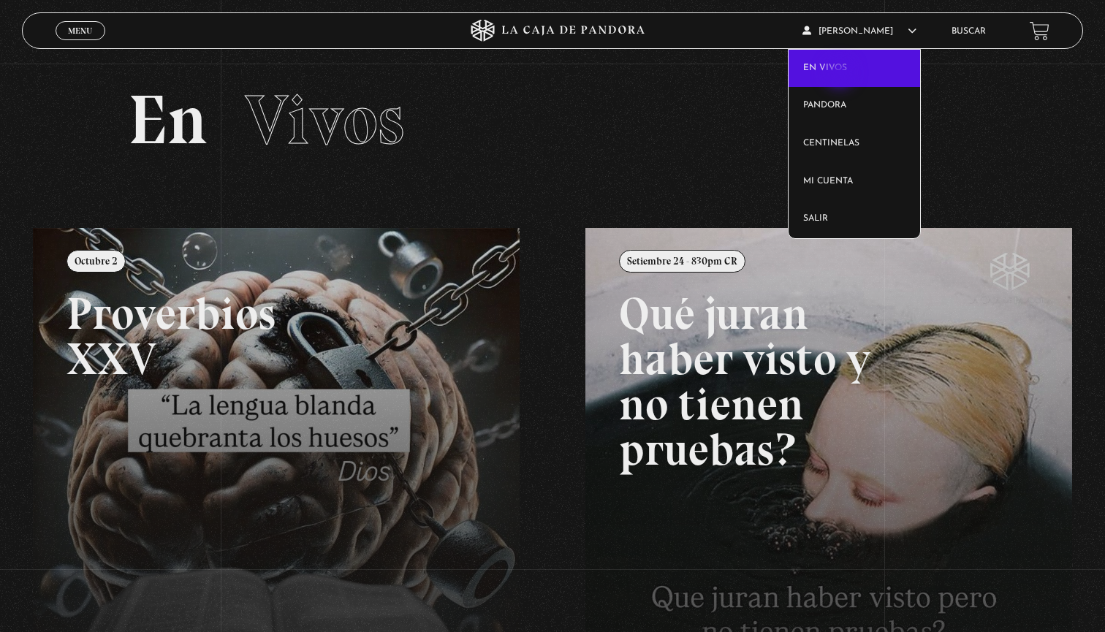
click at [841, 75] on link "En vivos" at bounding box center [853, 69] width 131 height 38
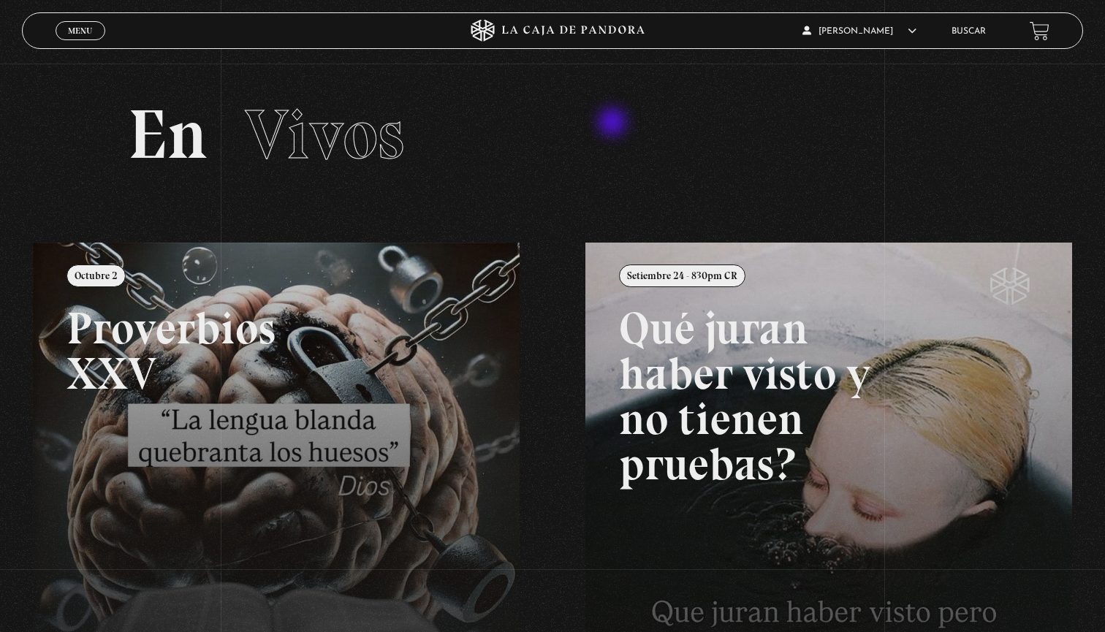
click at [614, 123] on h2 "En Vivos" at bounding box center [552, 134] width 848 height 69
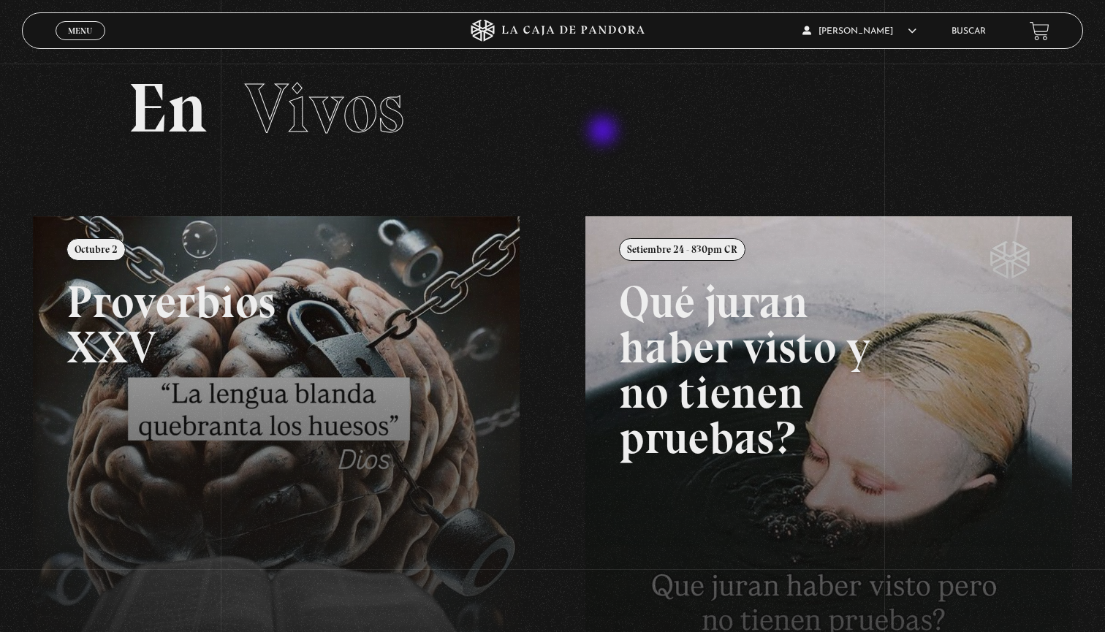
scroll to position [29, 0]
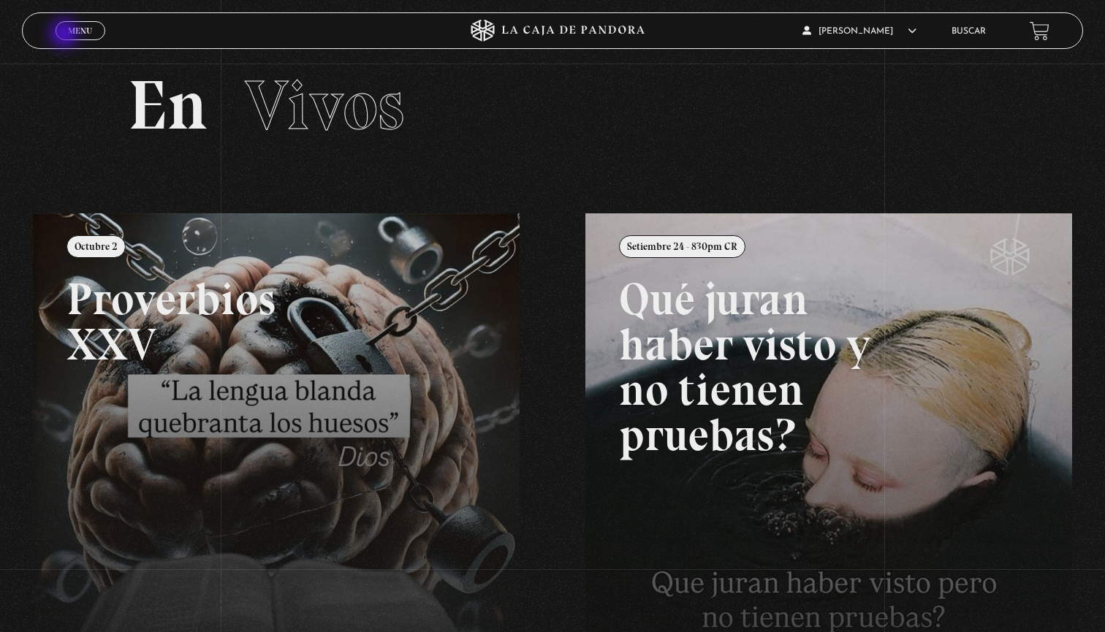
click at [69, 32] on span "Menu" at bounding box center [80, 30] width 24 height 9
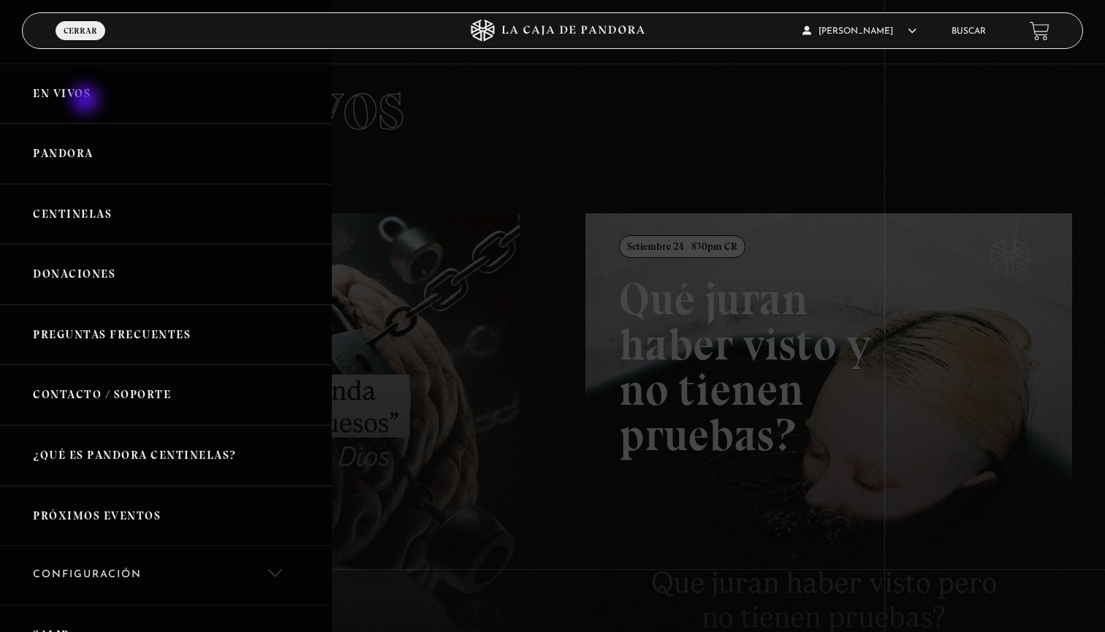
click at [86, 101] on link "En vivos" at bounding box center [166, 94] width 332 height 61
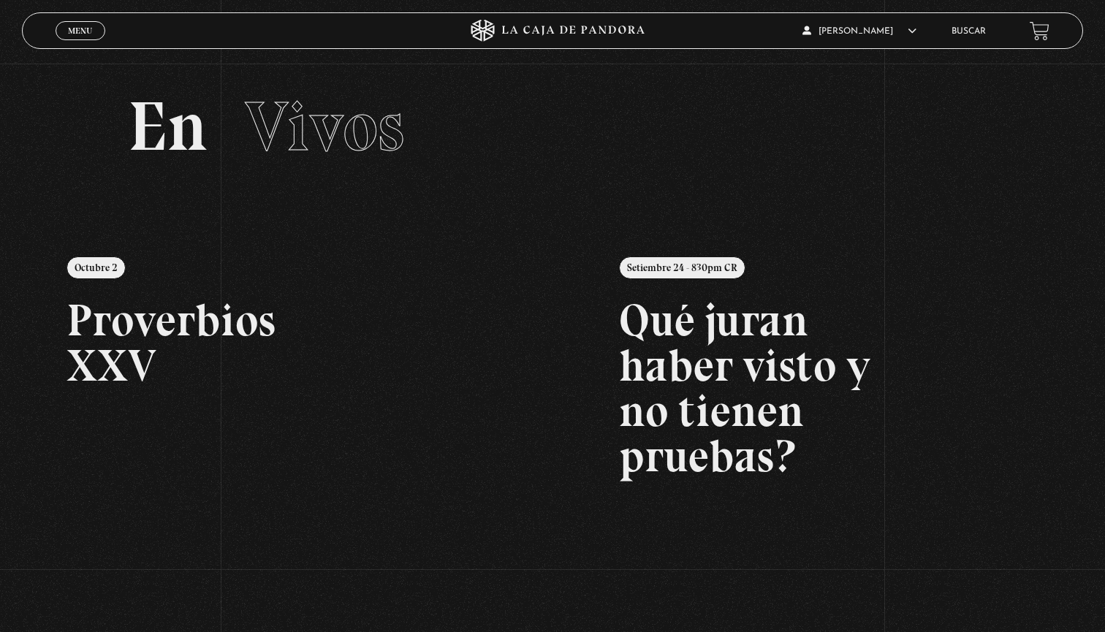
scroll to position [-1, 0]
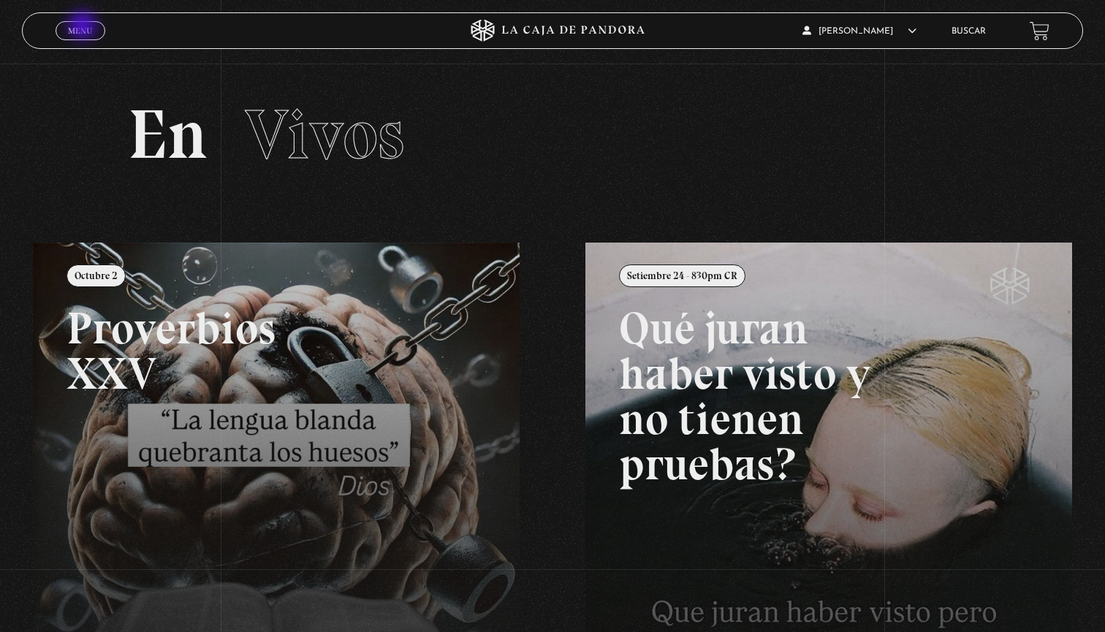
click at [84, 27] on span "Menu" at bounding box center [80, 30] width 24 height 9
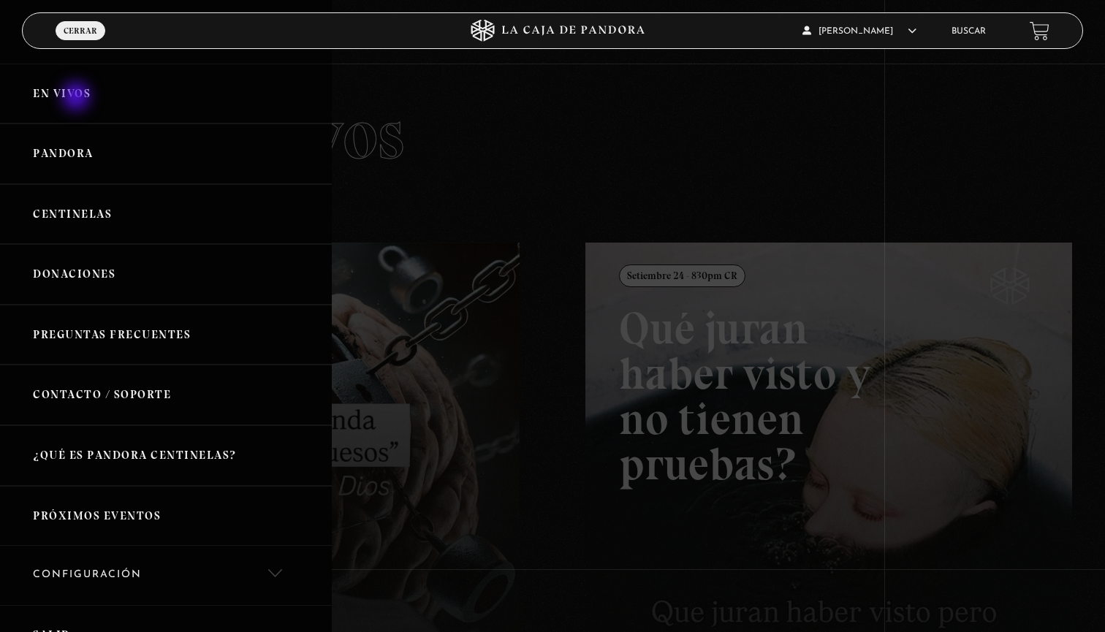
click at [79, 96] on link "En vivos" at bounding box center [166, 94] width 332 height 61
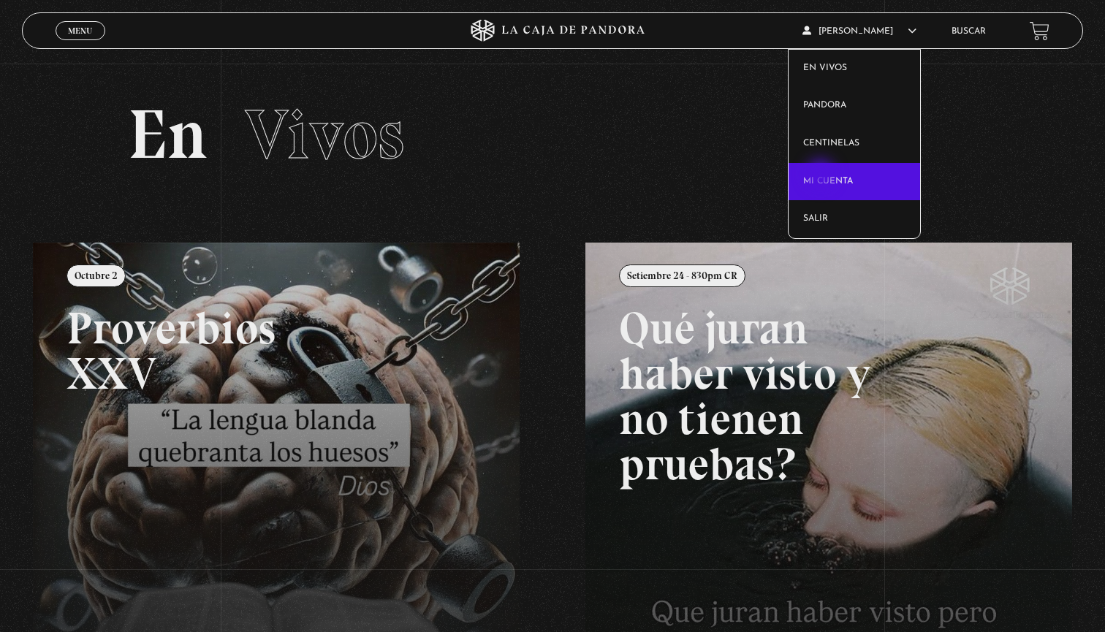
click at [822, 175] on link "Mi cuenta" at bounding box center [853, 182] width 131 height 38
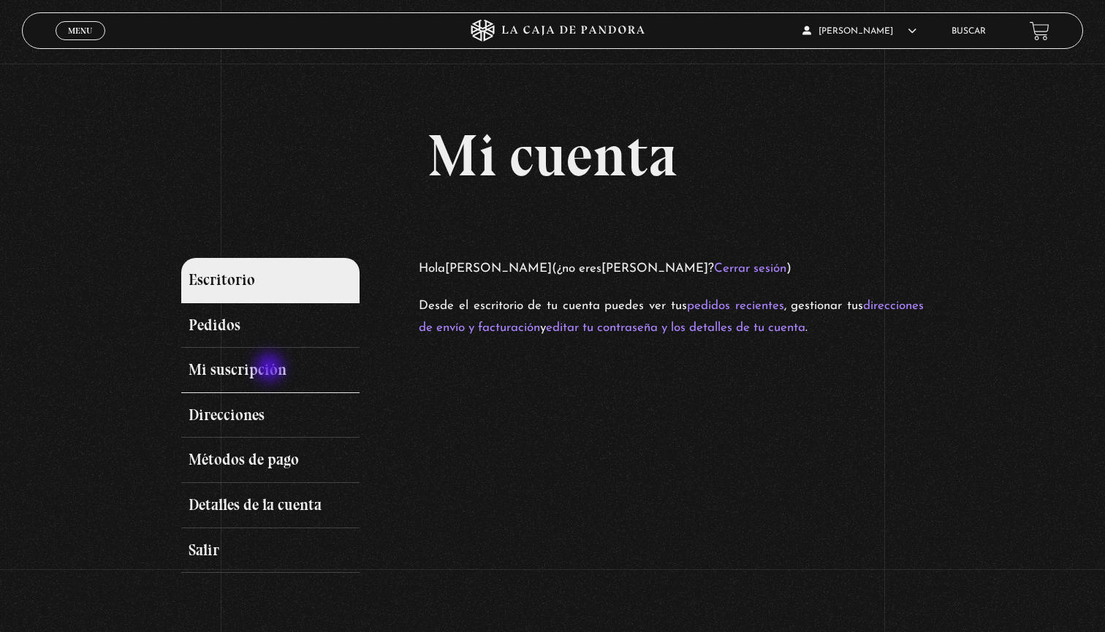
click at [271, 369] on link "Mi suscripción" at bounding box center [270, 370] width 178 height 45
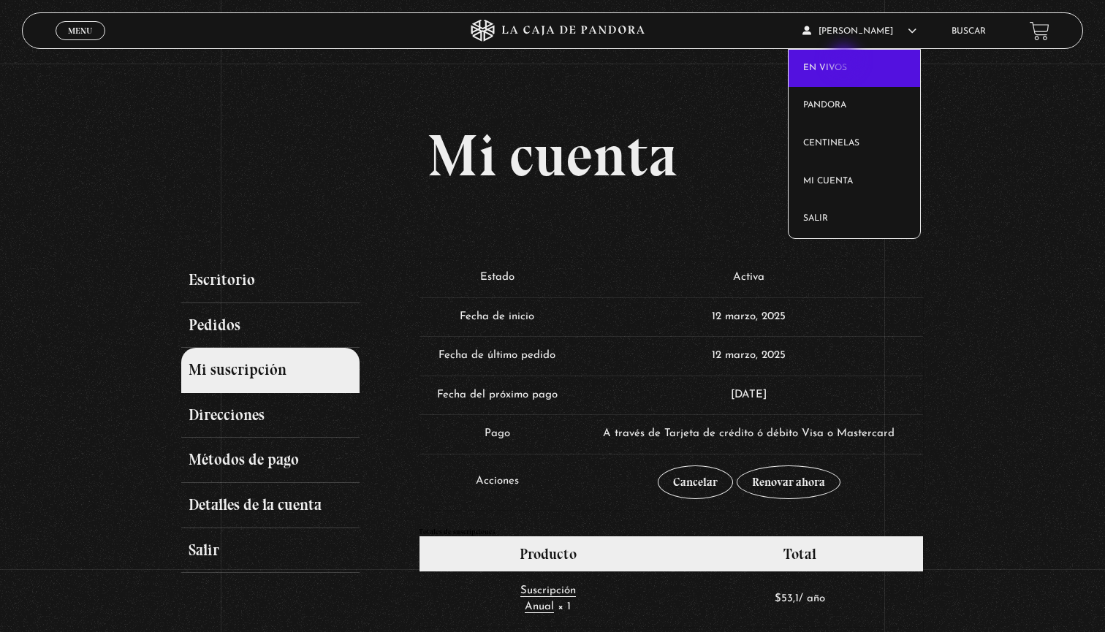
click at [845, 61] on link "En vivos" at bounding box center [853, 69] width 131 height 38
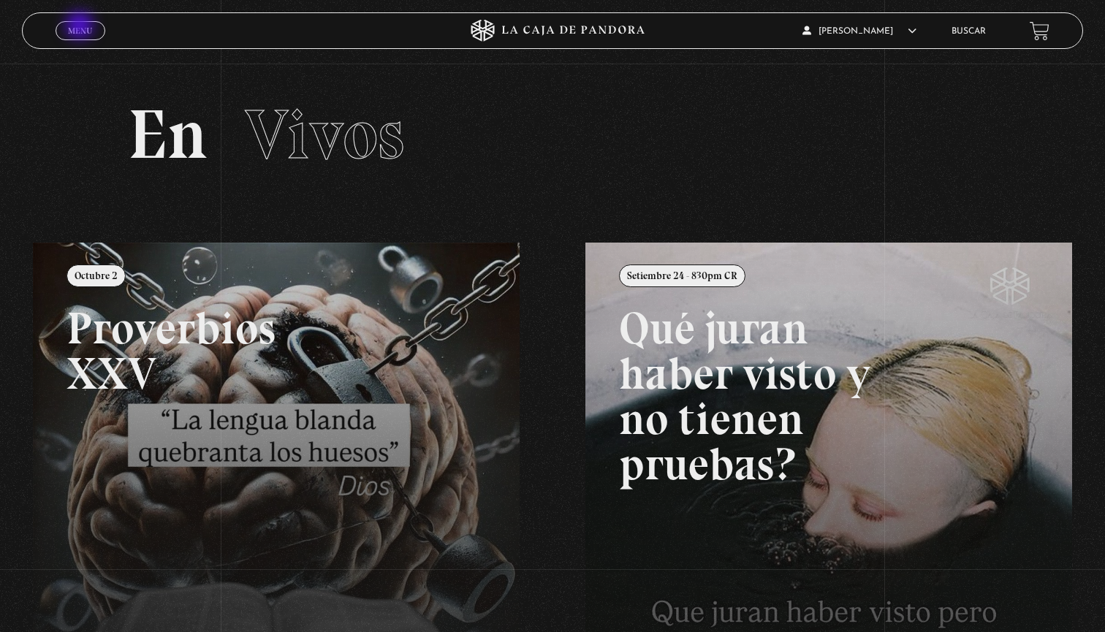
click at [75, 31] on span "Menu" at bounding box center [80, 30] width 24 height 9
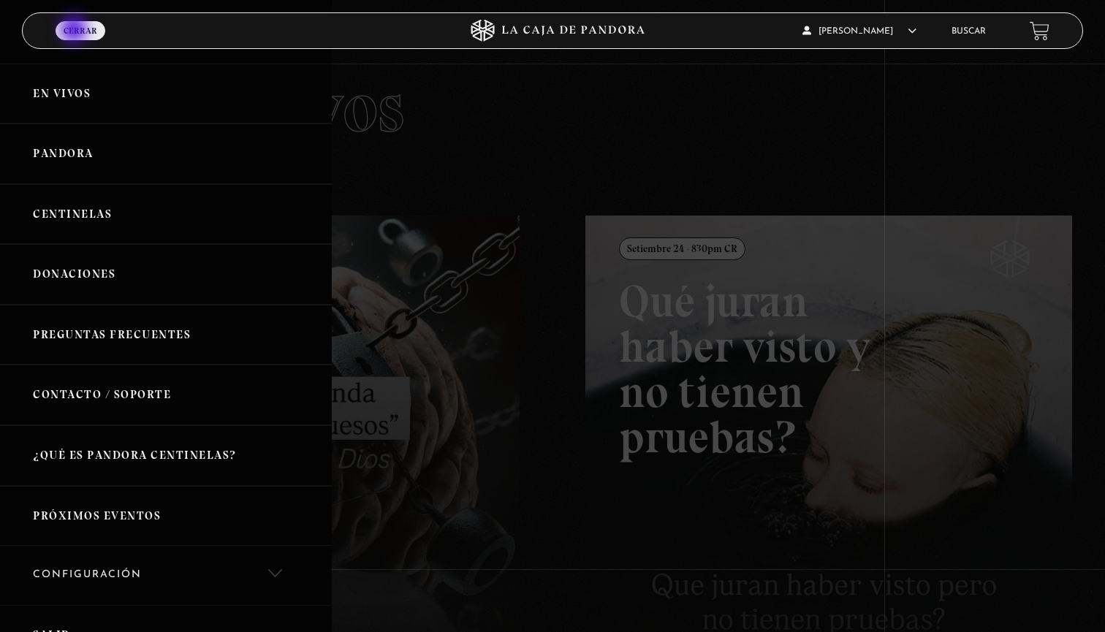
scroll to position [42, 0]
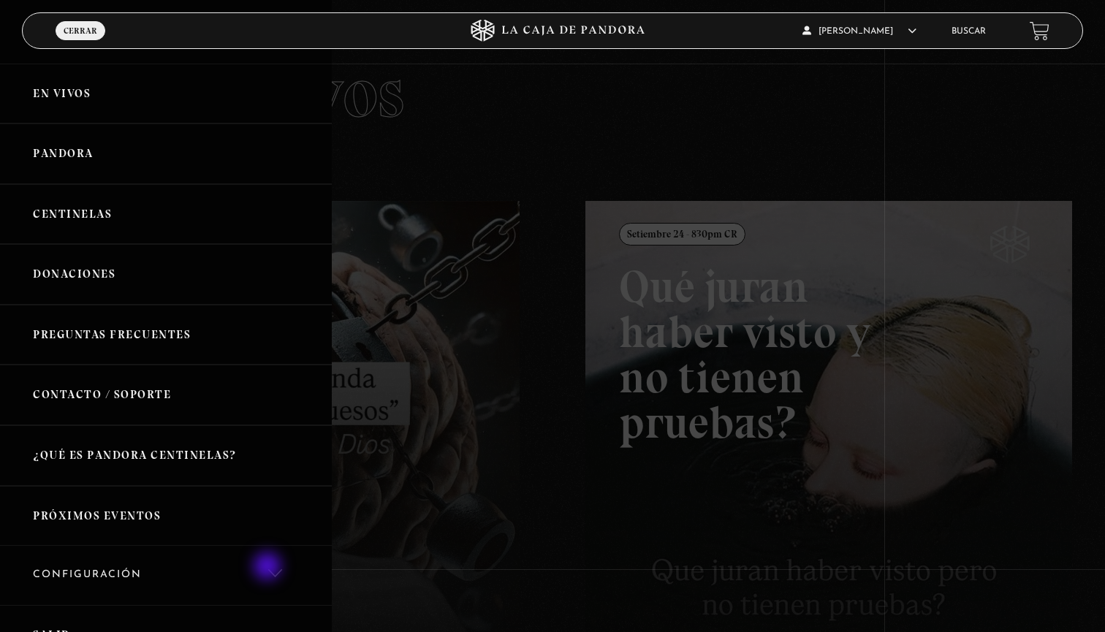
click at [269, 570] on link "Configuración" at bounding box center [166, 575] width 332 height 59
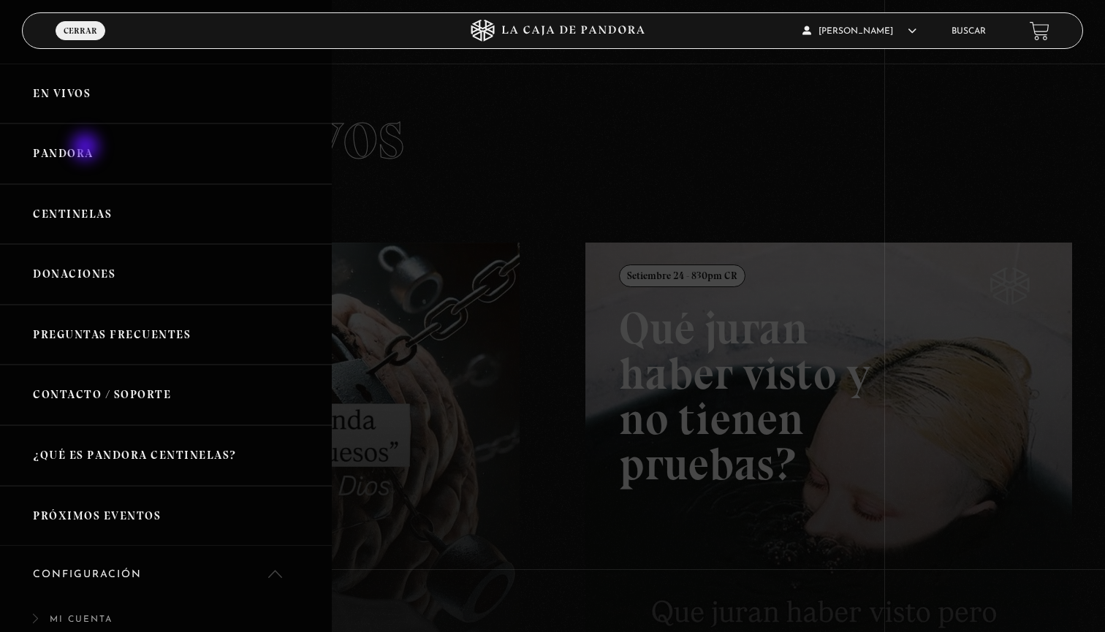
click at [87, 148] on link "Pandora" at bounding box center [166, 153] width 332 height 61
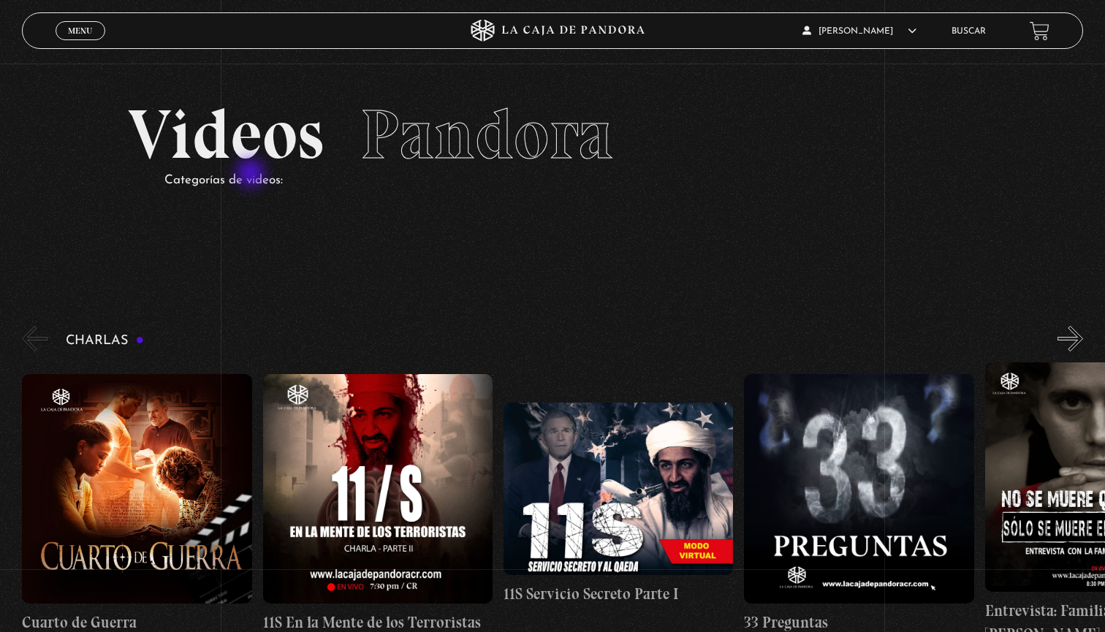
click at [252, 175] on p "Categorías de videos:" at bounding box center [570, 180] width 812 height 23
click at [79, 44] on div "Menu Cerrar" at bounding box center [222, 30] width 332 height 35
click at [77, 28] on span "Menu" at bounding box center [80, 30] width 24 height 9
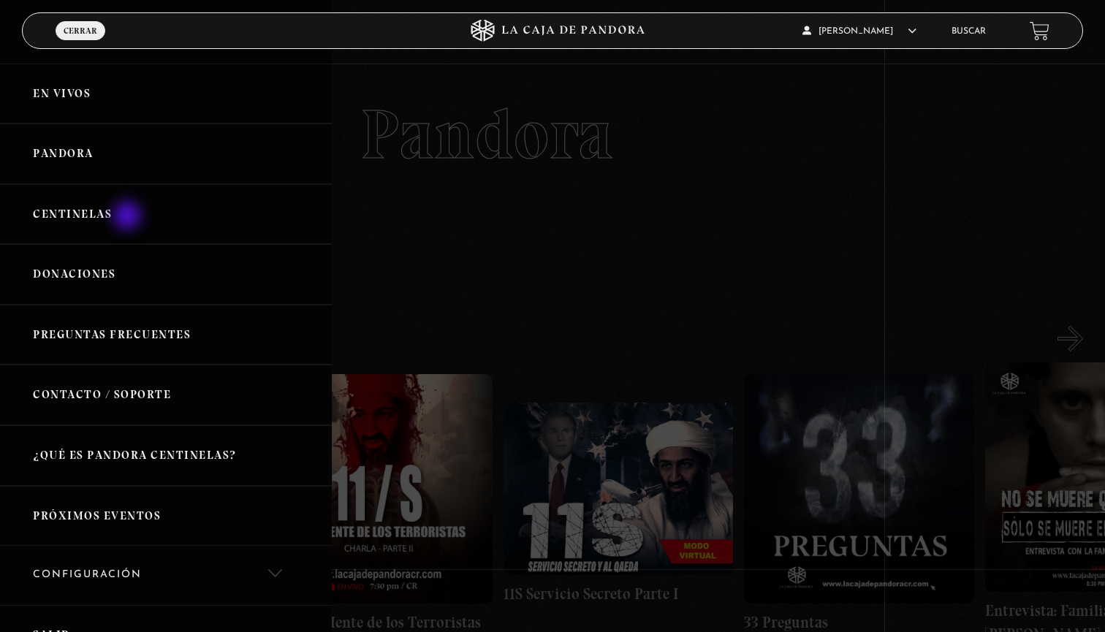
click at [129, 217] on link "Centinelas" at bounding box center [166, 214] width 332 height 61
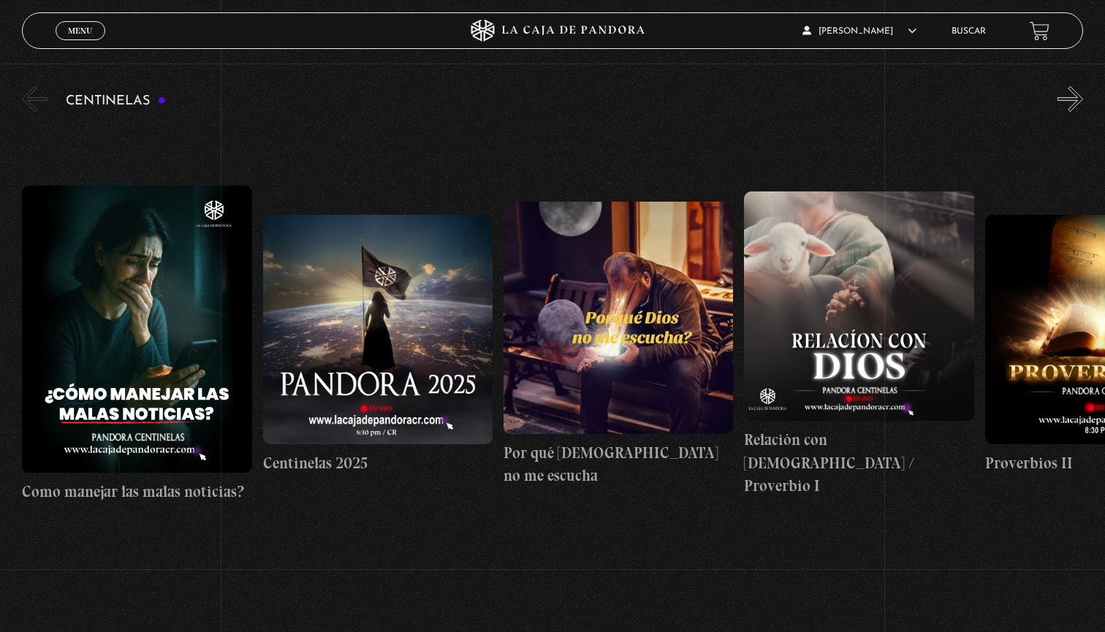
scroll to position [123, 0]
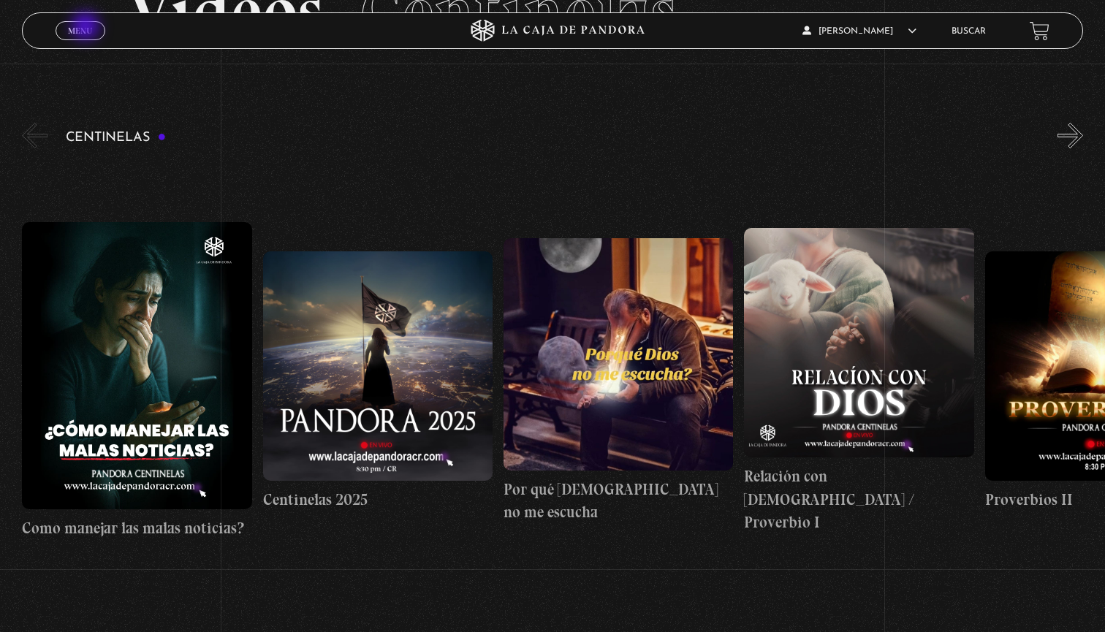
click at [87, 28] on span "Menu" at bounding box center [80, 30] width 24 height 9
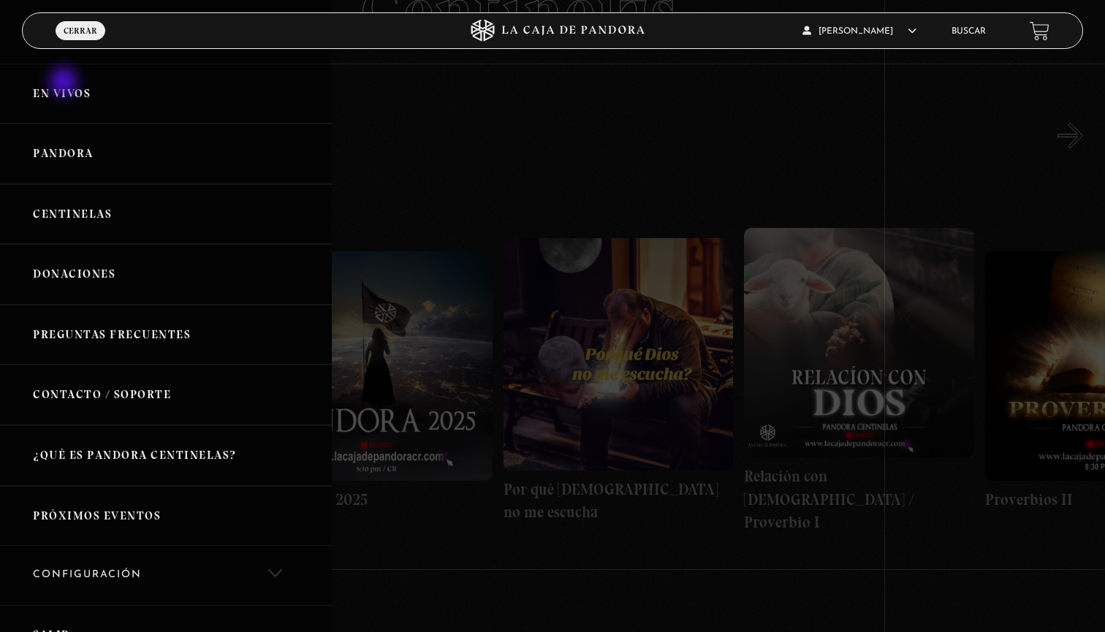
click at [65, 85] on link "En vivos" at bounding box center [166, 94] width 332 height 61
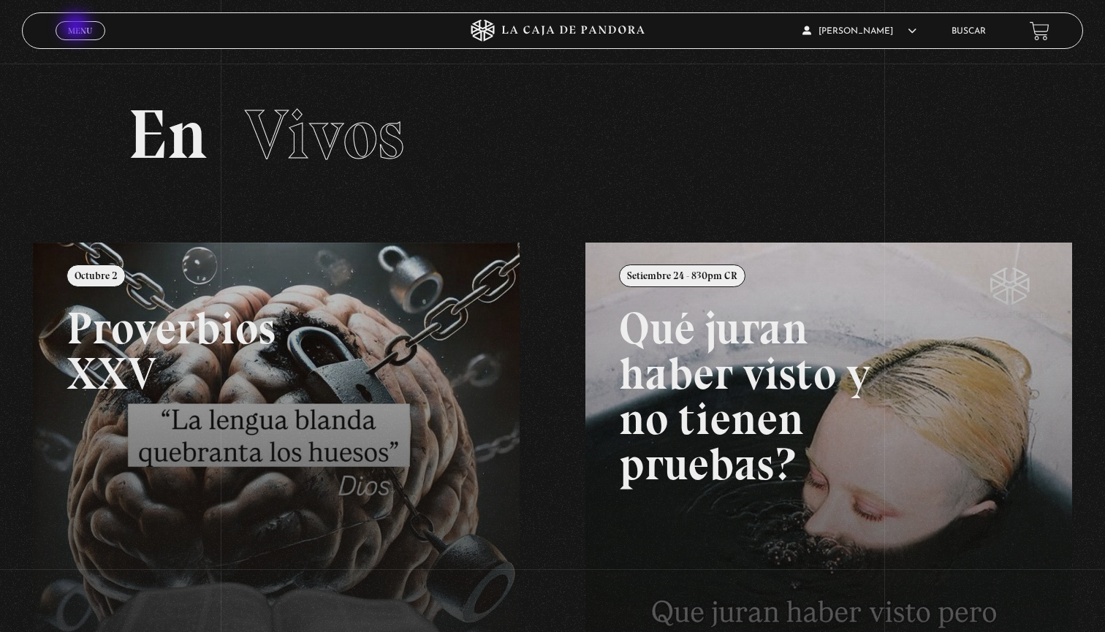
click at [77, 28] on span "Menu" at bounding box center [80, 30] width 24 height 9
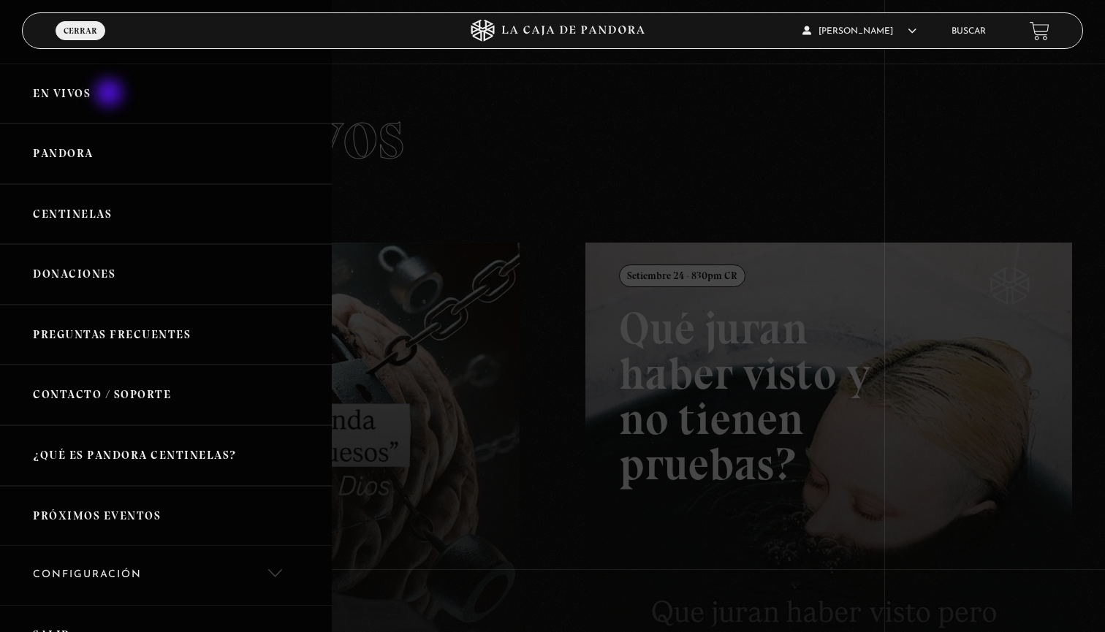
click at [108, 97] on link "En vivos" at bounding box center [166, 94] width 332 height 61
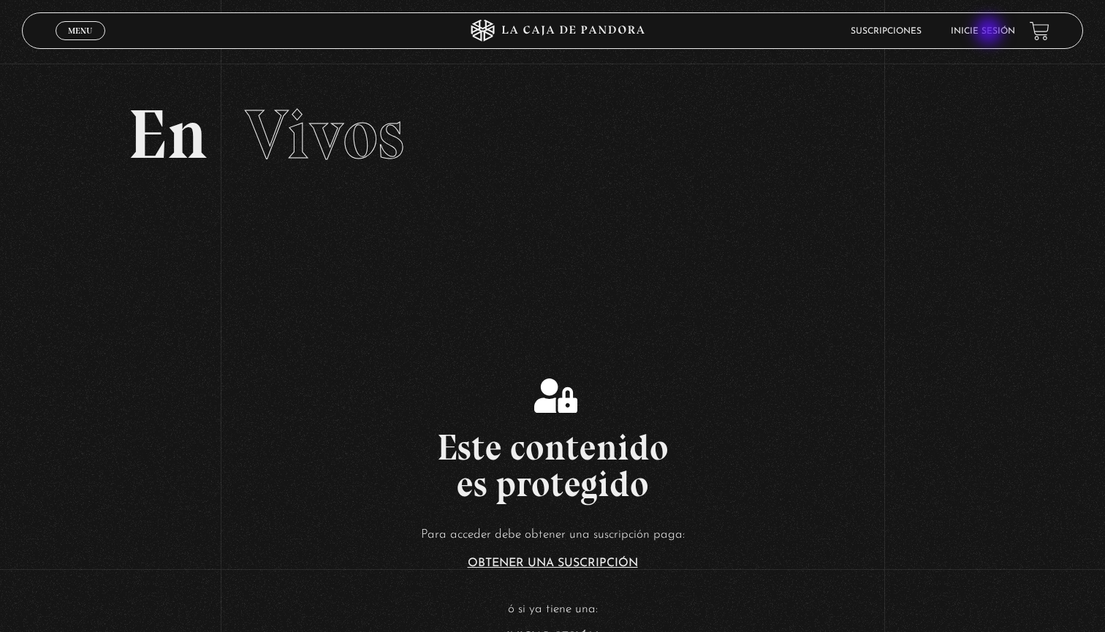
click at [990, 32] on link "Inicie sesión" at bounding box center [983, 31] width 64 height 9
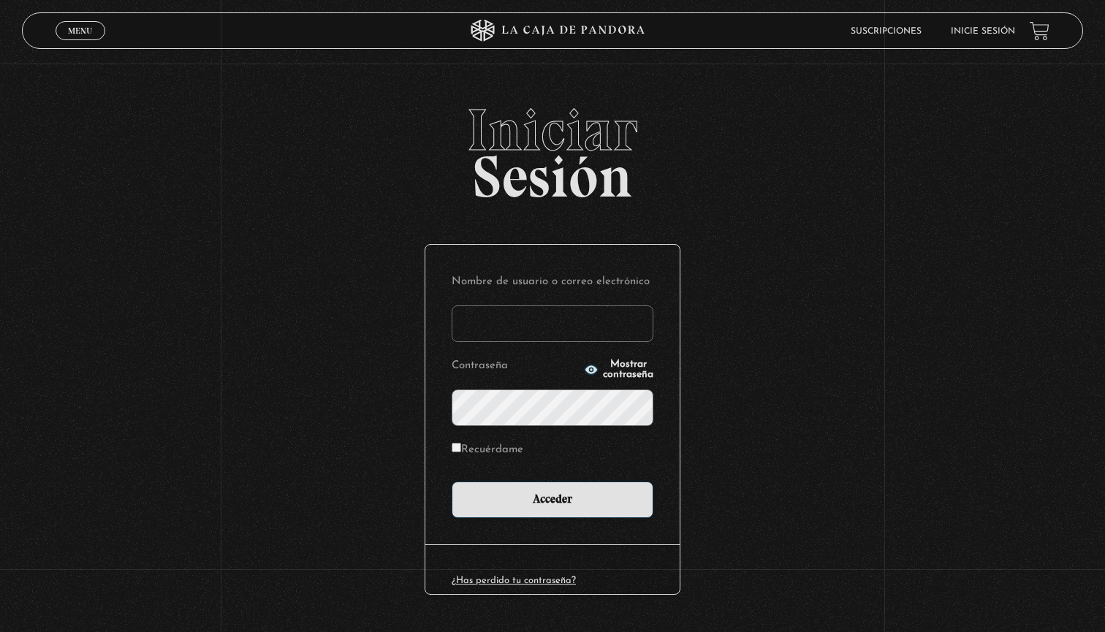
type input "carolina123"
click at [552, 498] on input "Acceder" at bounding box center [553, 499] width 202 height 37
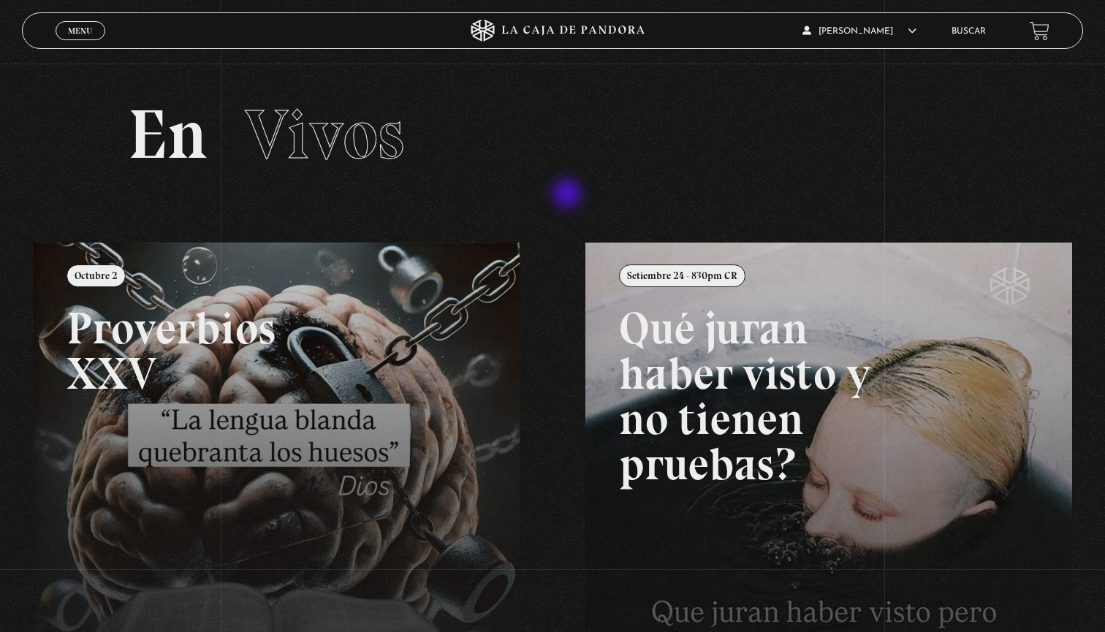
click at [569, 195] on section "En Vivos" at bounding box center [552, 153] width 1105 height 179
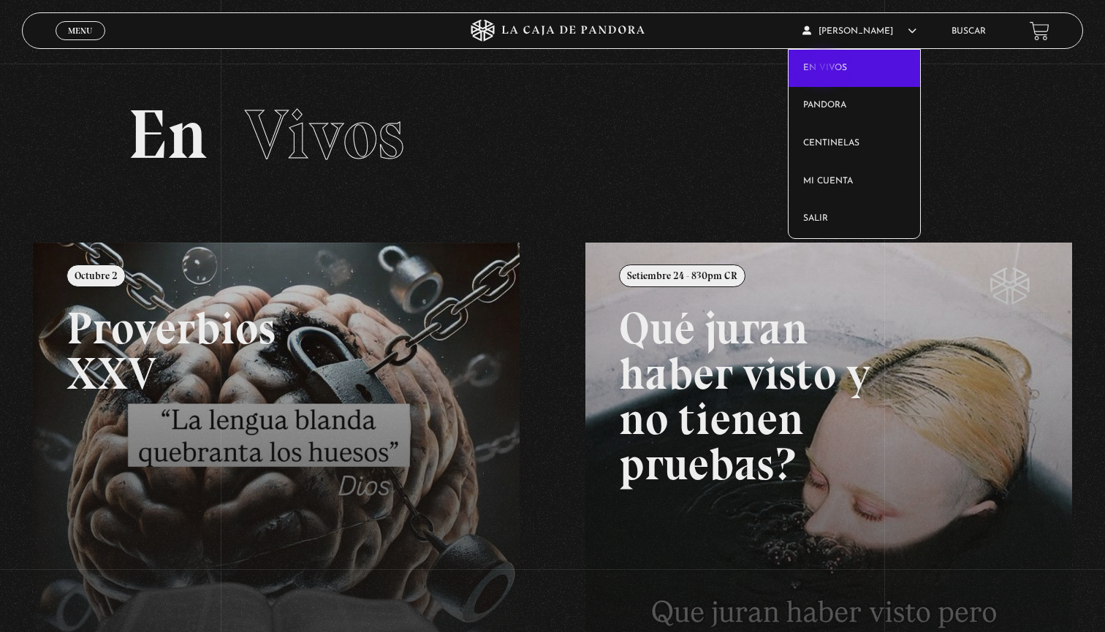
click at [827, 61] on link "En vivos" at bounding box center [853, 69] width 131 height 38
